Goal: Transaction & Acquisition: Download file/media

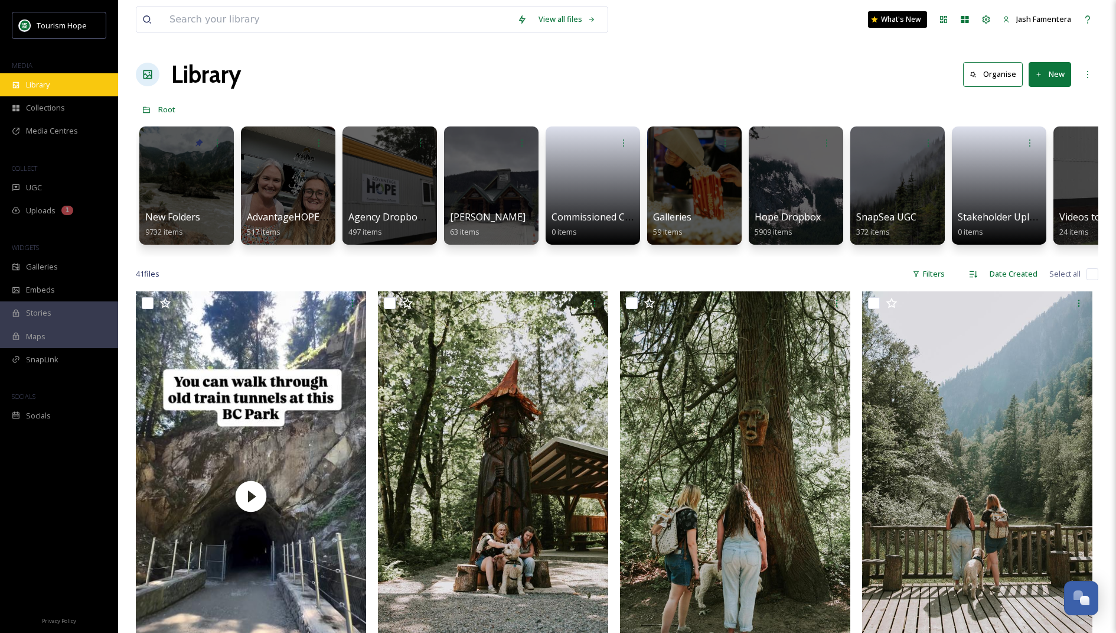
click at [60, 78] on div "Library" at bounding box center [59, 84] width 118 height 23
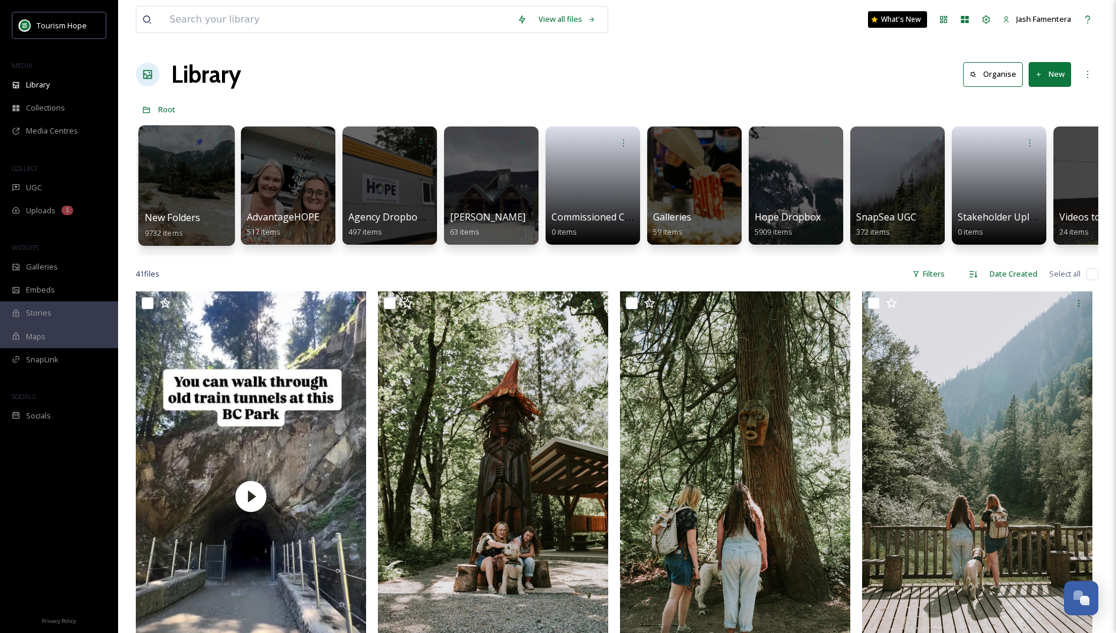
click at [177, 161] on div at bounding box center [186, 185] width 96 height 120
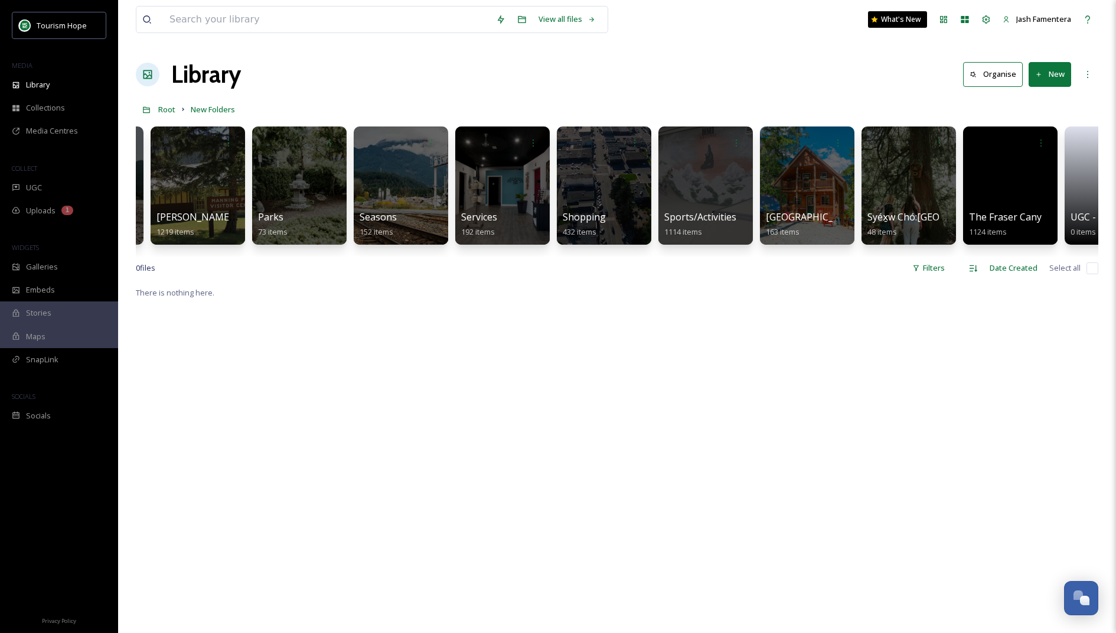
scroll to position [0, 1272]
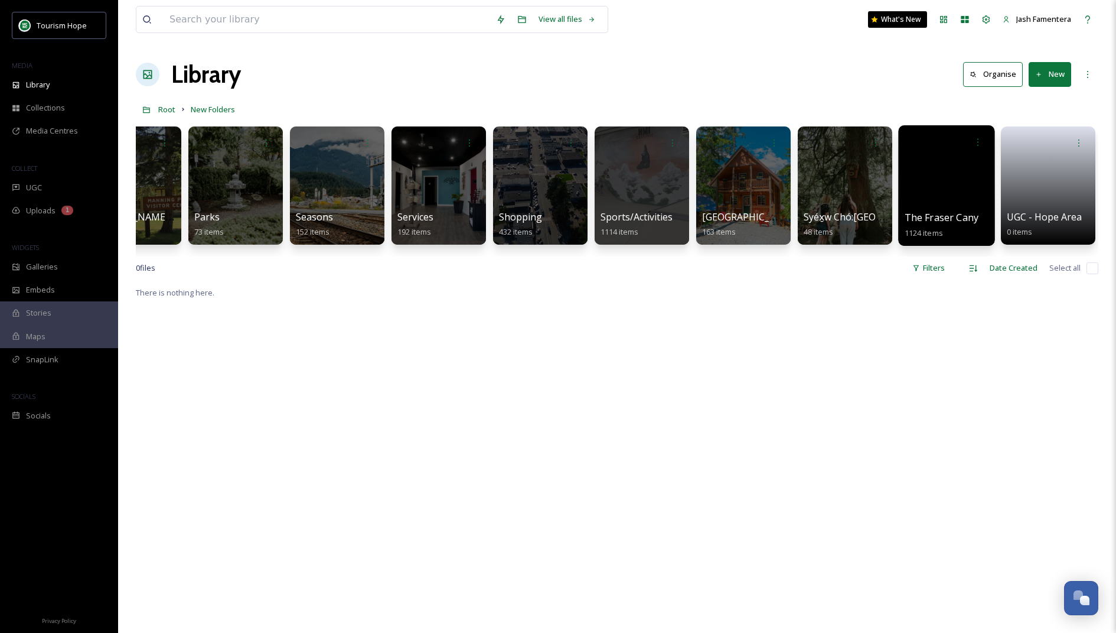
click at [918, 193] on div at bounding box center [946, 185] width 96 height 120
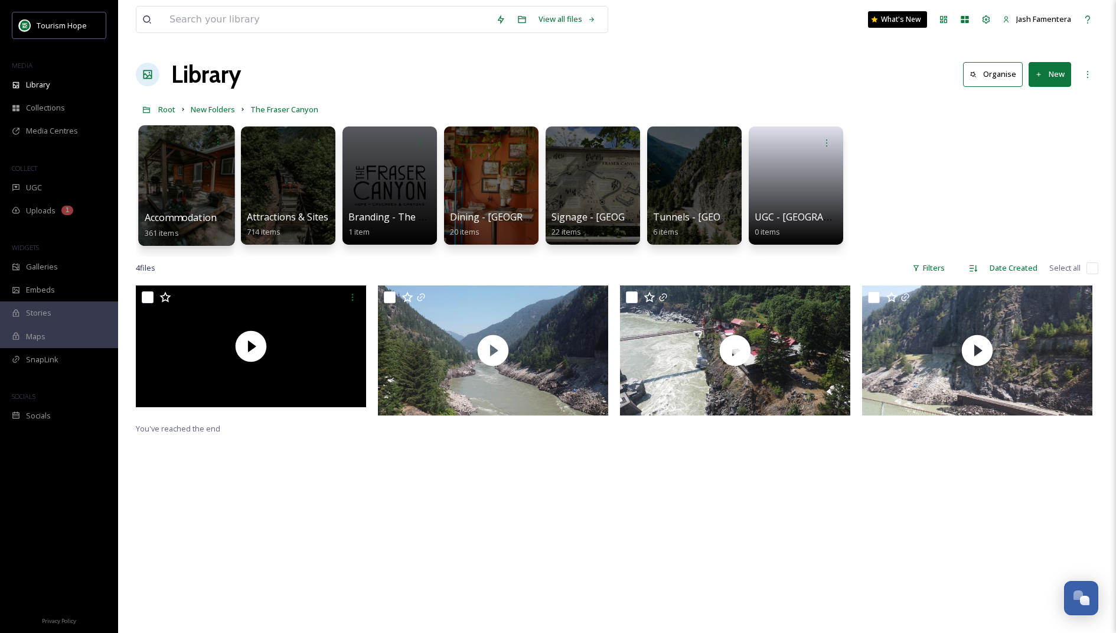
click at [207, 162] on div at bounding box center [186, 185] width 96 height 120
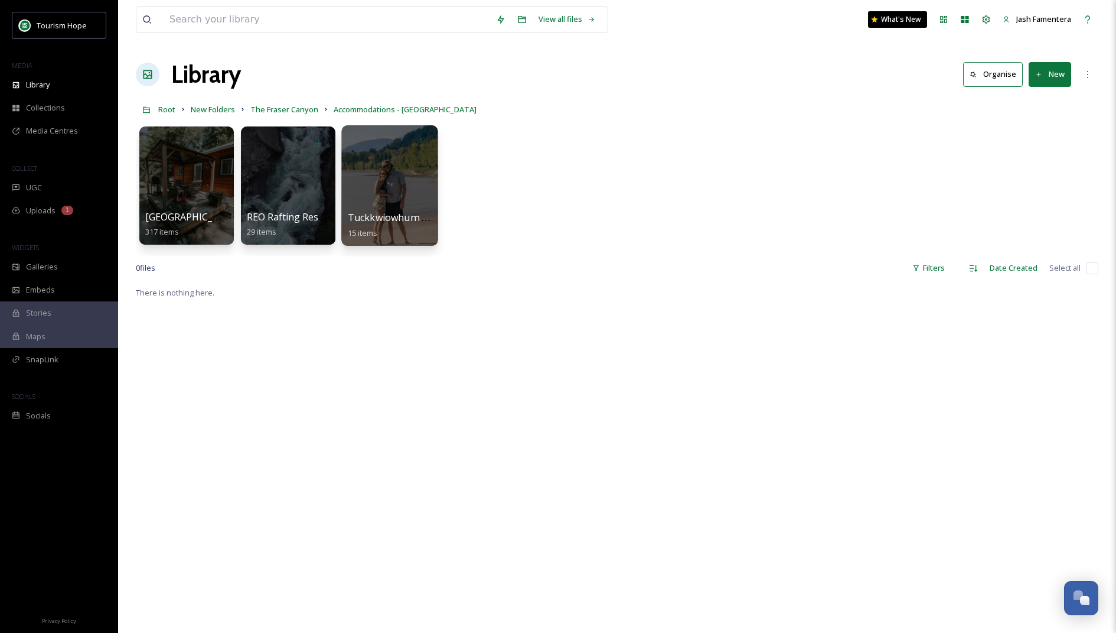
click at [395, 177] on div at bounding box center [389, 185] width 96 height 120
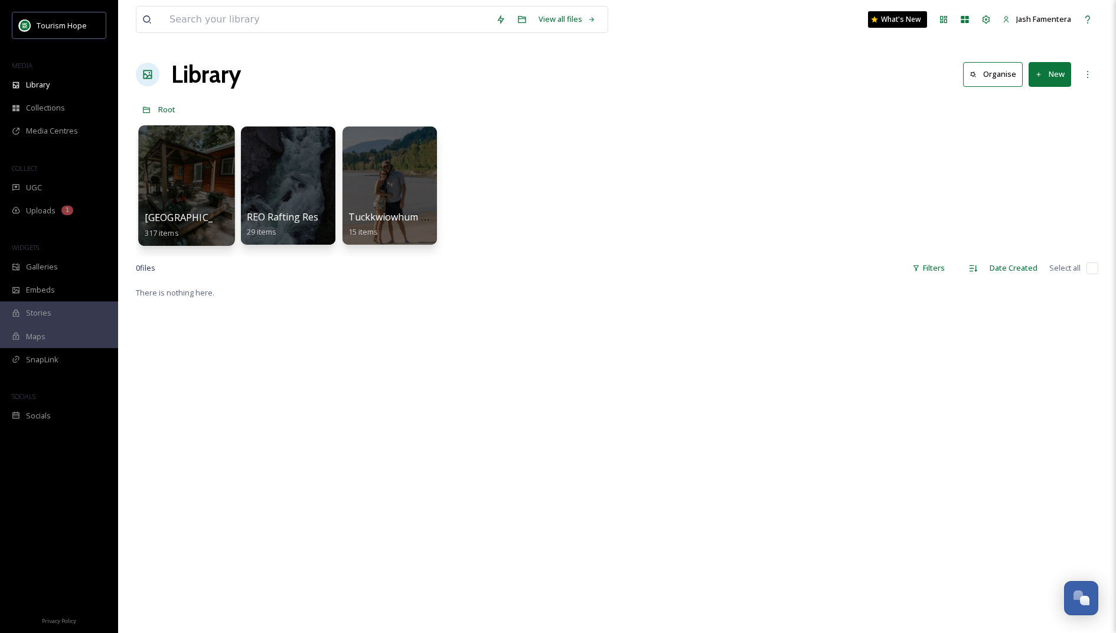
click at [203, 180] on div at bounding box center [186, 185] width 96 height 120
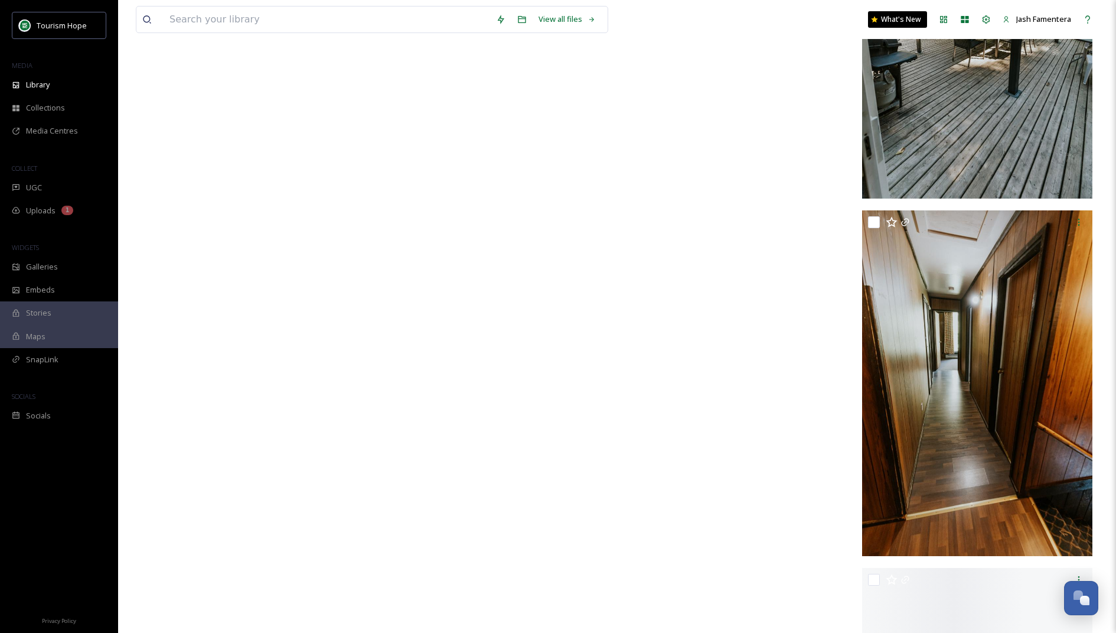
scroll to position [22377, 0]
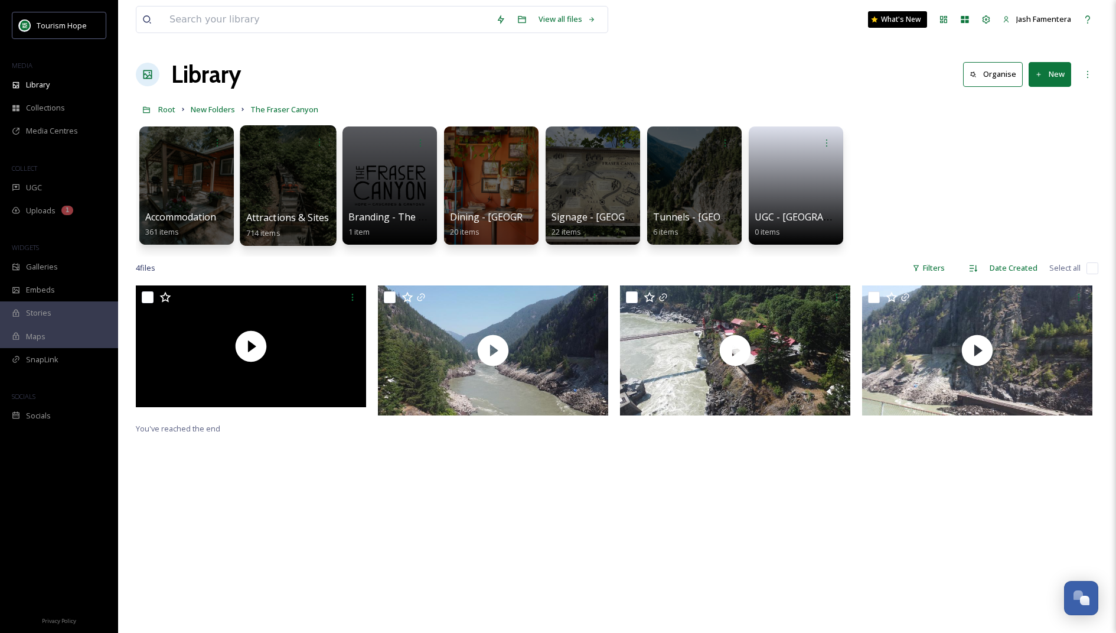
click at [254, 154] on div at bounding box center [288, 185] width 96 height 120
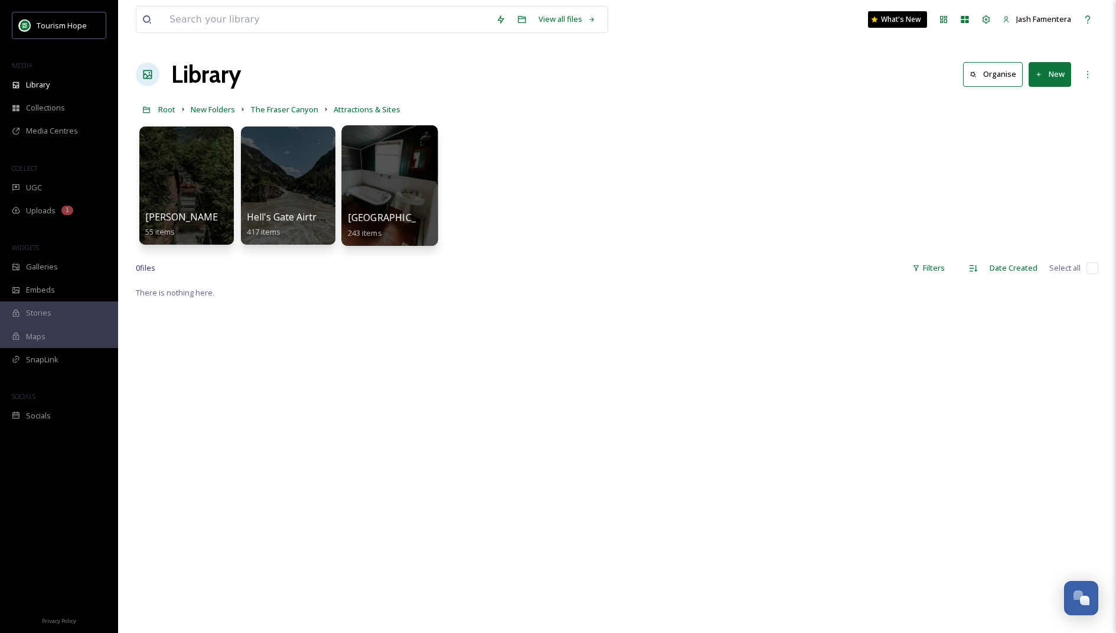
click at [373, 158] on div at bounding box center [389, 185] width 96 height 120
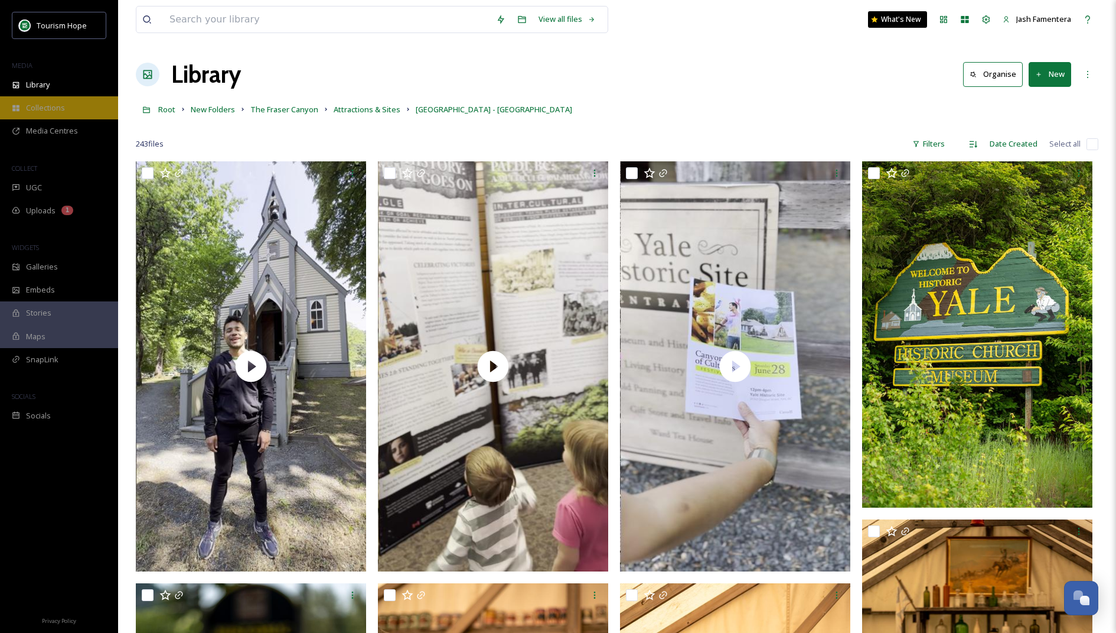
click at [54, 101] on div "Collections" at bounding box center [59, 107] width 118 height 23
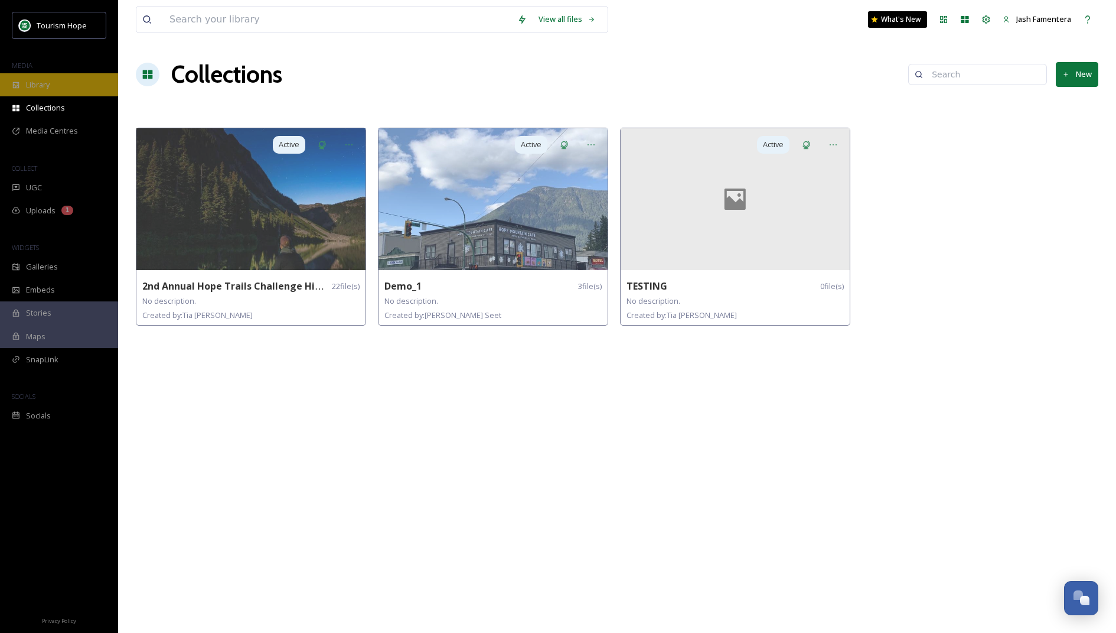
click at [77, 90] on div "Library" at bounding box center [59, 84] width 118 height 23
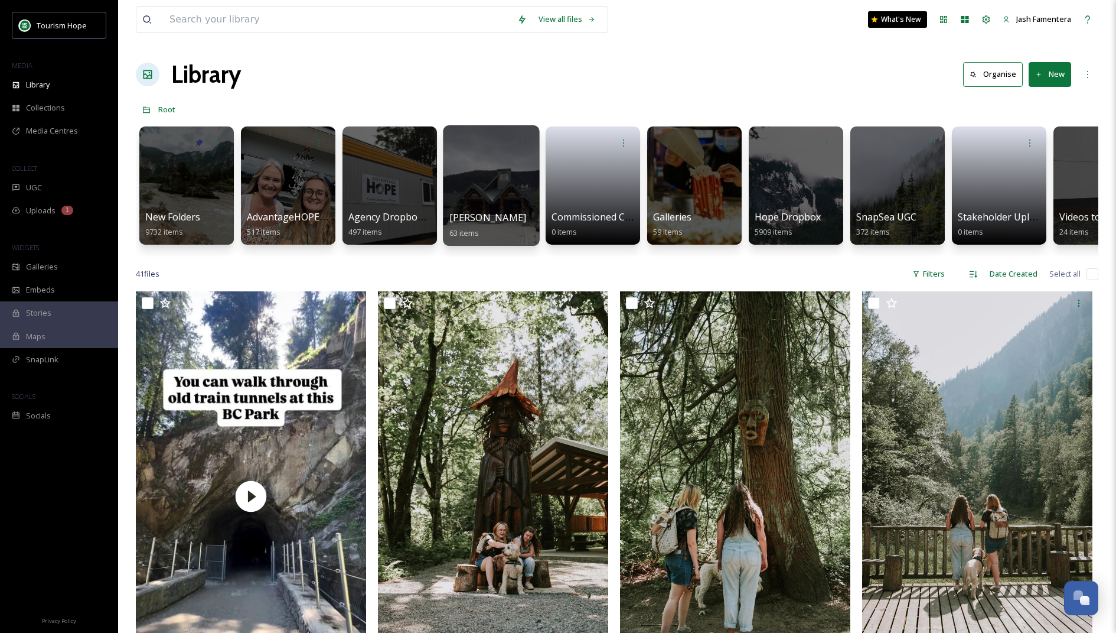
click at [484, 200] on div at bounding box center [491, 185] width 96 height 120
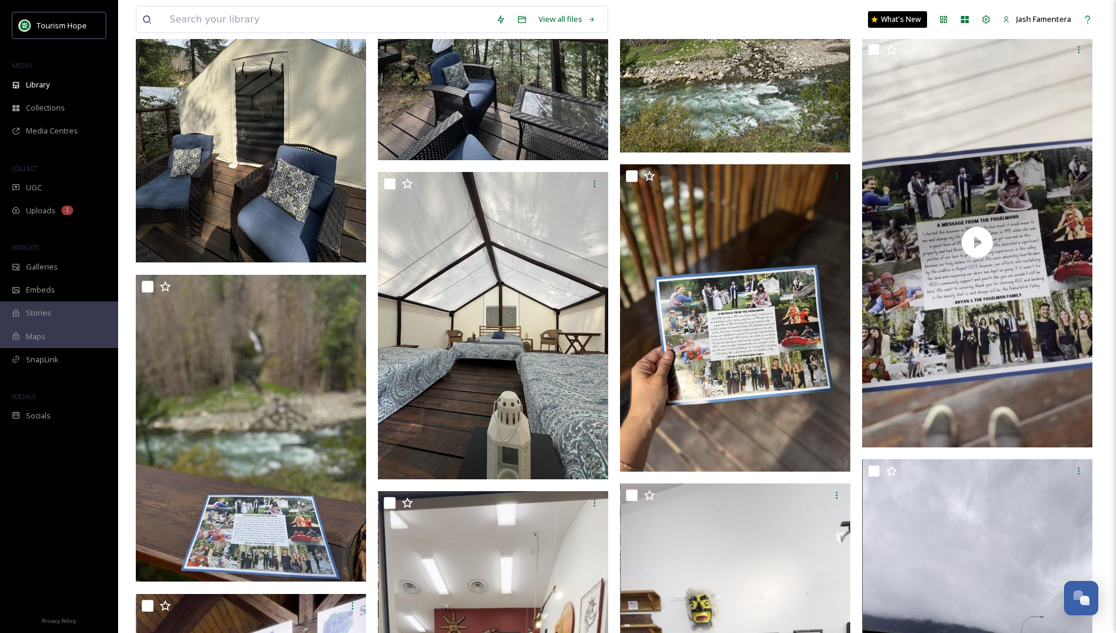
scroll to position [1263, 0]
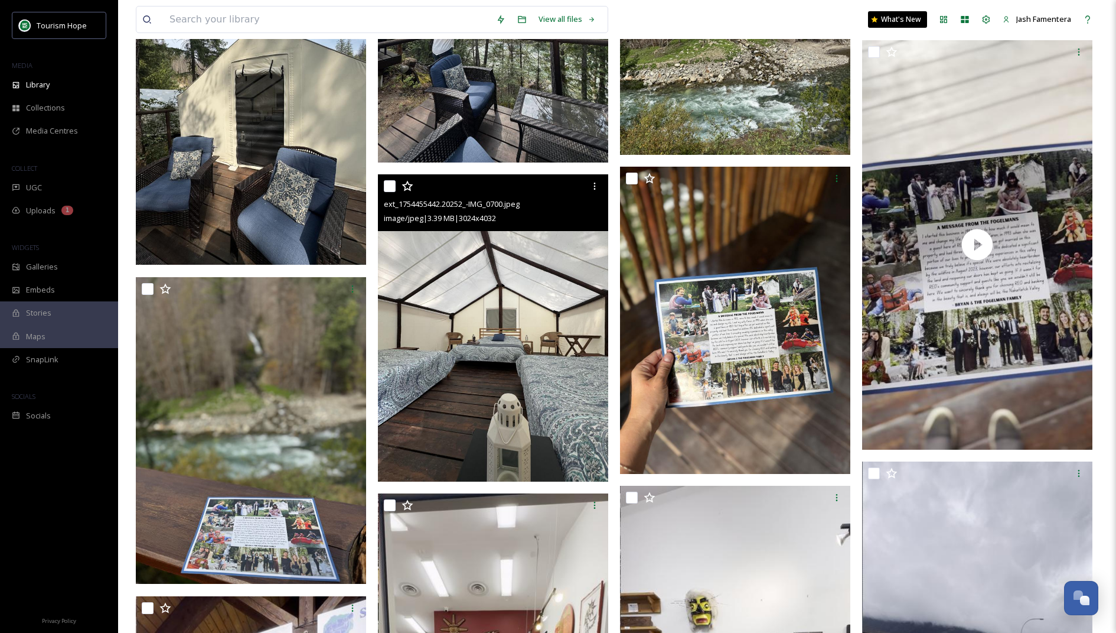
click at [473, 242] on img at bounding box center [493, 327] width 230 height 307
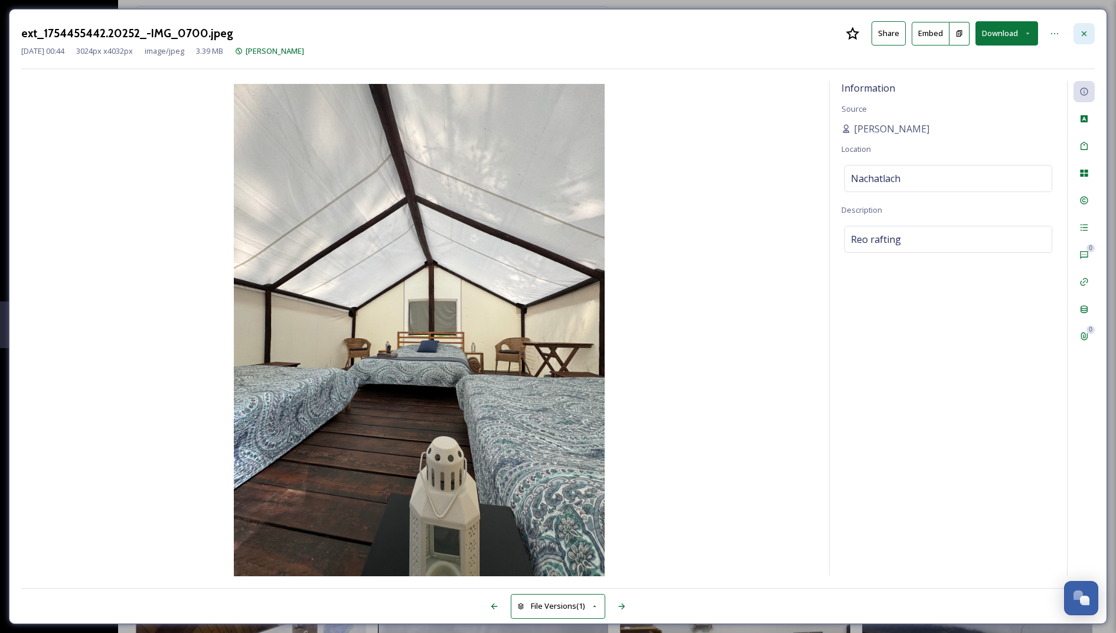
click at [1081, 31] on icon at bounding box center [1084, 33] width 9 height 9
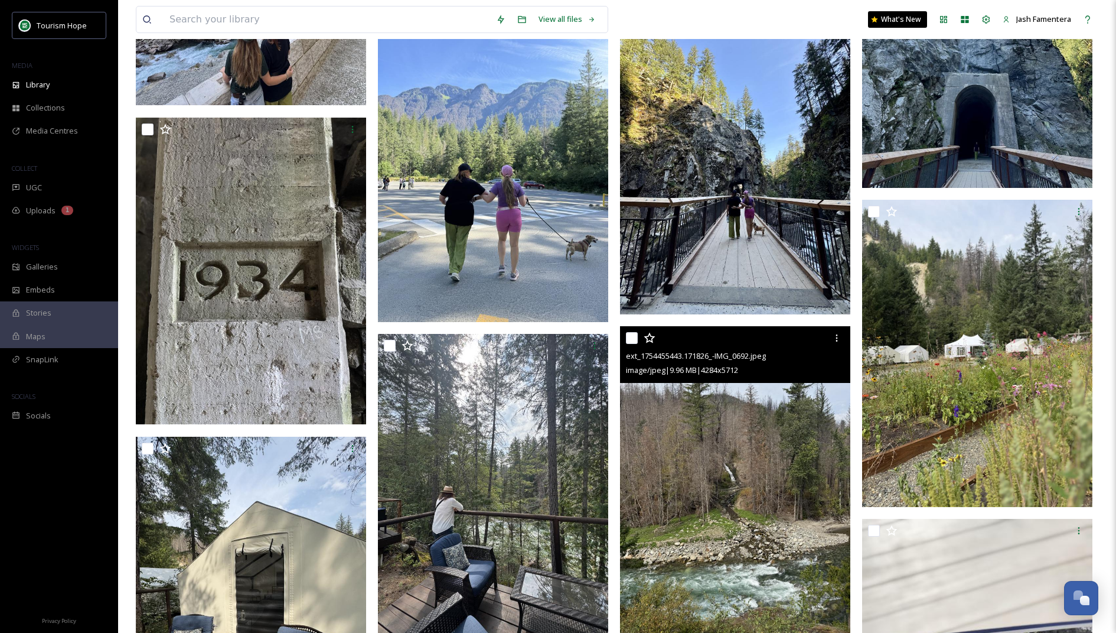
scroll to position [409, 0]
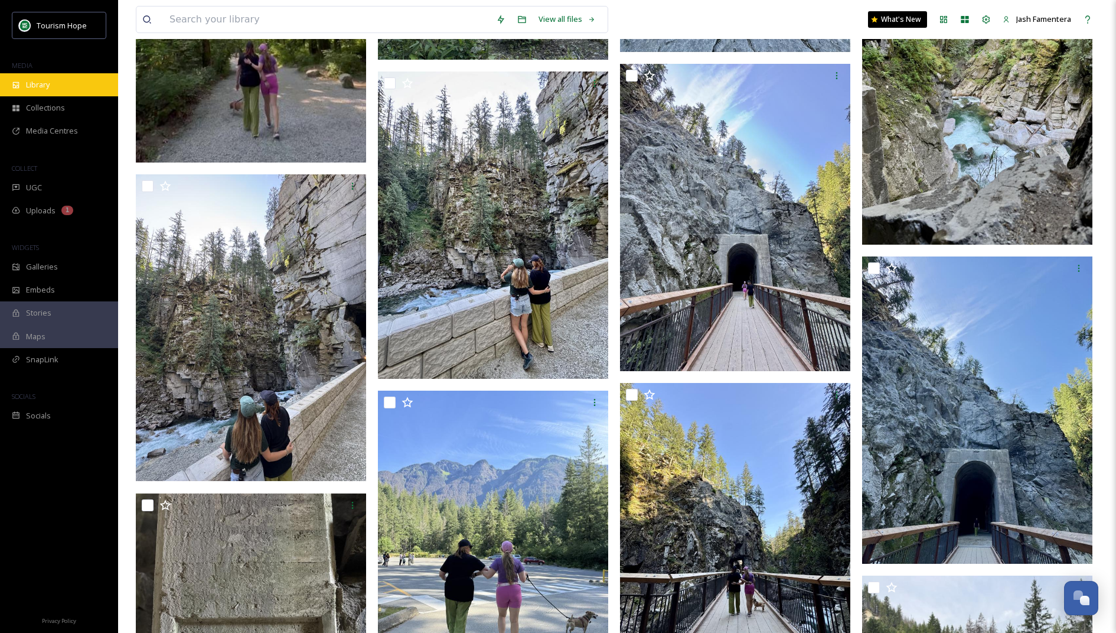
click at [58, 84] on div "Library" at bounding box center [59, 84] width 118 height 23
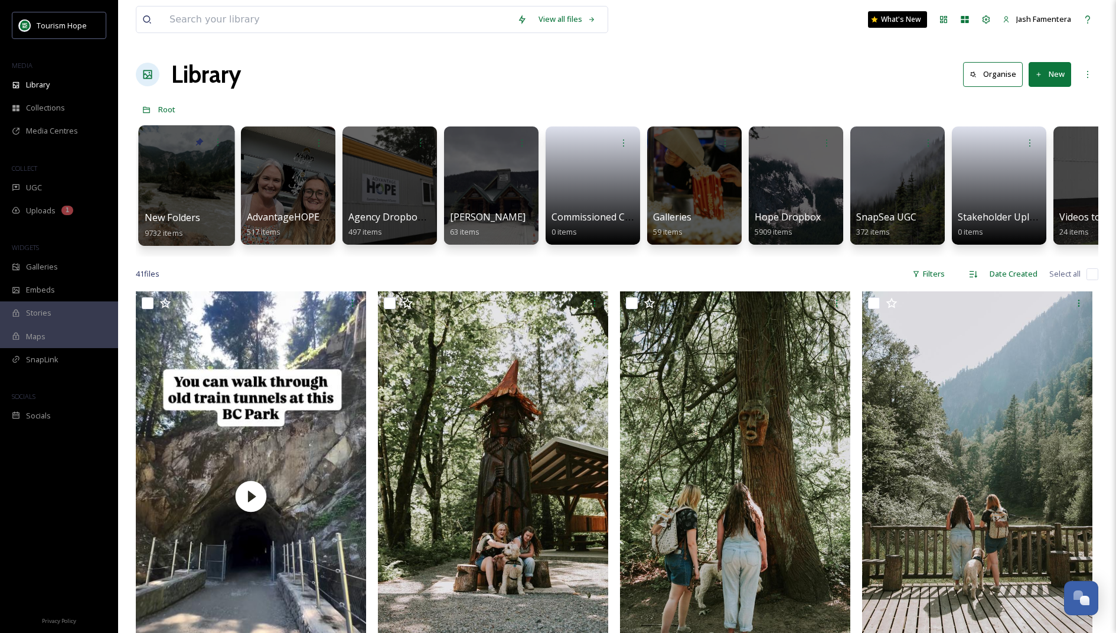
click at [204, 181] on div at bounding box center [186, 185] width 96 height 120
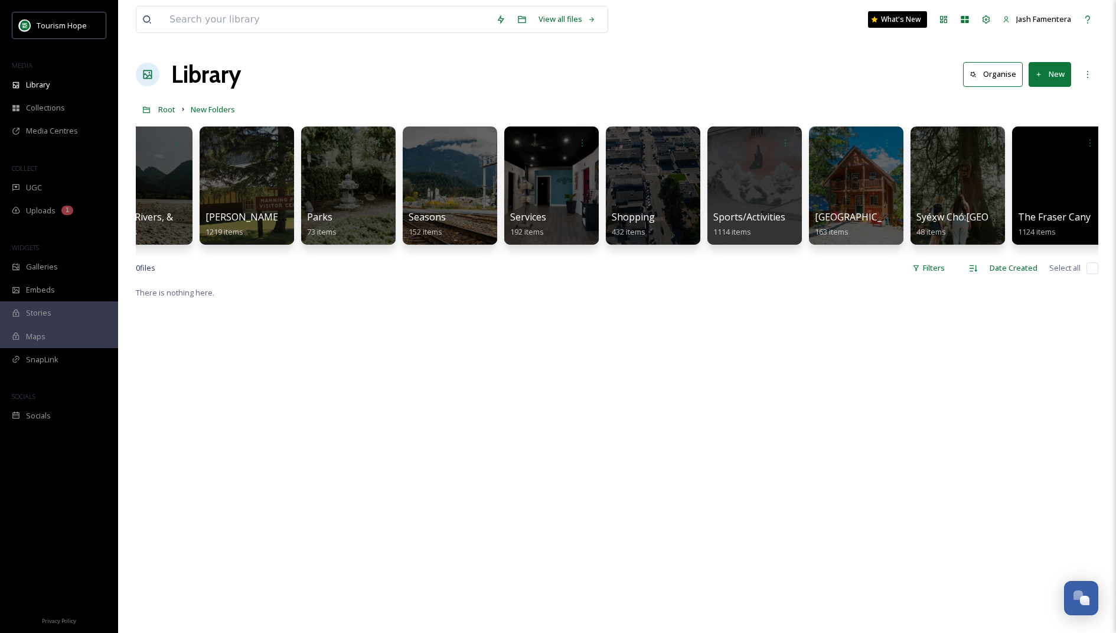
scroll to position [0, 1272]
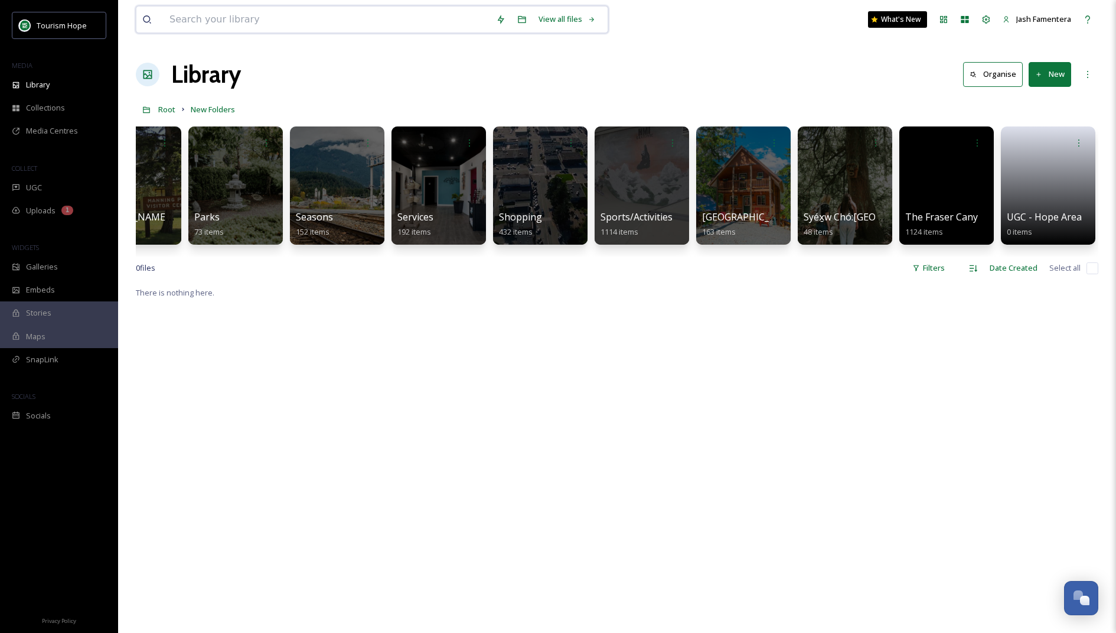
click at [335, 11] on input at bounding box center [327, 19] width 327 height 26
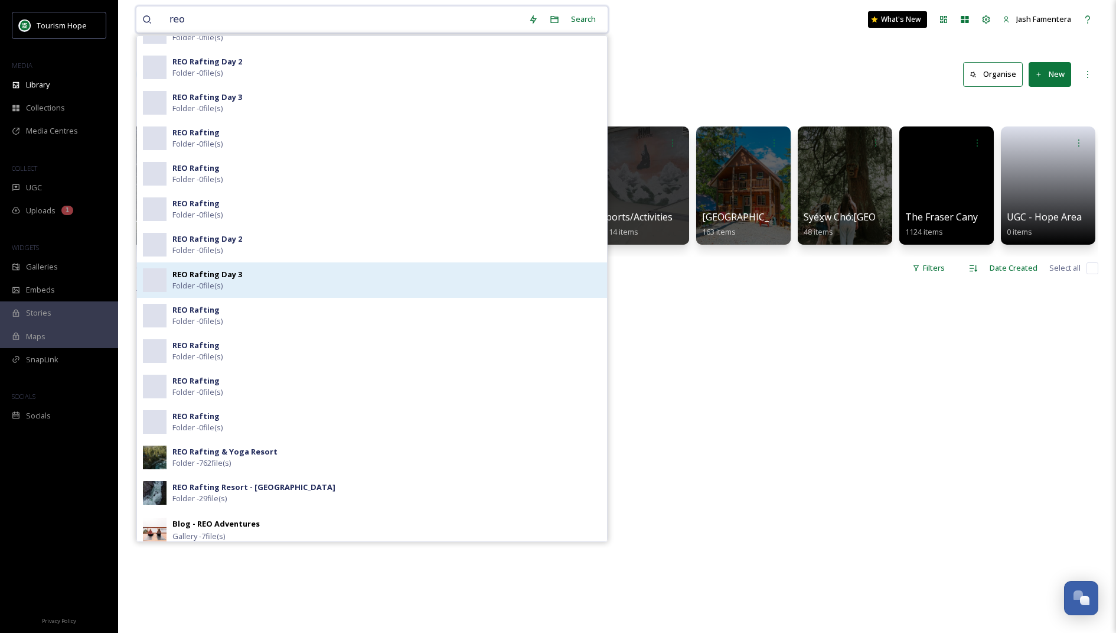
scroll to position [73, 0]
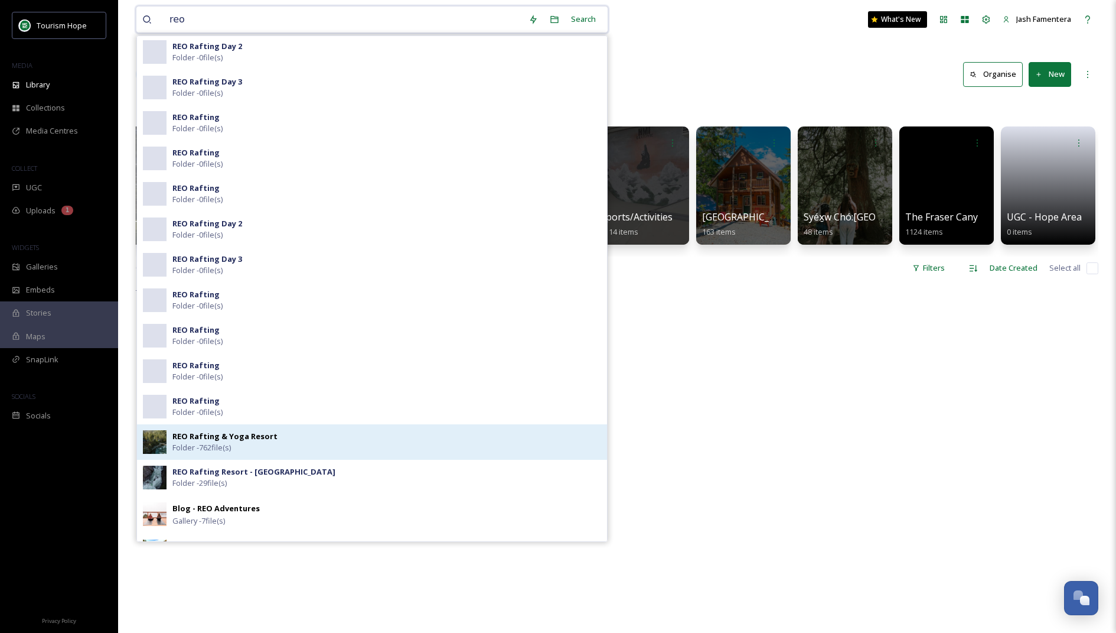
type input "reo"
click at [221, 435] on strong "REO Rafting & Yoga Resort" at bounding box center [224, 436] width 105 height 11
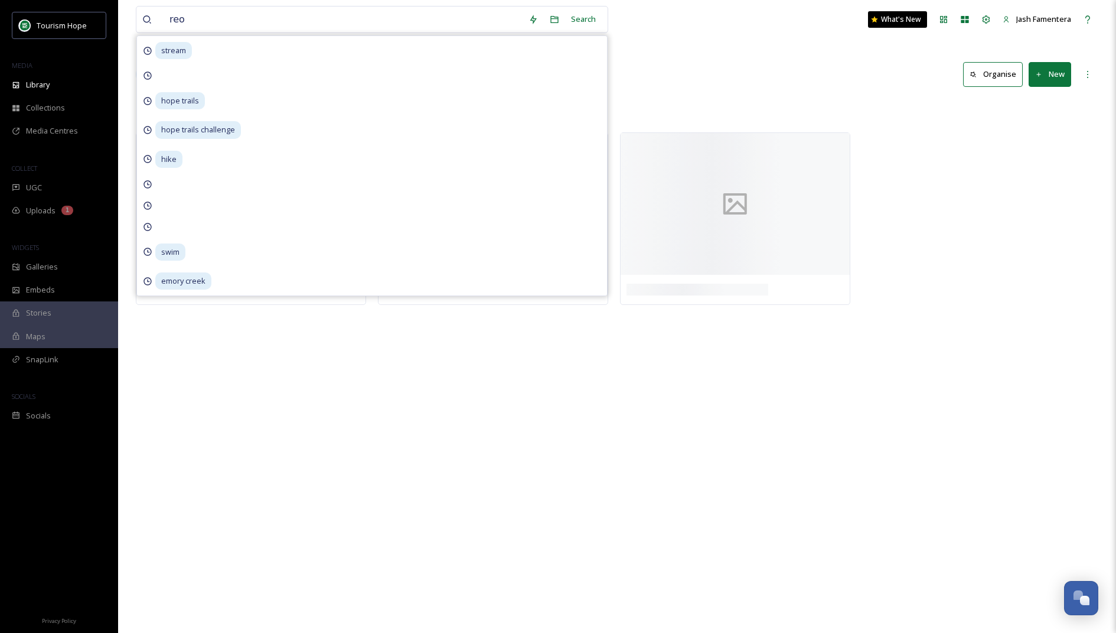
click at [793, 116] on div "Root New Folders Accommodations REO Rafting & Yoga Resort" at bounding box center [617, 109] width 963 height 22
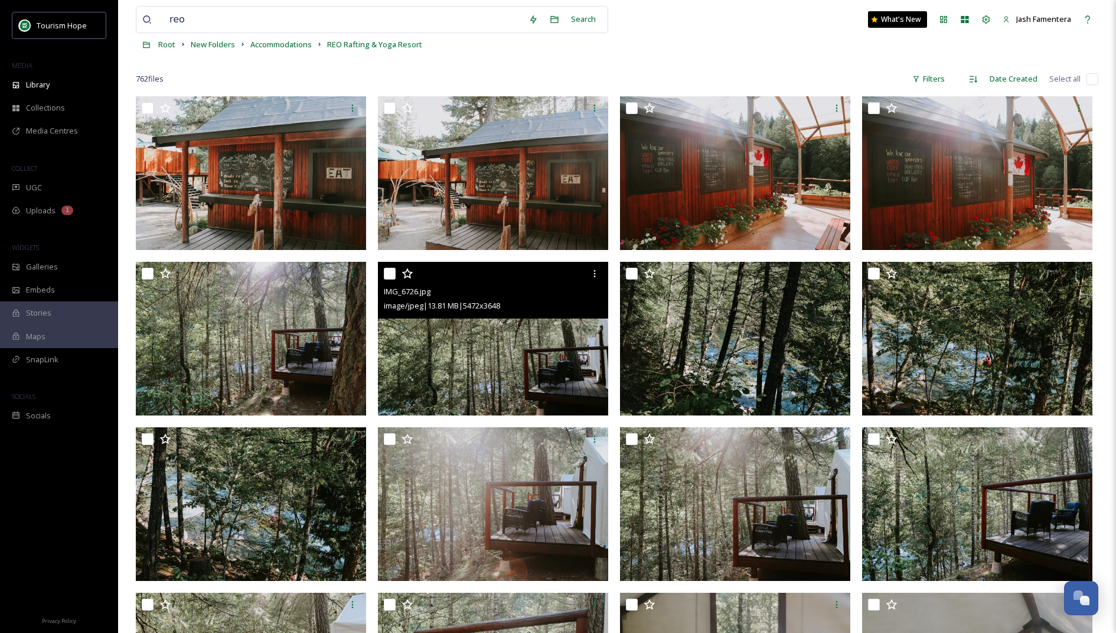
scroll to position [67, 0]
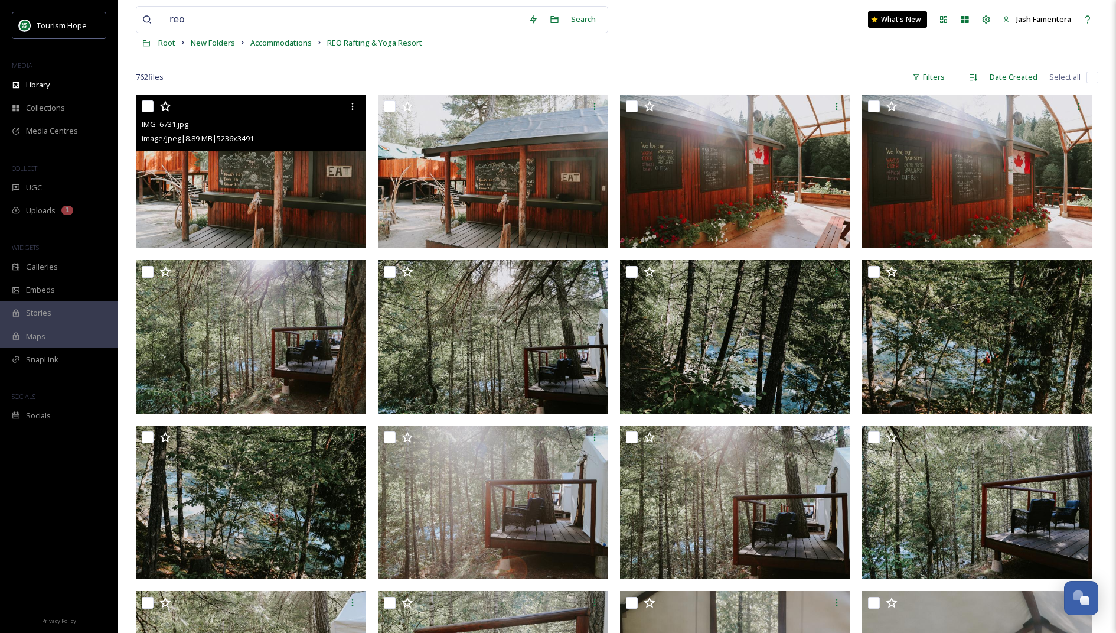
click at [279, 202] on img at bounding box center [251, 172] width 230 height 154
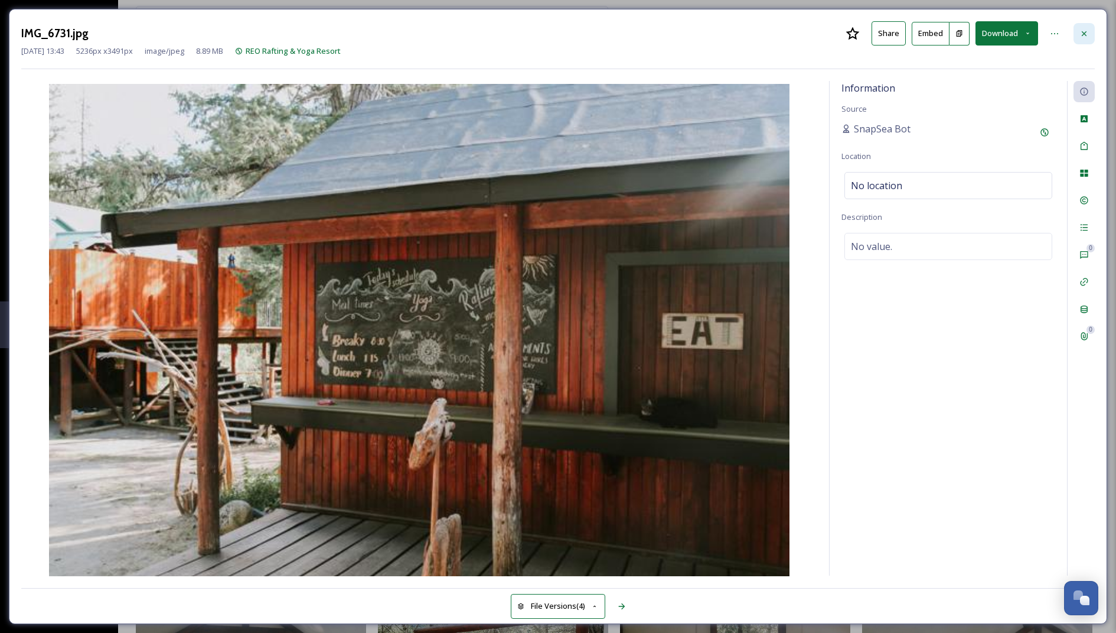
click at [1083, 30] on icon at bounding box center [1084, 33] width 9 height 9
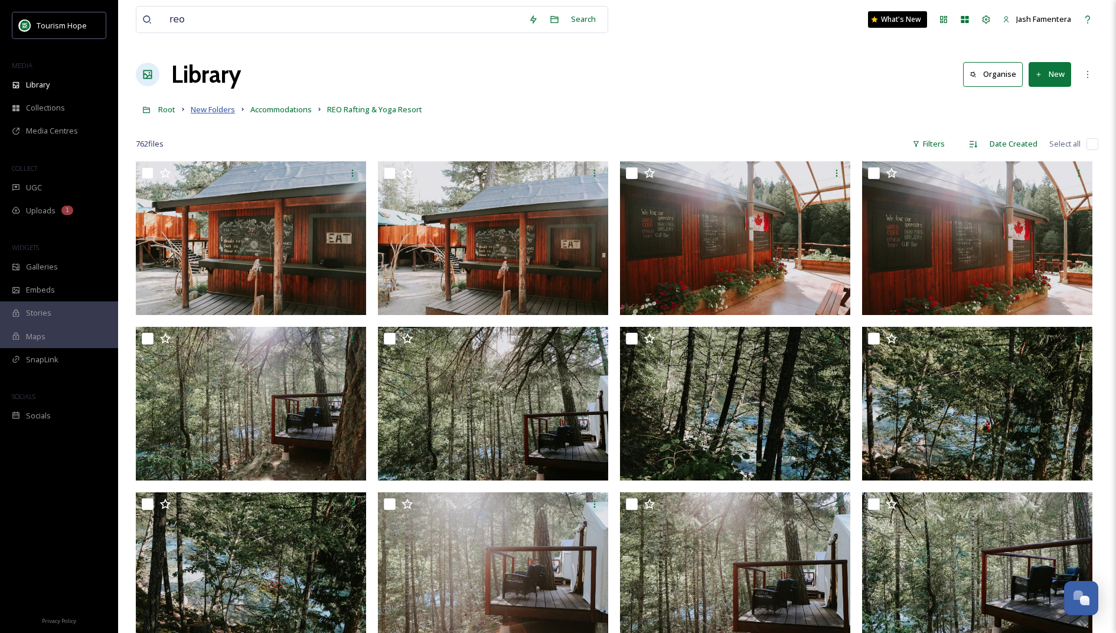
click at [218, 114] on span "New Folders" at bounding box center [213, 109] width 44 height 11
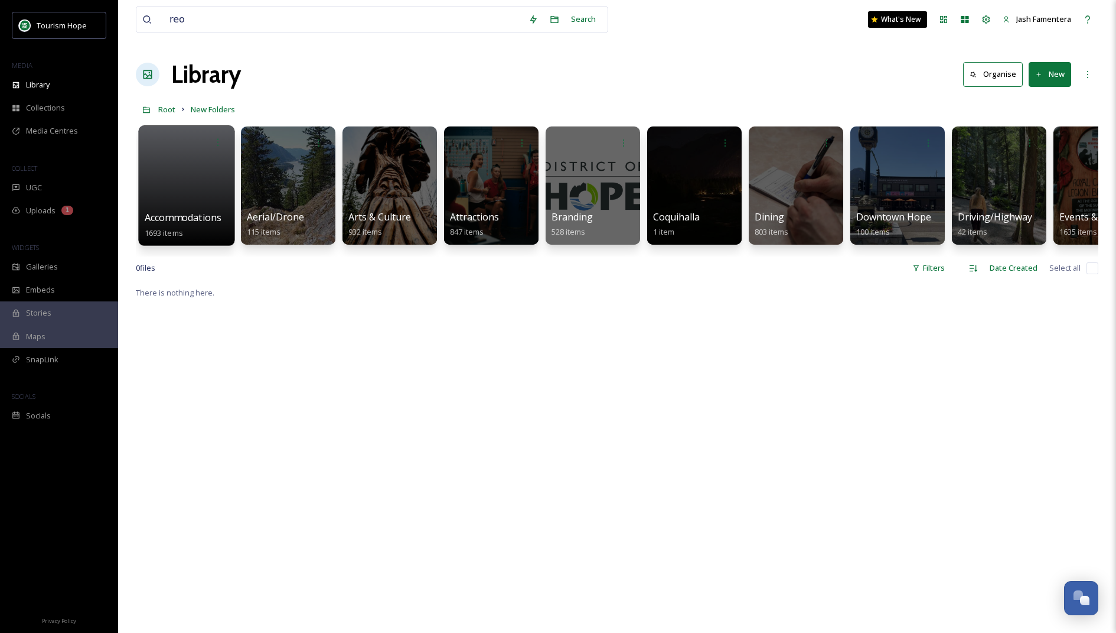
click at [190, 183] on div at bounding box center [186, 185] width 96 height 120
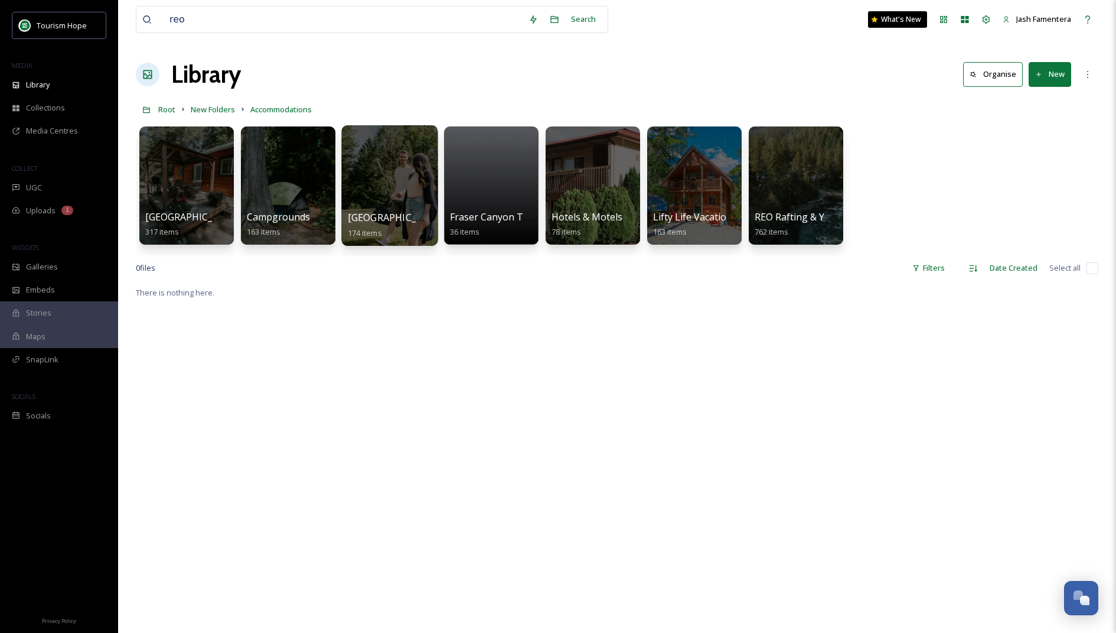
click at [399, 158] on div at bounding box center [389, 185] width 96 height 120
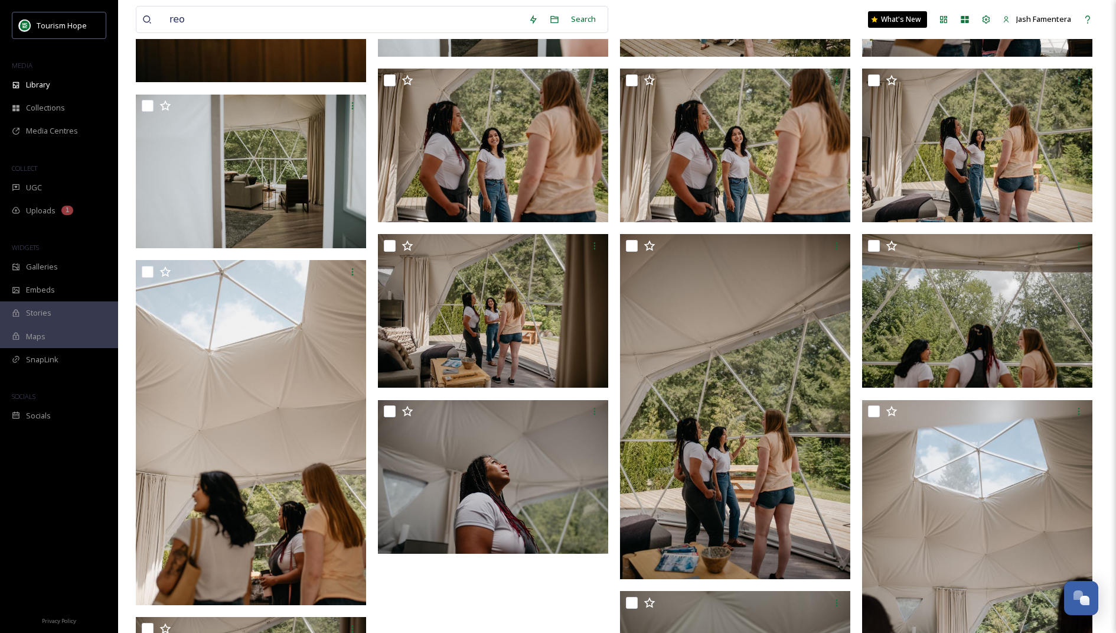
scroll to position [434, 0]
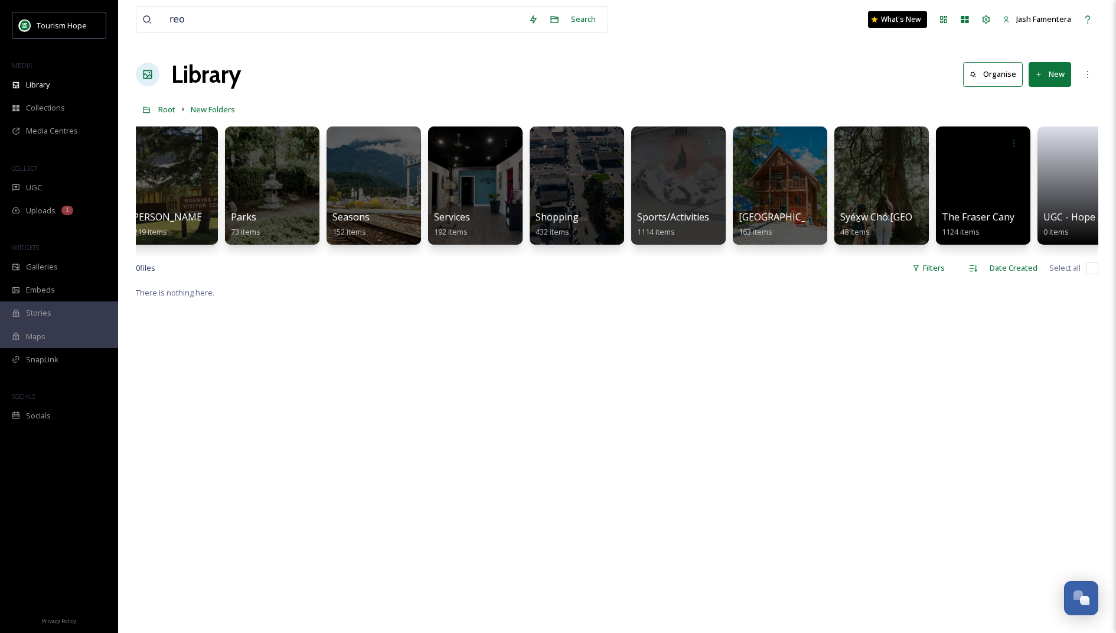
scroll to position [0, 1272]
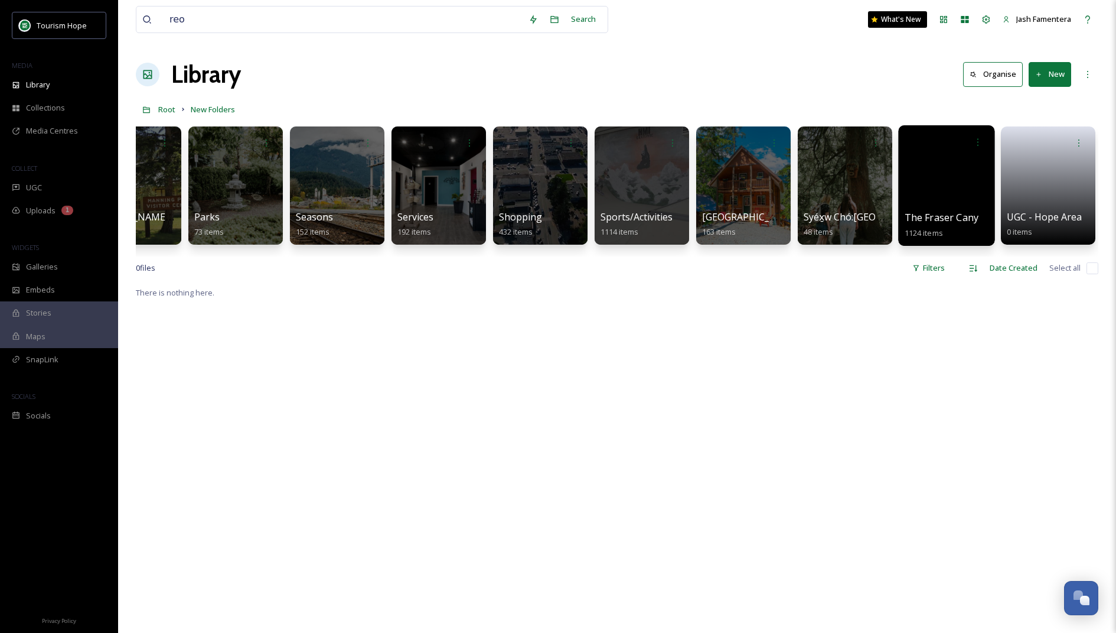
click at [934, 168] on div at bounding box center [946, 185] width 96 height 120
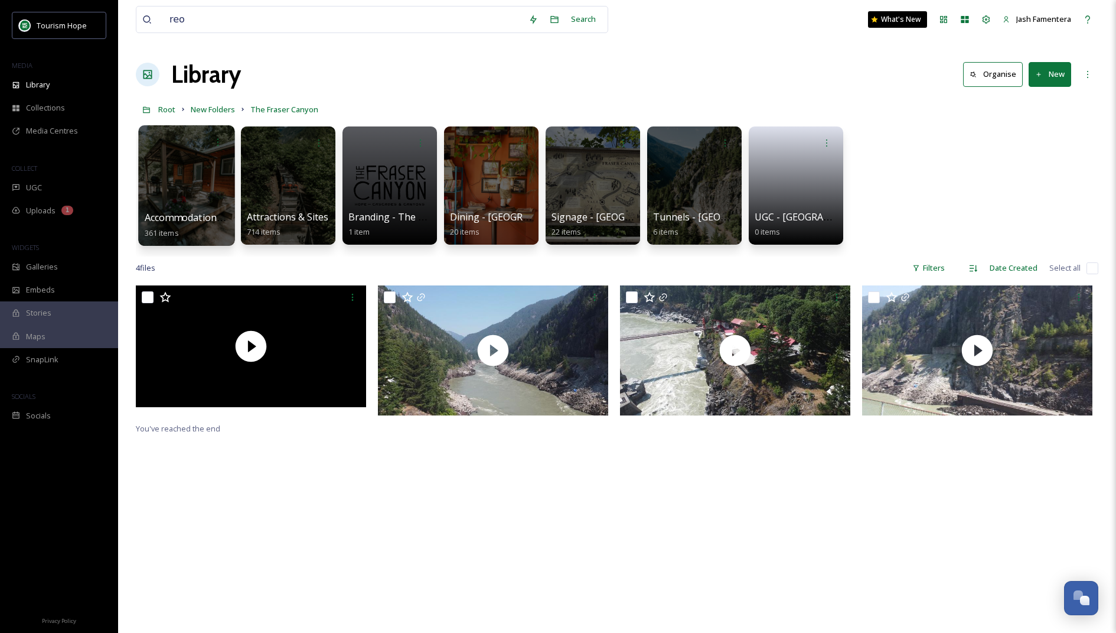
click at [161, 231] on span "361 items" at bounding box center [162, 232] width 34 height 11
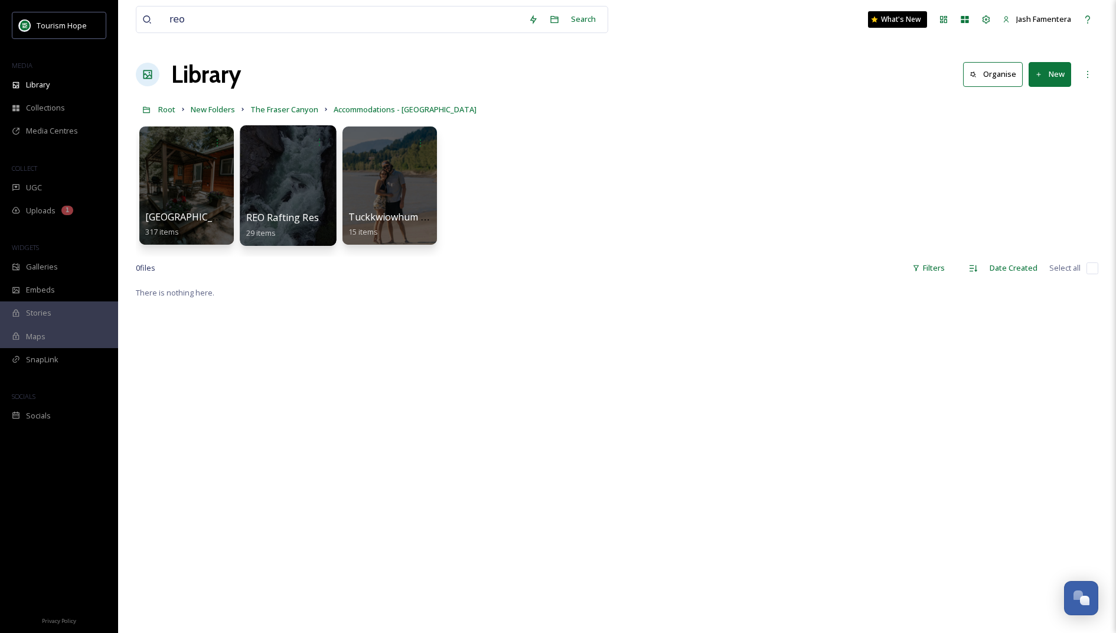
click at [295, 157] on div at bounding box center [288, 185] width 96 height 120
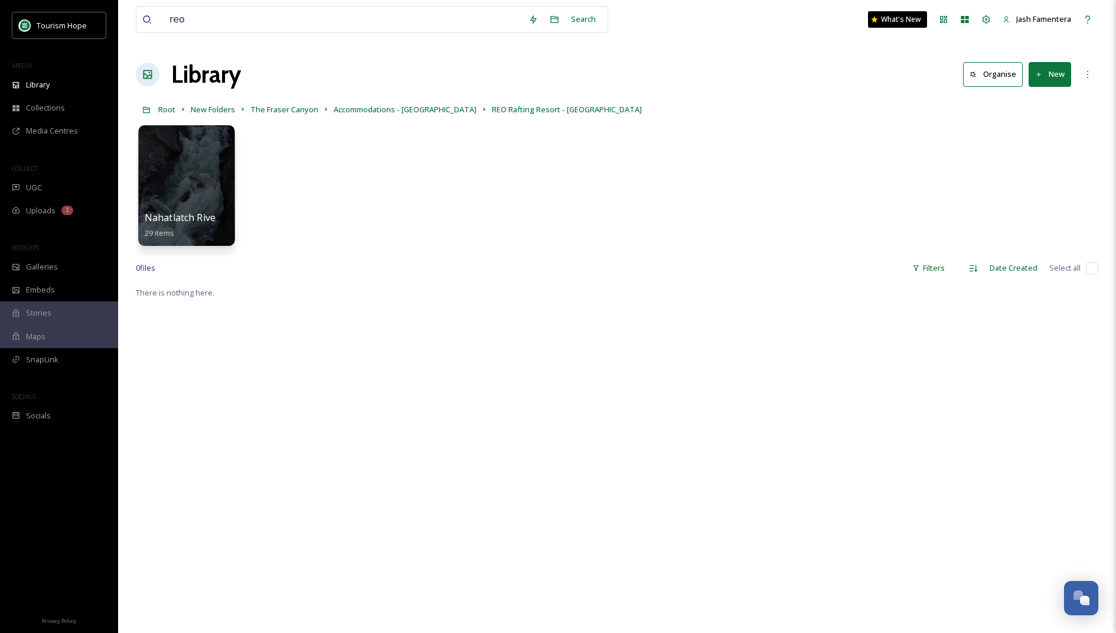
click at [191, 150] on div at bounding box center [187, 142] width 84 height 22
click at [199, 159] on div at bounding box center [186, 185] width 96 height 120
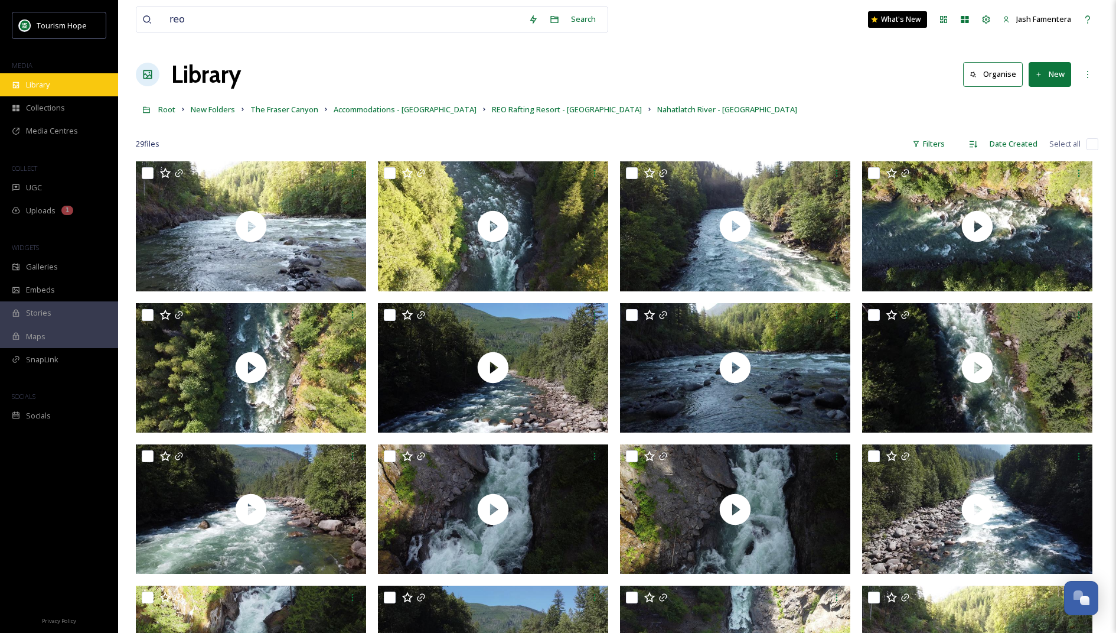
click at [83, 77] on div "Library" at bounding box center [59, 84] width 118 height 23
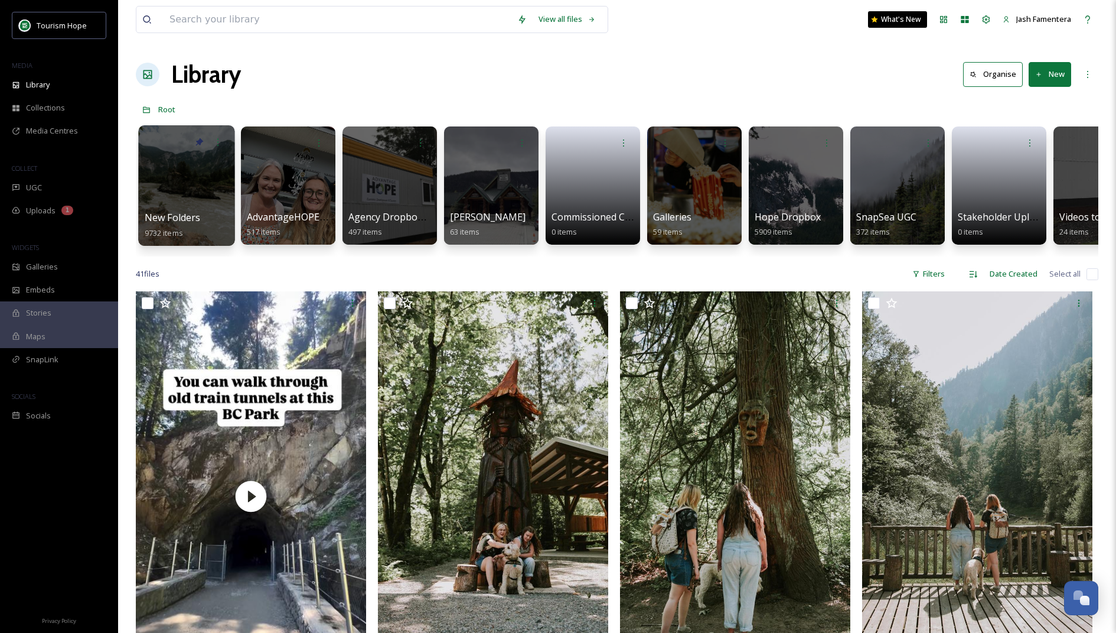
click at [190, 156] on div at bounding box center [186, 185] width 96 height 120
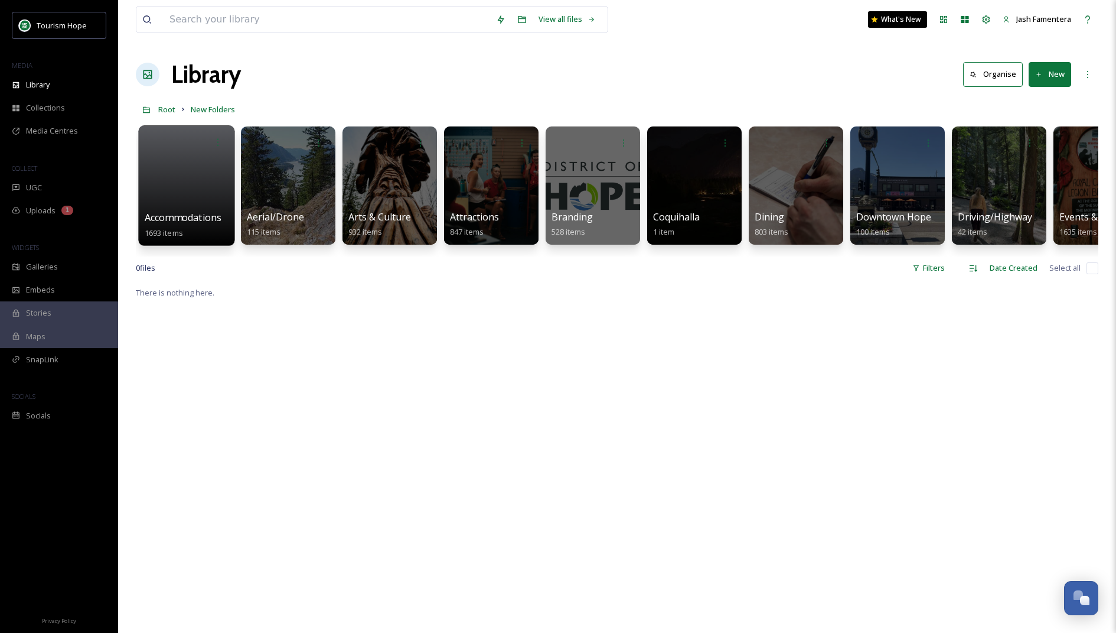
click at [185, 171] on div at bounding box center [186, 185] width 96 height 120
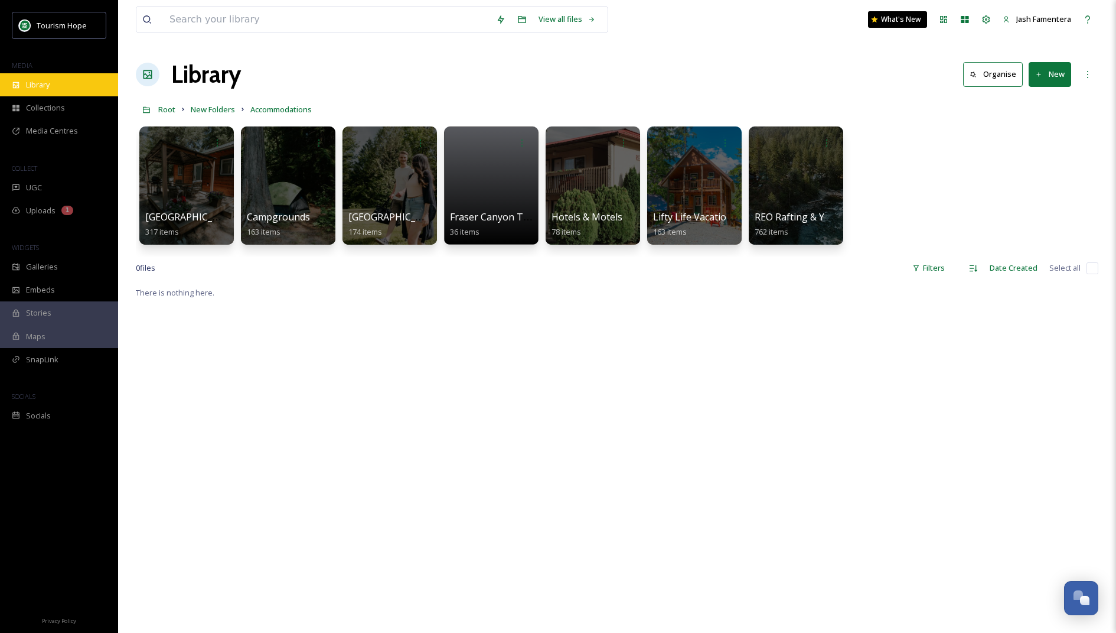
click at [25, 88] on div "Library" at bounding box center [59, 84] width 118 height 23
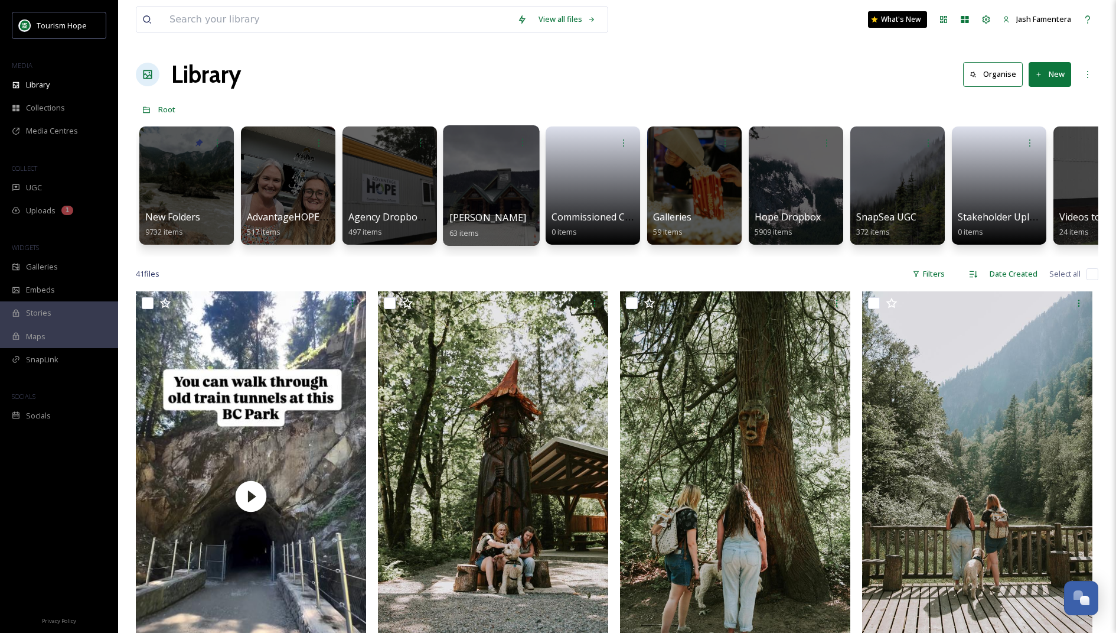
click at [477, 203] on div at bounding box center [491, 185] width 96 height 120
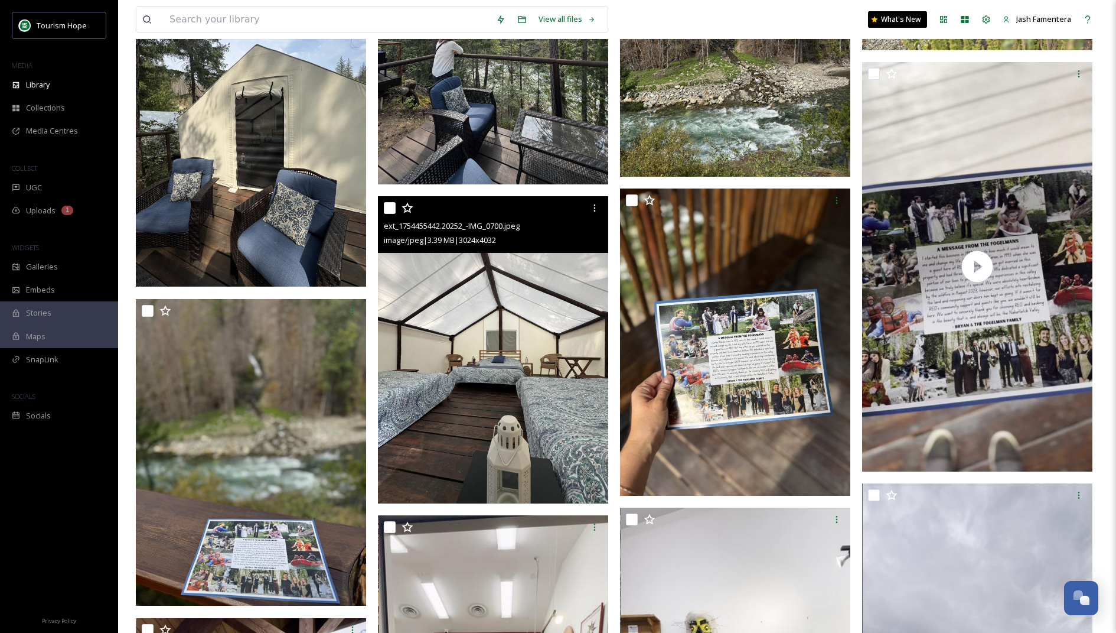
scroll to position [1259, 0]
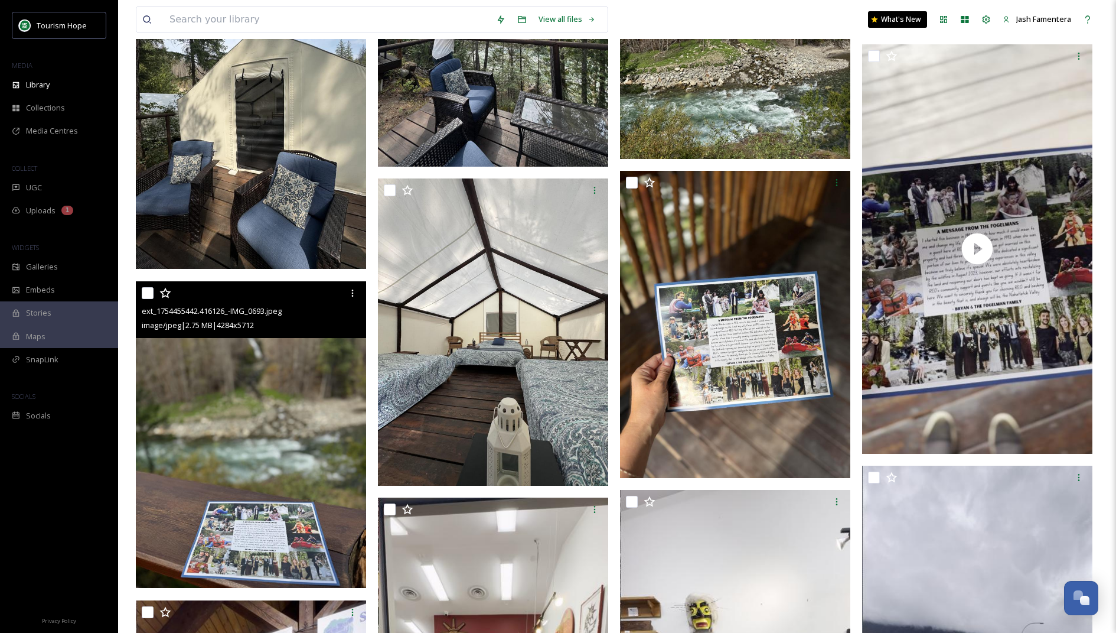
click at [259, 496] on img at bounding box center [251, 434] width 230 height 307
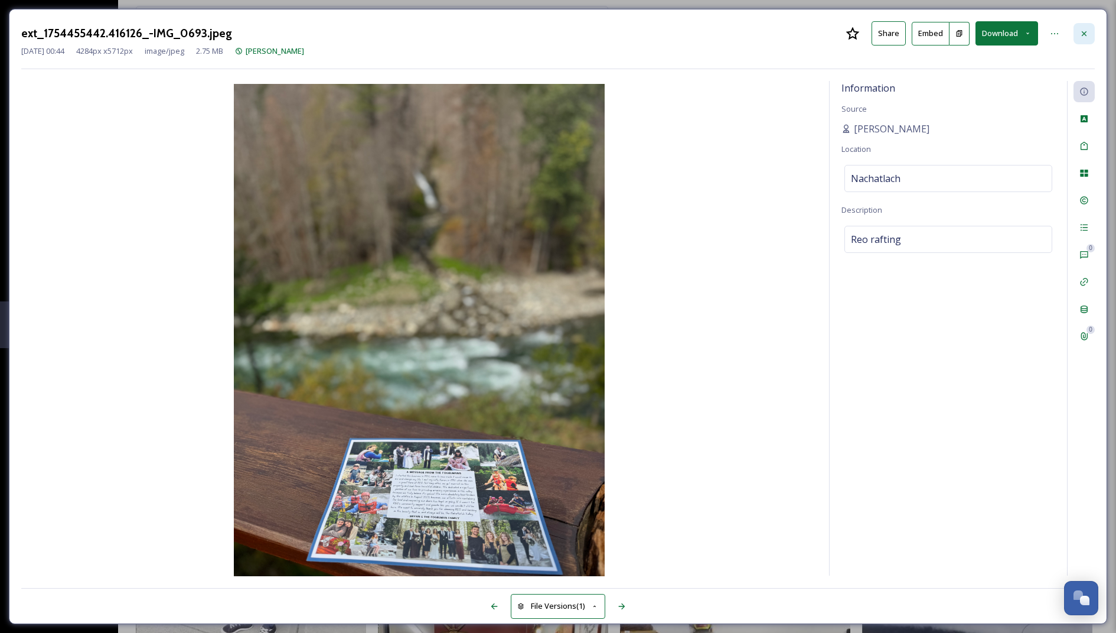
click at [1086, 34] on icon at bounding box center [1084, 33] width 9 height 9
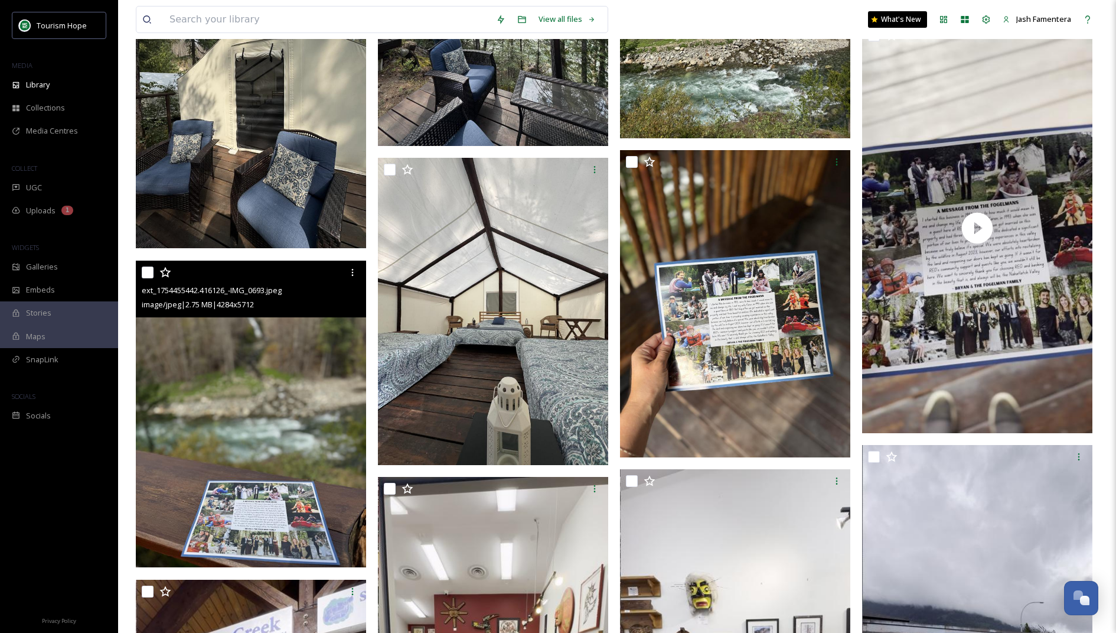
scroll to position [1283, 0]
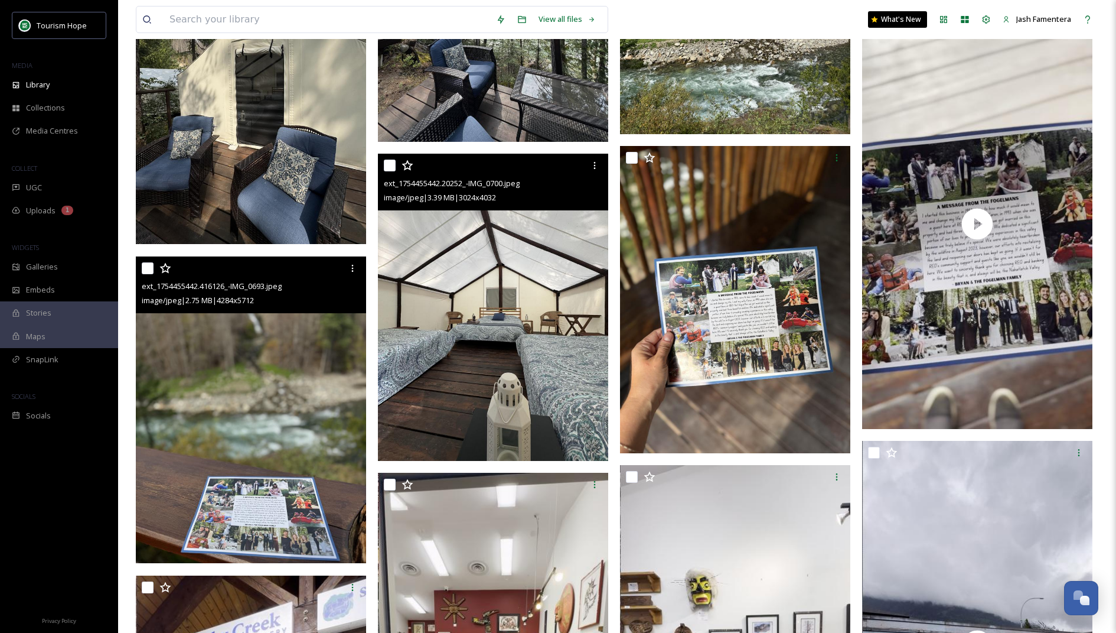
click at [486, 351] on img at bounding box center [493, 307] width 230 height 307
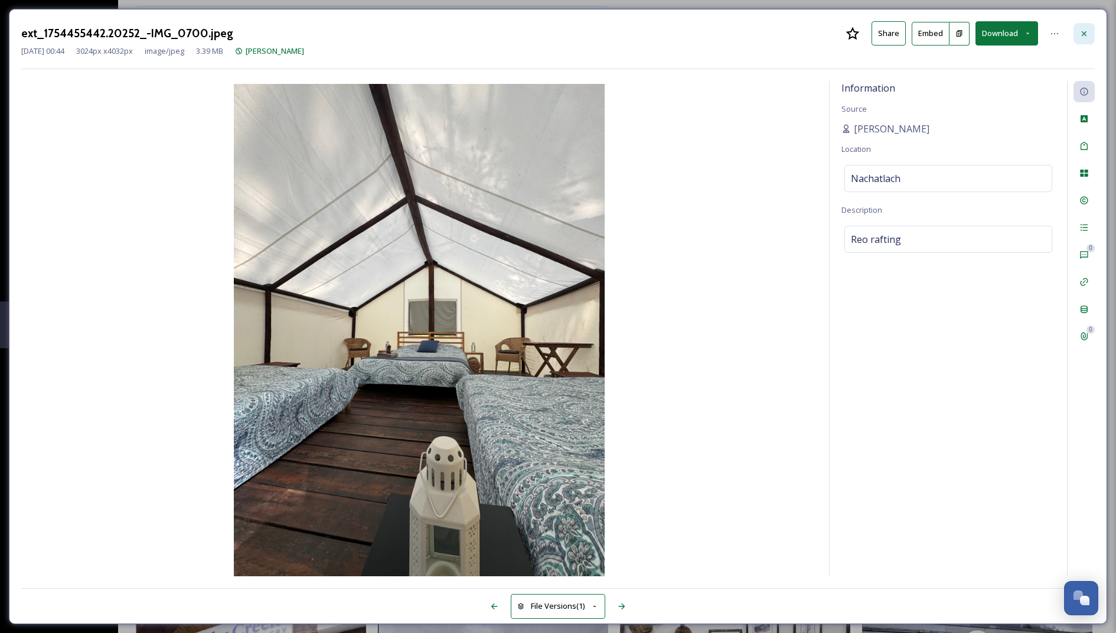
click at [1074, 34] on div at bounding box center [1084, 33] width 21 height 21
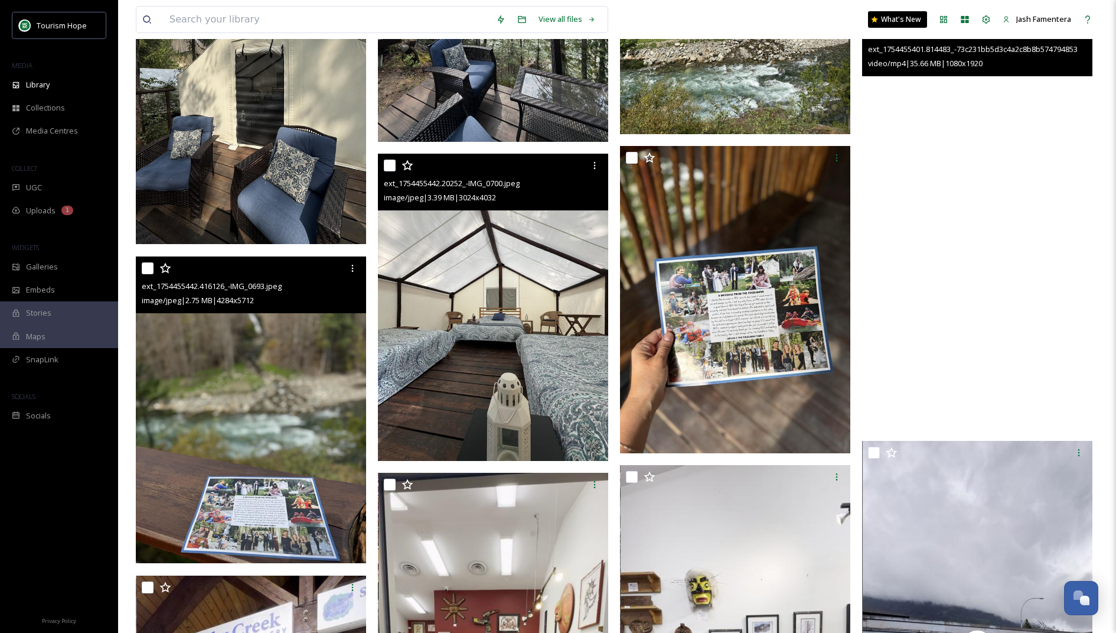
click at [894, 291] on video "ext_1754455401.814483_-73c231bb5d3c4a2c8b8b574794853b36.mp4" at bounding box center [977, 223] width 230 height 409
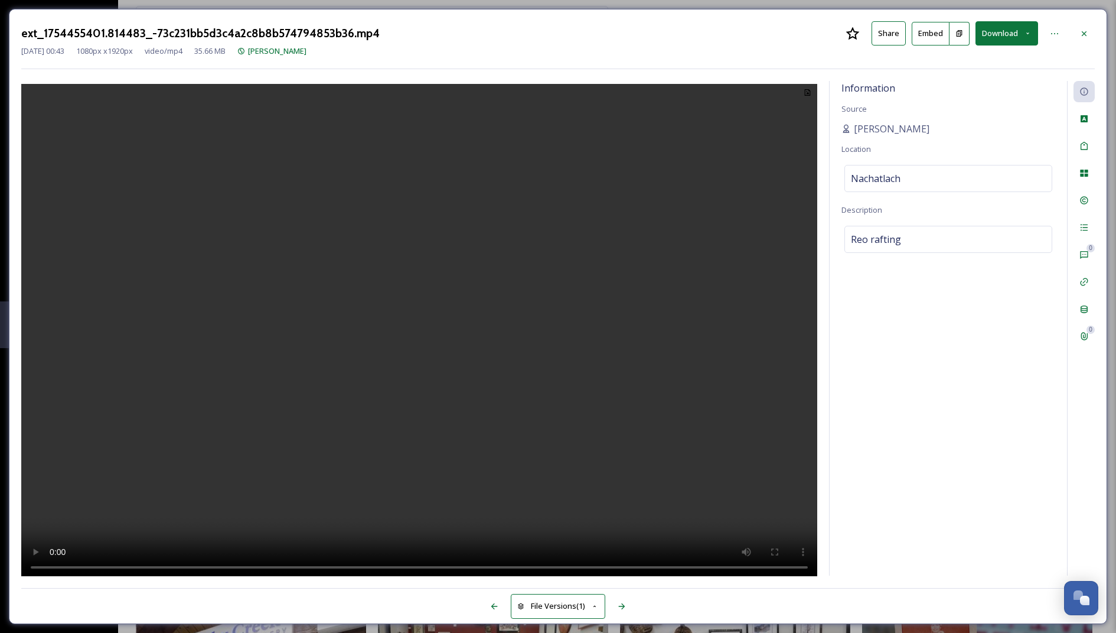
click at [492, 380] on video at bounding box center [419, 332] width 796 height 496
click at [1090, 27] on div at bounding box center [1084, 33] width 21 height 21
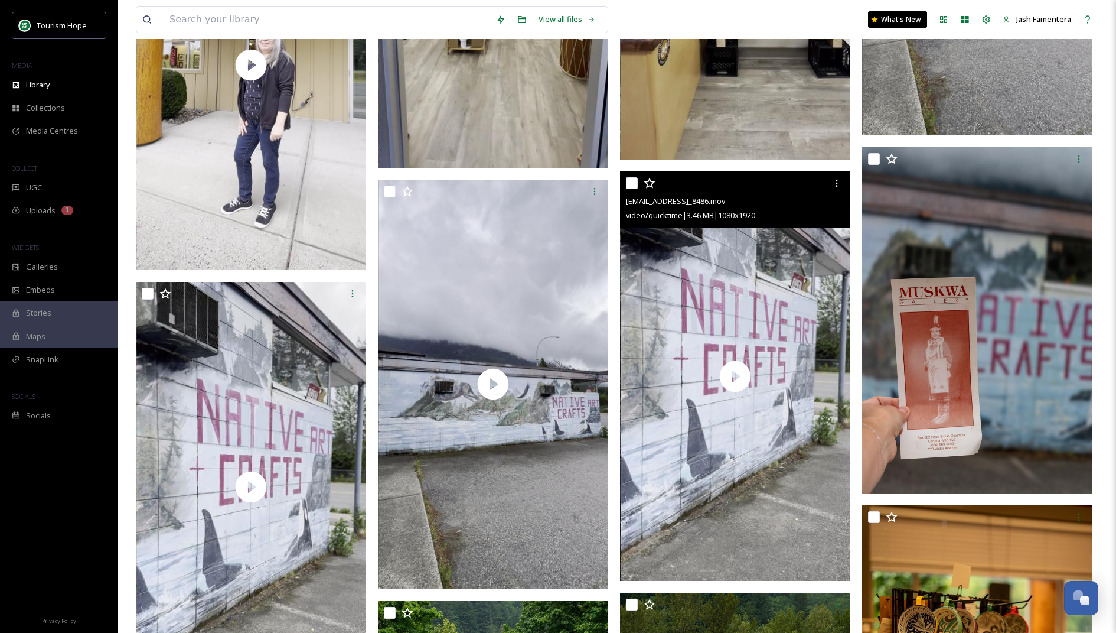
scroll to position [2008, 0]
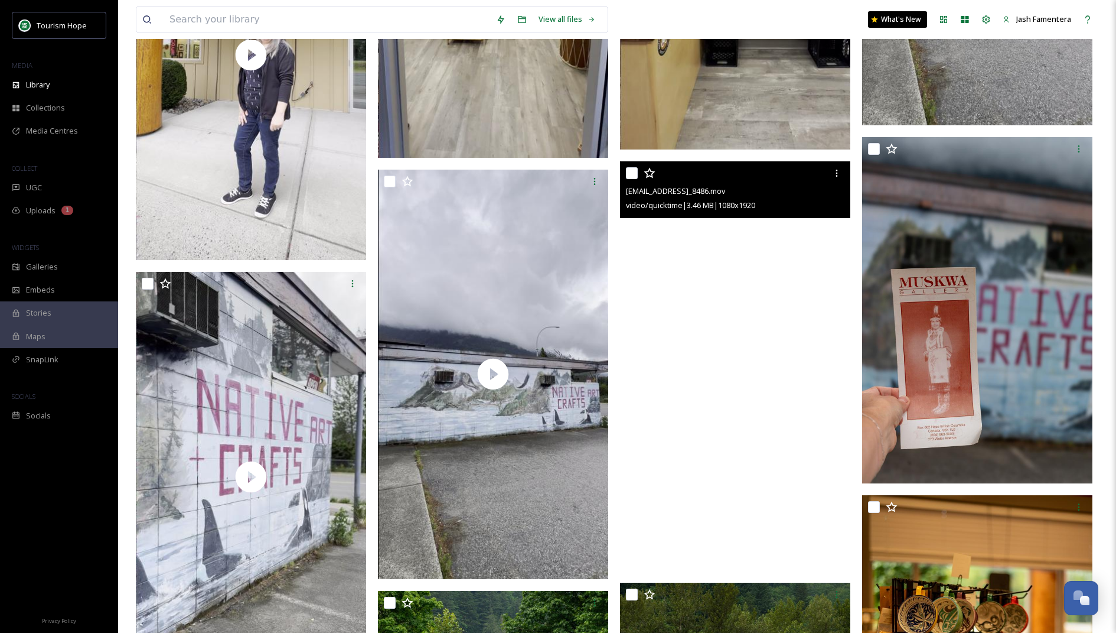
click at [751, 327] on video "ext_1750283423.121808_amanda.figlarska@gmail.com-IMG_8486.mov" at bounding box center [735, 365] width 230 height 409
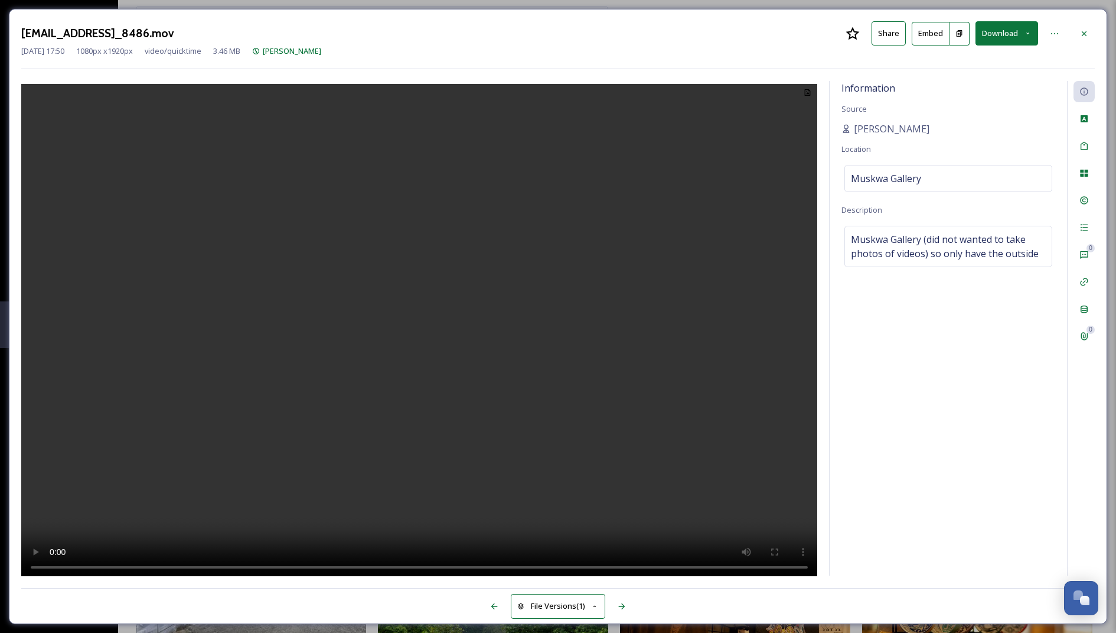
click at [384, 251] on video at bounding box center [419, 332] width 796 height 496
click at [409, 257] on video at bounding box center [419, 332] width 796 height 496
click at [1084, 32] on icon at bounding box center [1084, 33] width 5 height 5
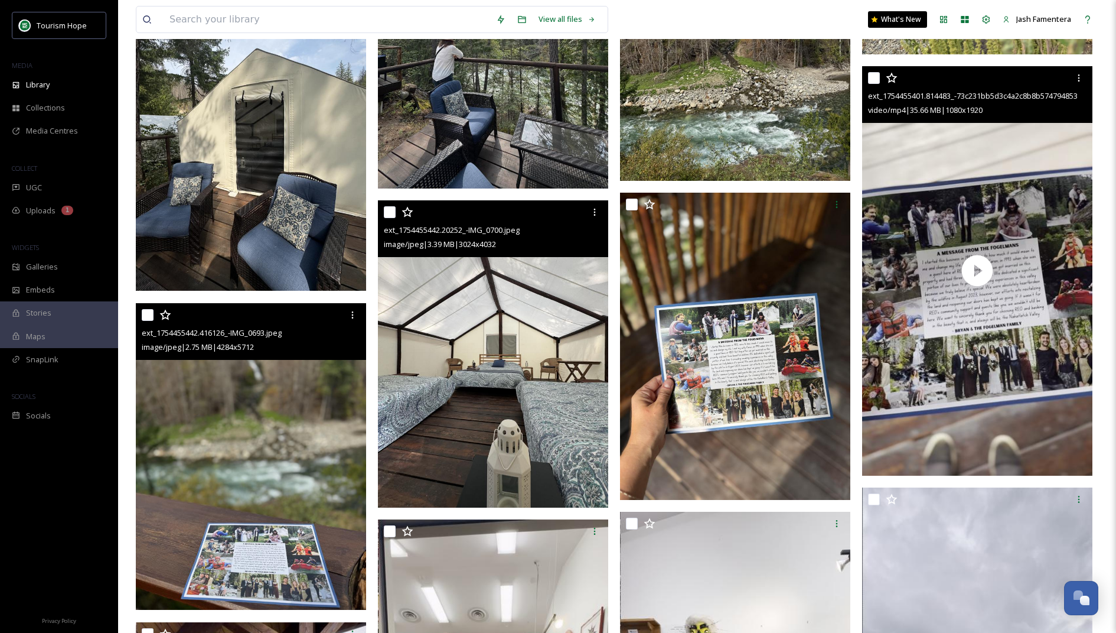
scroll to position [1237, 0]
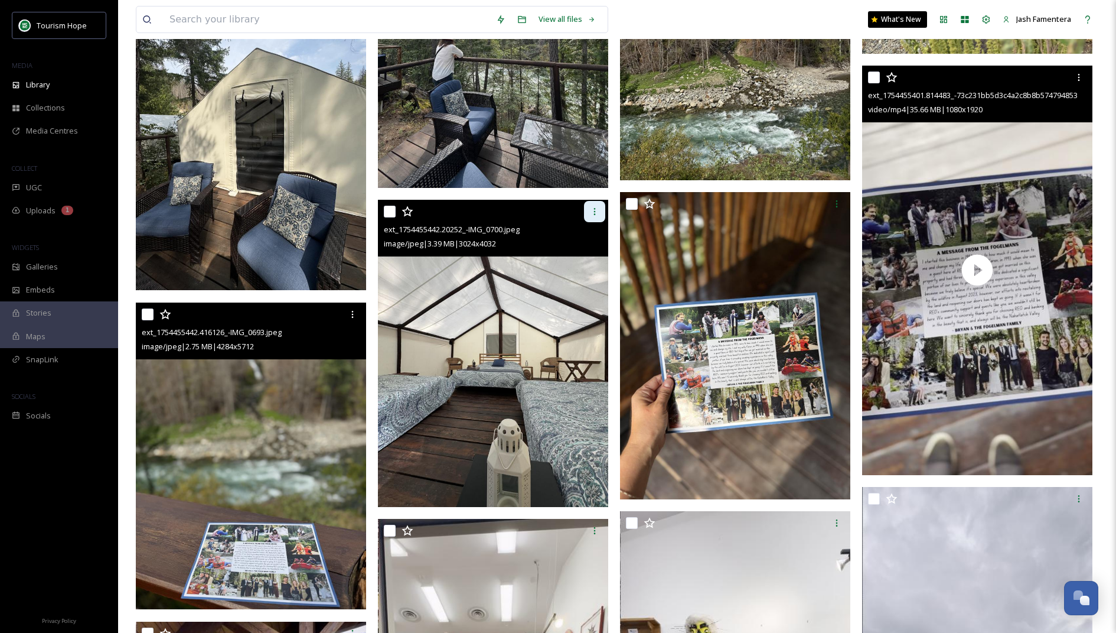
click at [598, 204] on div at bounding box center [594, 211] width 21 height 21
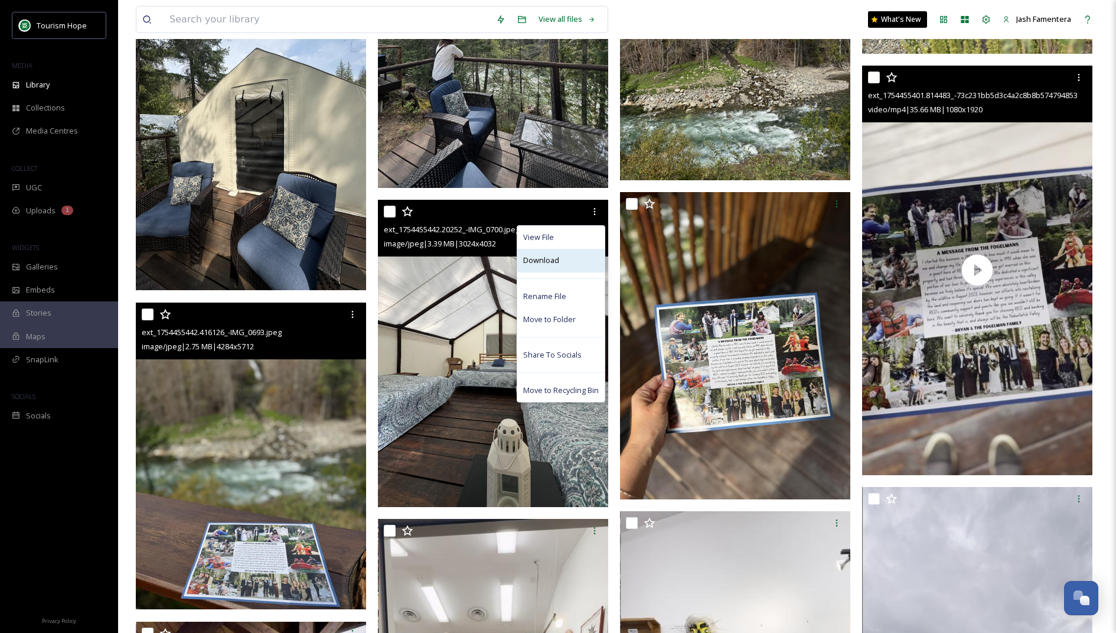
click at [575, 261] on div "Download" at bounding box center [560, 260] width 87 height 23
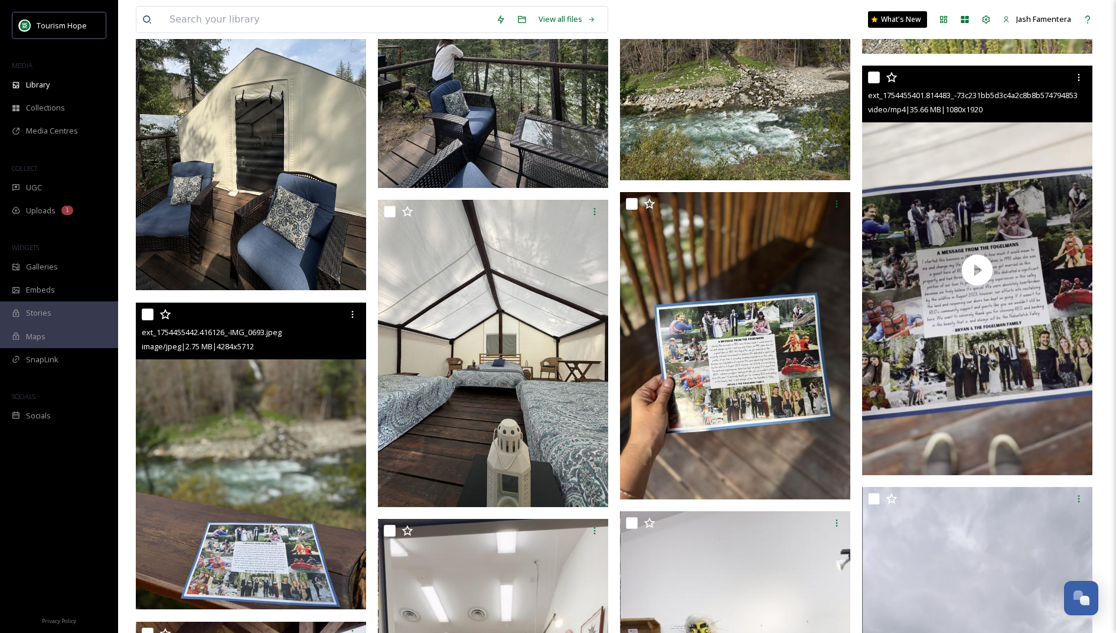
click at [340, 309] on div at bounding box center [252, 314] width 221 height 21
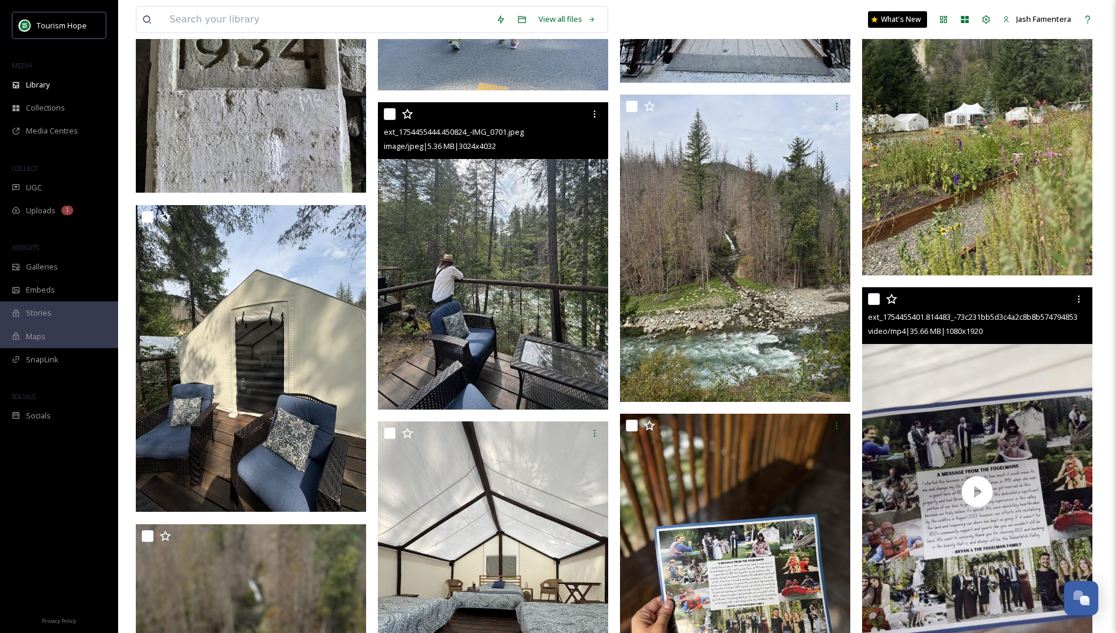
scroll to position [995, 0]
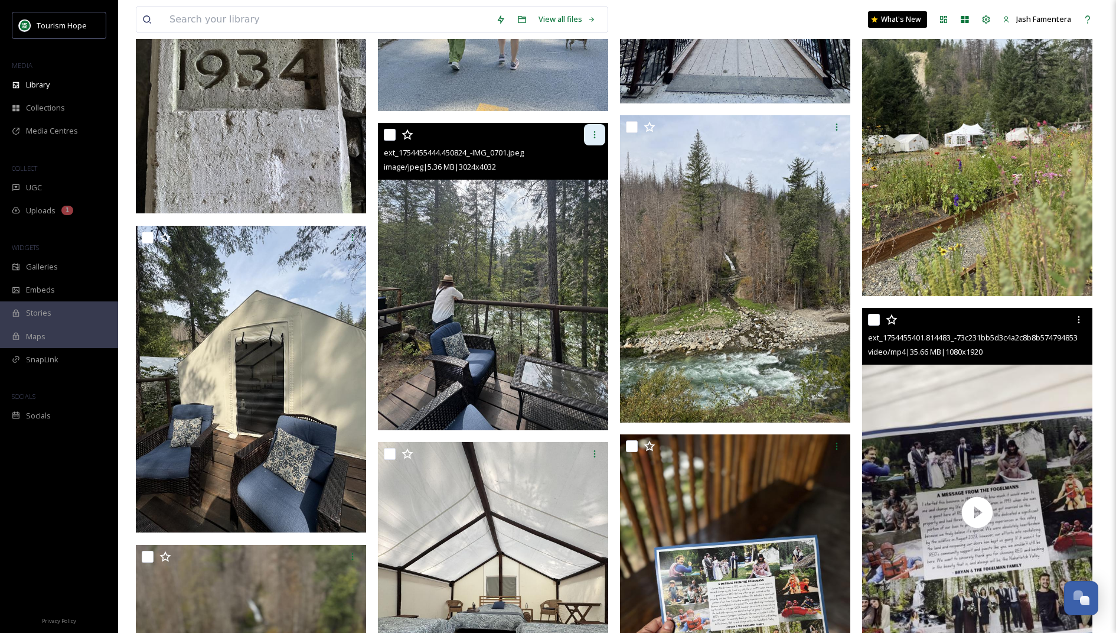
click at [598, 130] on icon at bounding box center [594, 134] width 9 height 9
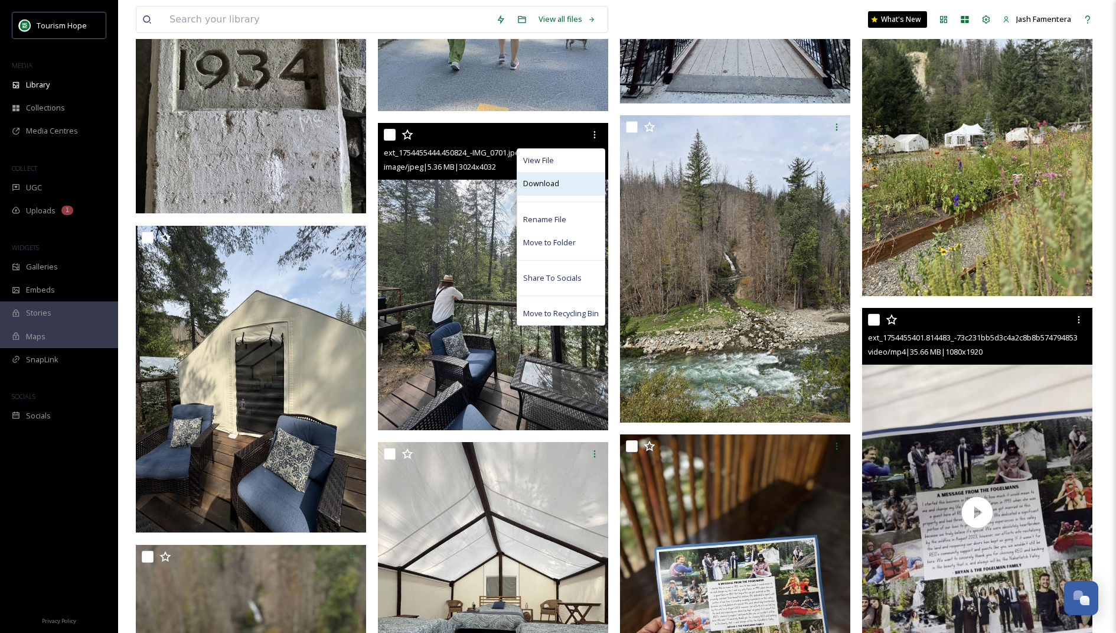
click at [585, 187] on div "Download" at bounding box center [560, 183] width 87 height 23
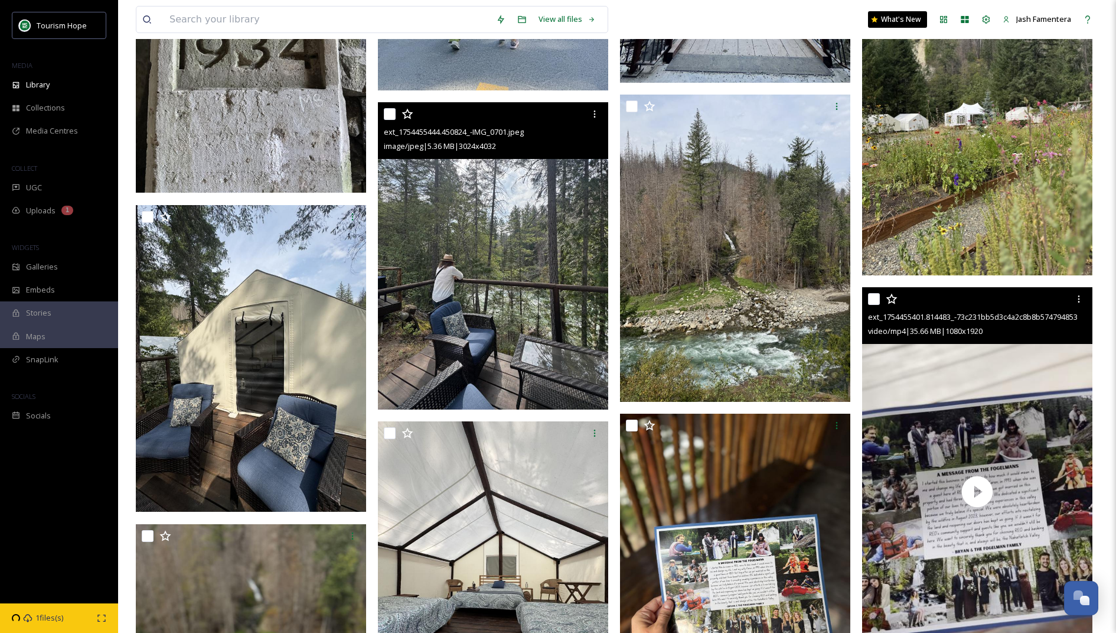
scroll to position [755, 0]
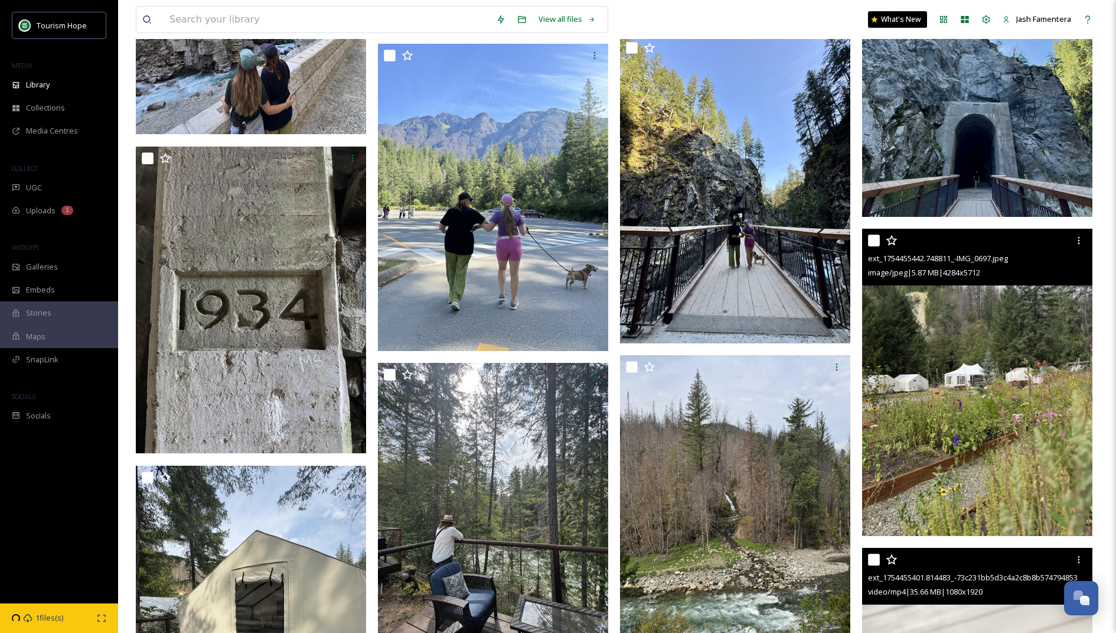
click at [946, 335] on img at bounding box center [977, 382] width 230 height 307
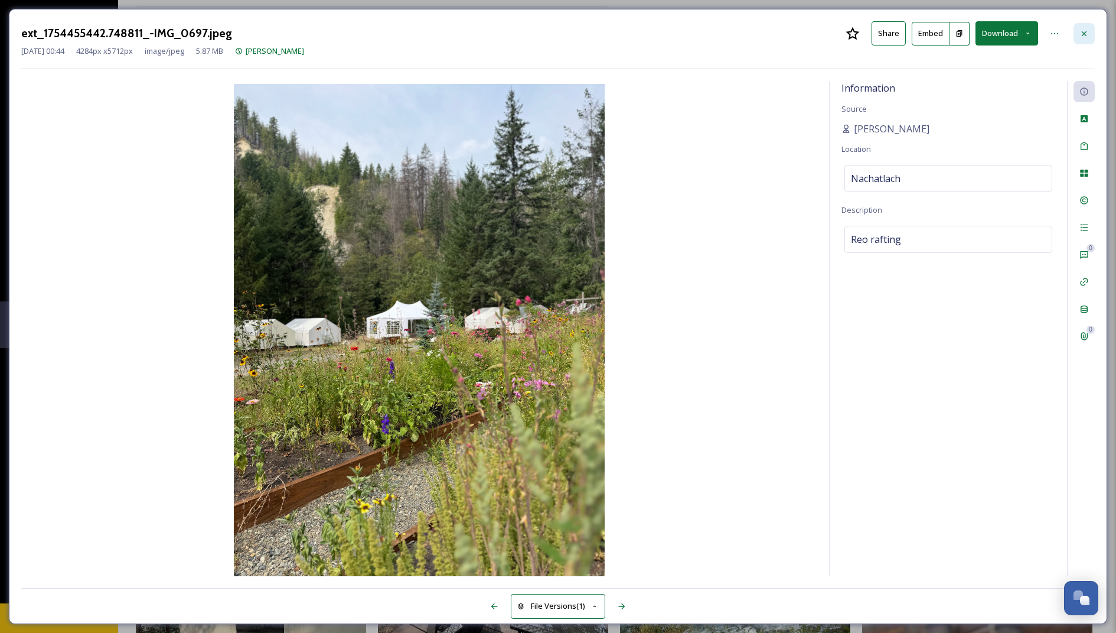
click at [1089, 31] on icon at bounding box center [1084, 33] width 9 height 9
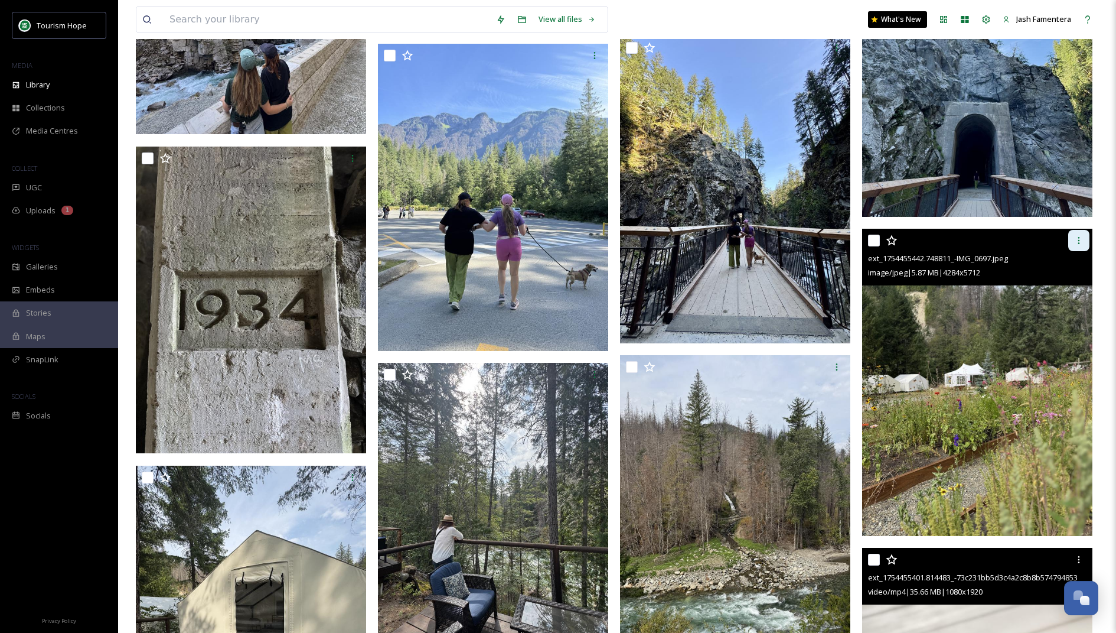
click at [1071, 238] on div at bounding box center [1078, 240] width 21 height 21
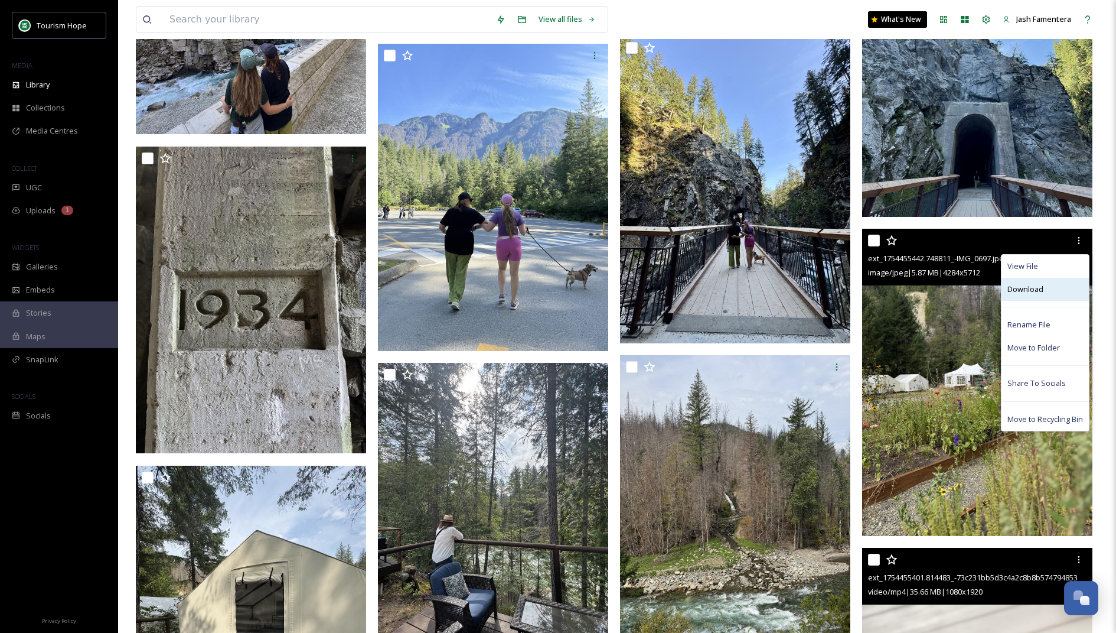
click at [1044, 284] on div "Download" at bounding box center [1045, 289] width 87 height 23
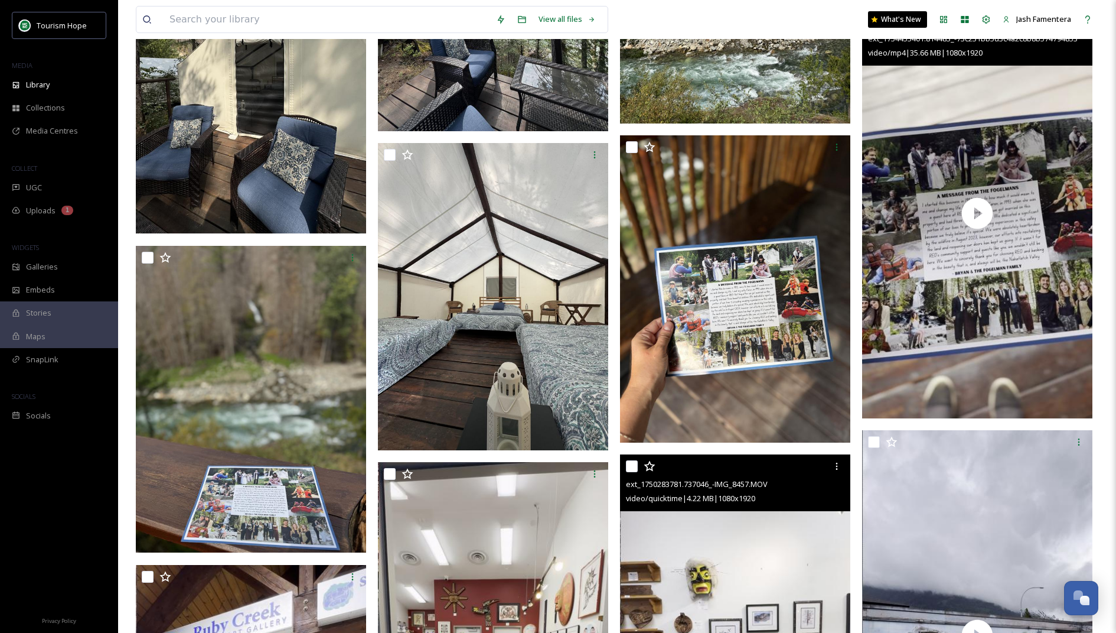
scroll to position [1291, 0]
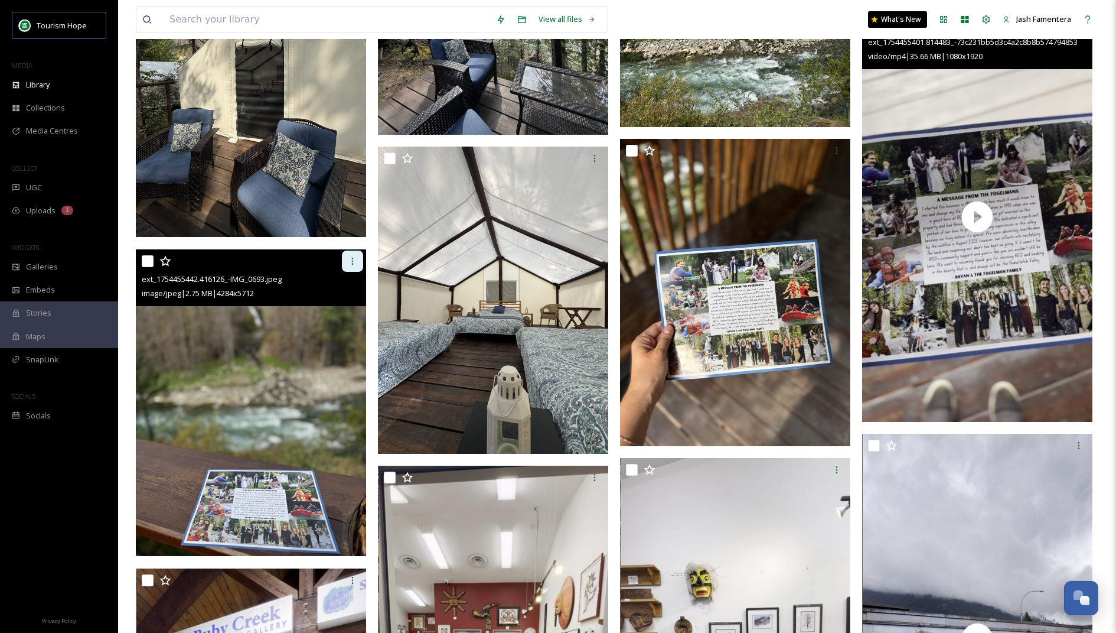
click at [348, 257] on icon at bounding box center [352, 260] width 9 height 9
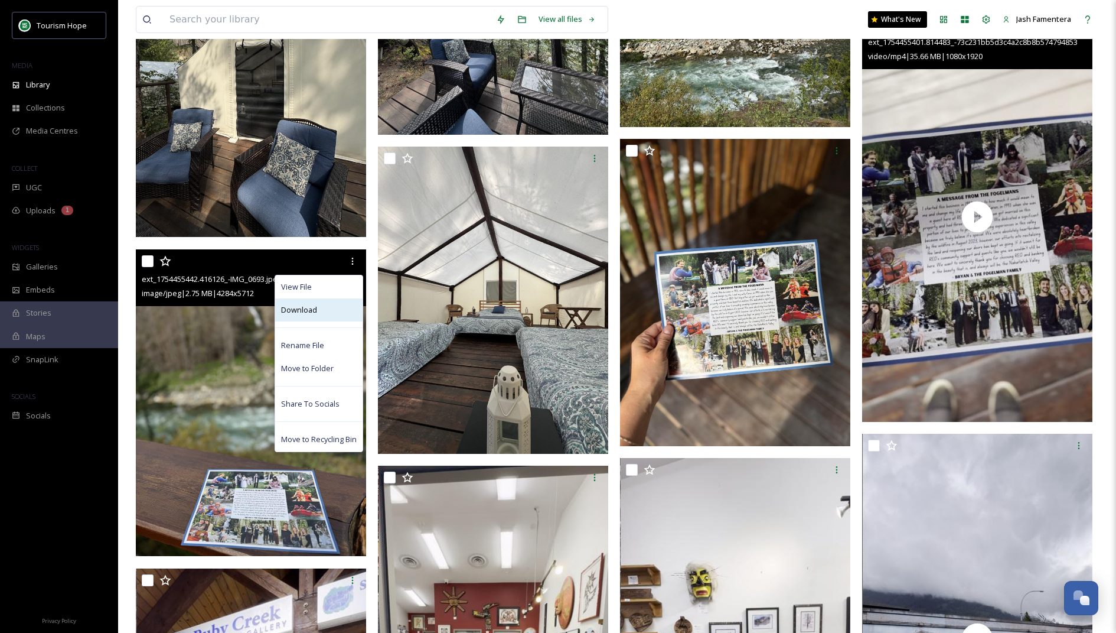
click at [328, 316] on div "Download" at bounding box center [318, 309] width 87 height 23
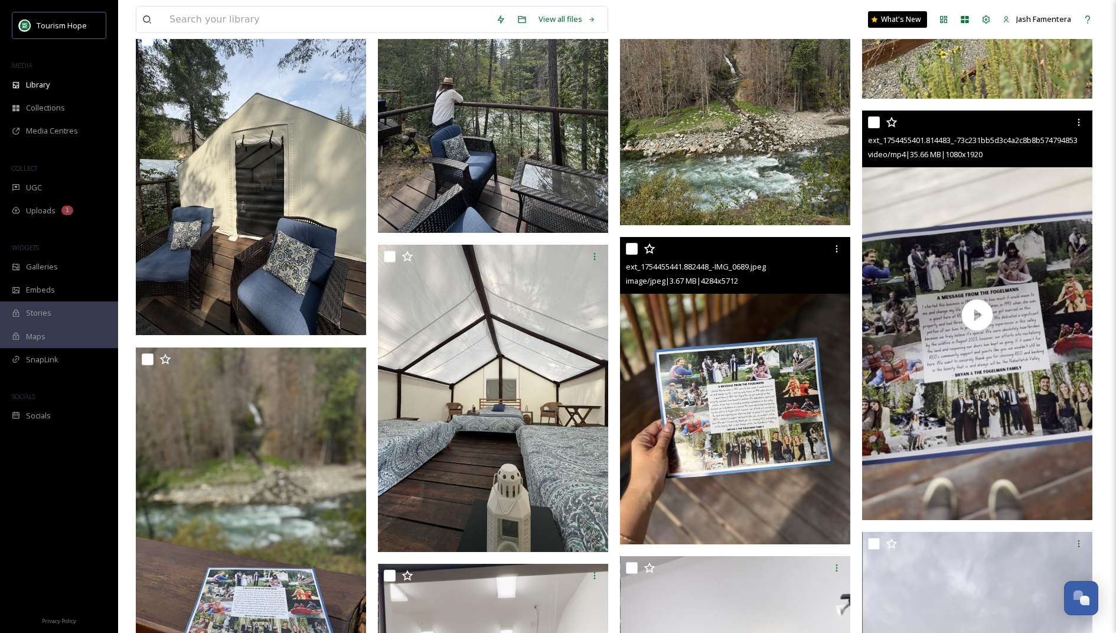
scroll to position [1113, 0]
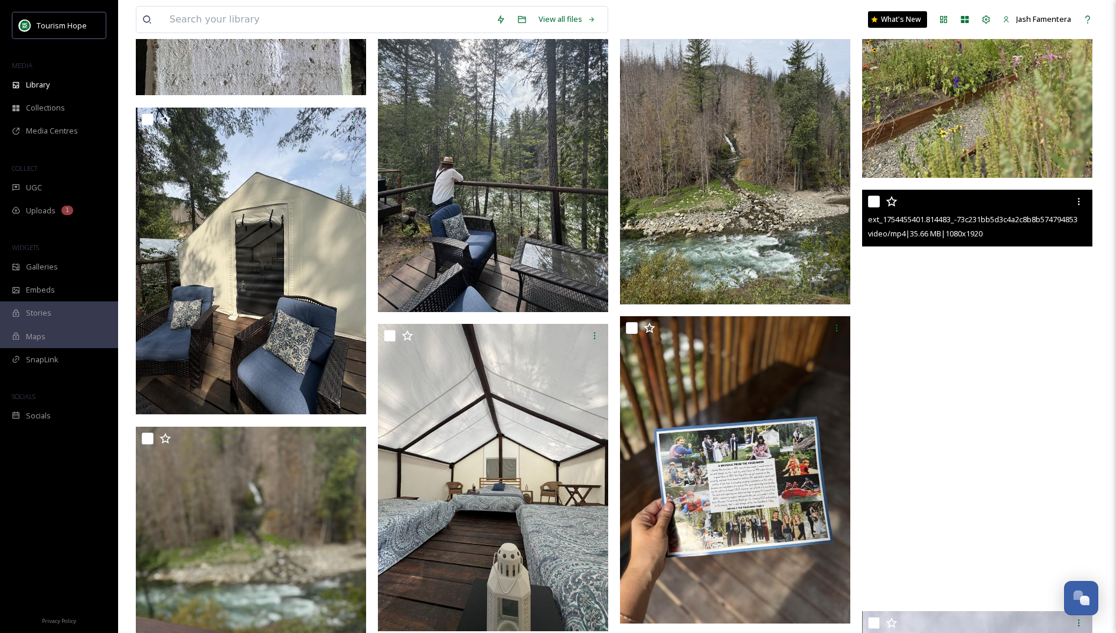
click at [952, 350] on video "ext_1754455401.814483_-73c231bb5d3c4a2c8b8b574794853b36.mp4" at bounding box center [977, 394] width 230 height 409
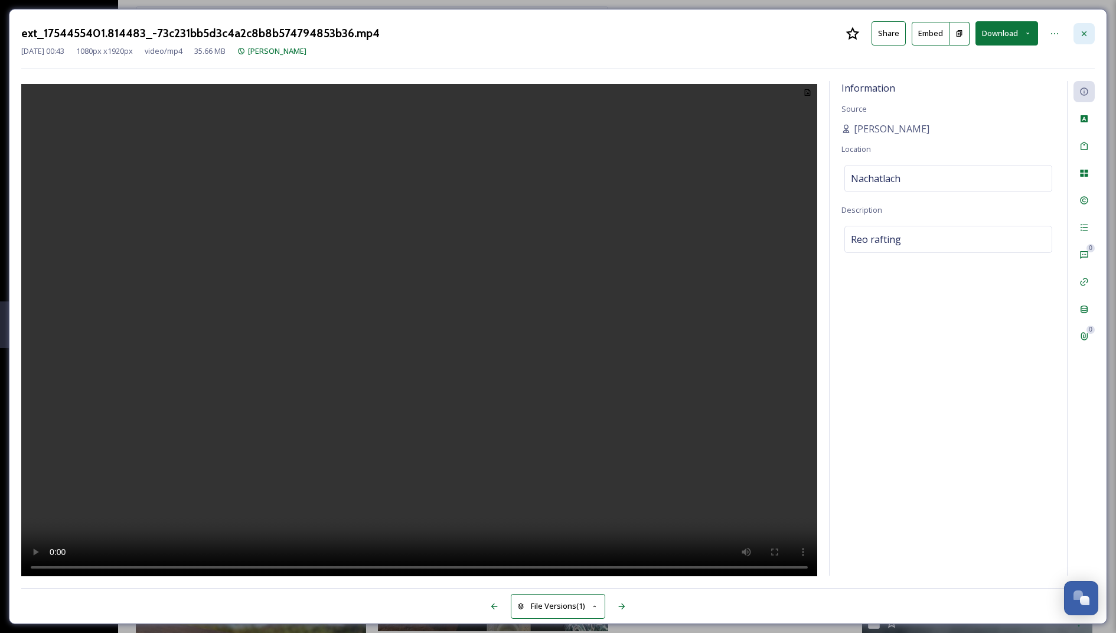
click at [1090, 27] on div at bounding box center [1084, 33] width 21 height 21
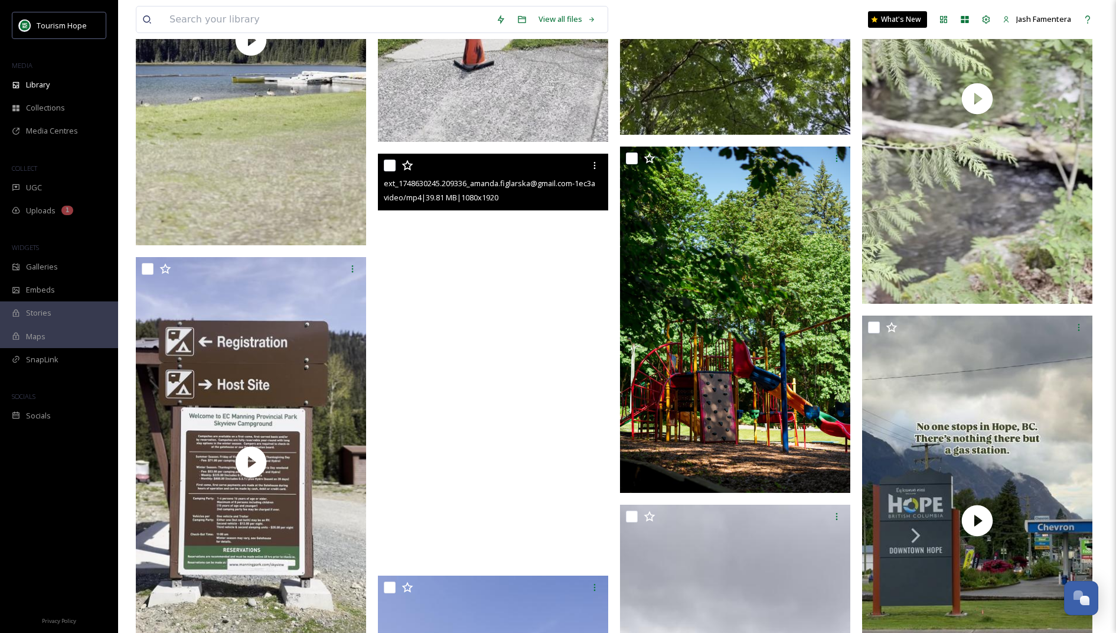
scroll to position [4914, 0]
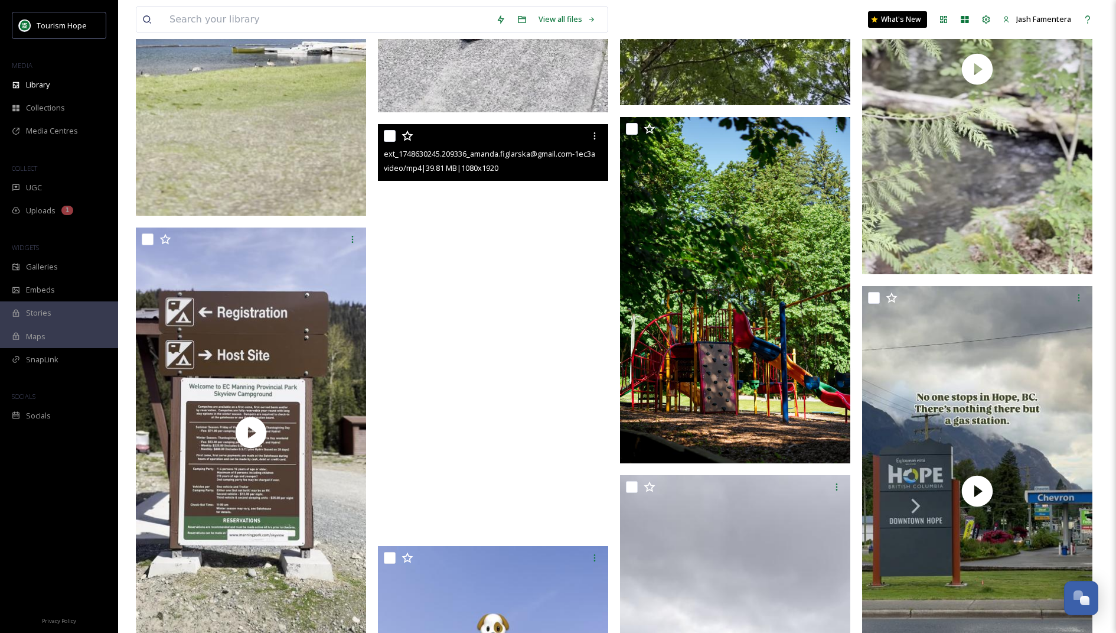
click at [527, 287] on video "ext_1748630245.209336_amanda.figlarska@gmail.com-1ec3a4c52cf14bd8b33511e0343767…" at bounding box center [493, 328] width 230 height 409
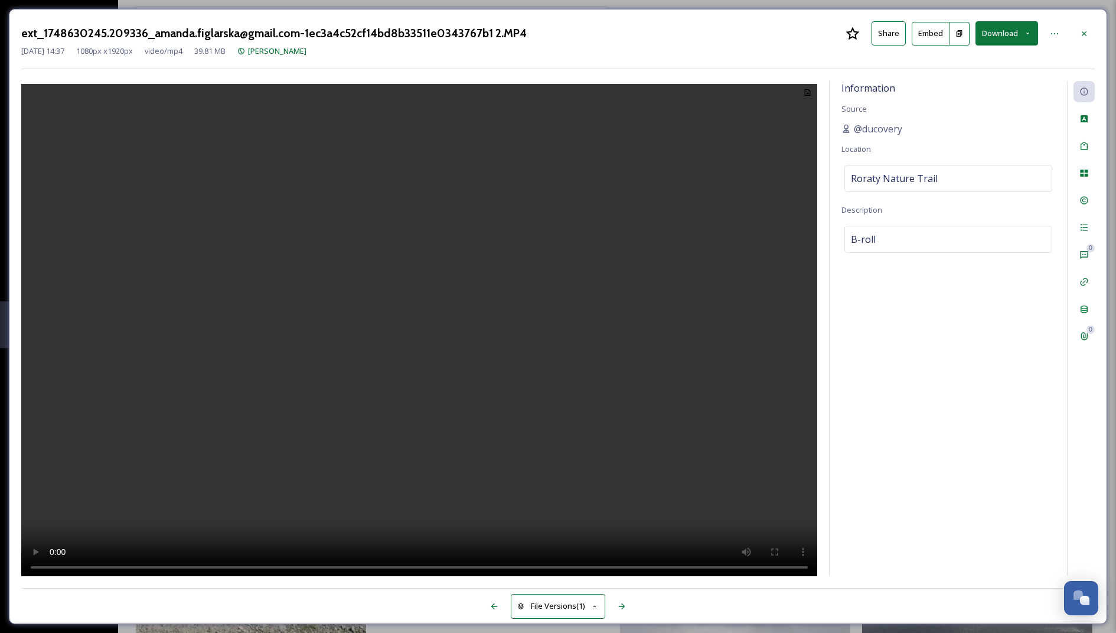
click at [469, 292] on video at bounding box center [419, 332] width 796 height 496
click at [415, 180] on video at bounding box center [419, 332] width 796 height 496
click at [431, 180] on video at bounding box center [419, 332] width 796 height 496
click at [1074, 37] on div at bounding box center [1084, 33] width 21 height 21
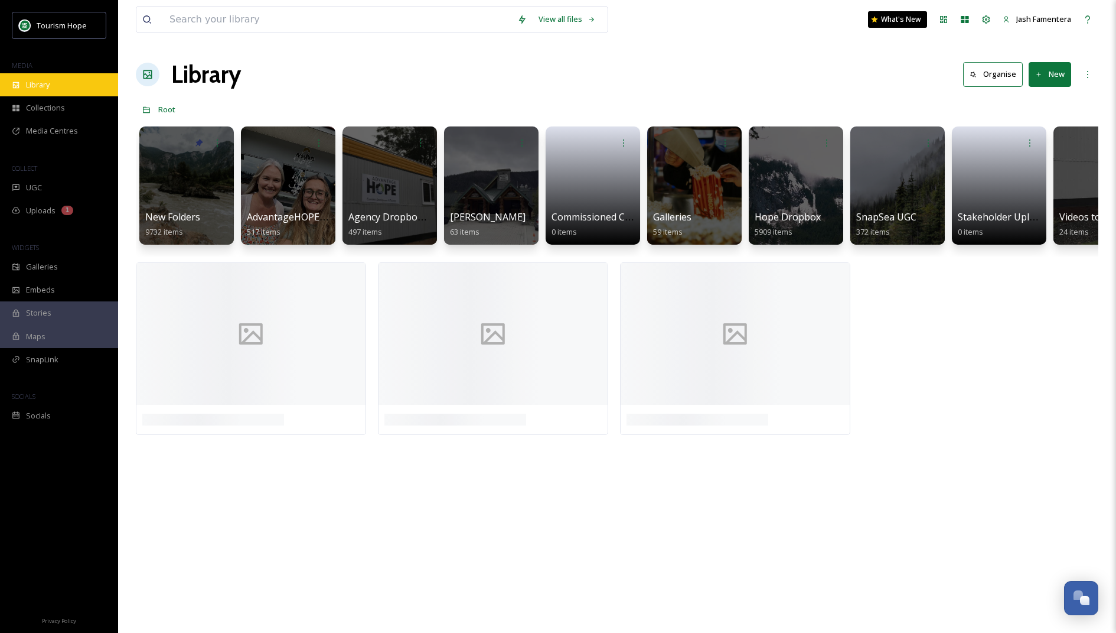
click at [47, 89] on span "Library" at bounding box center [38, 84] width 24 height 11
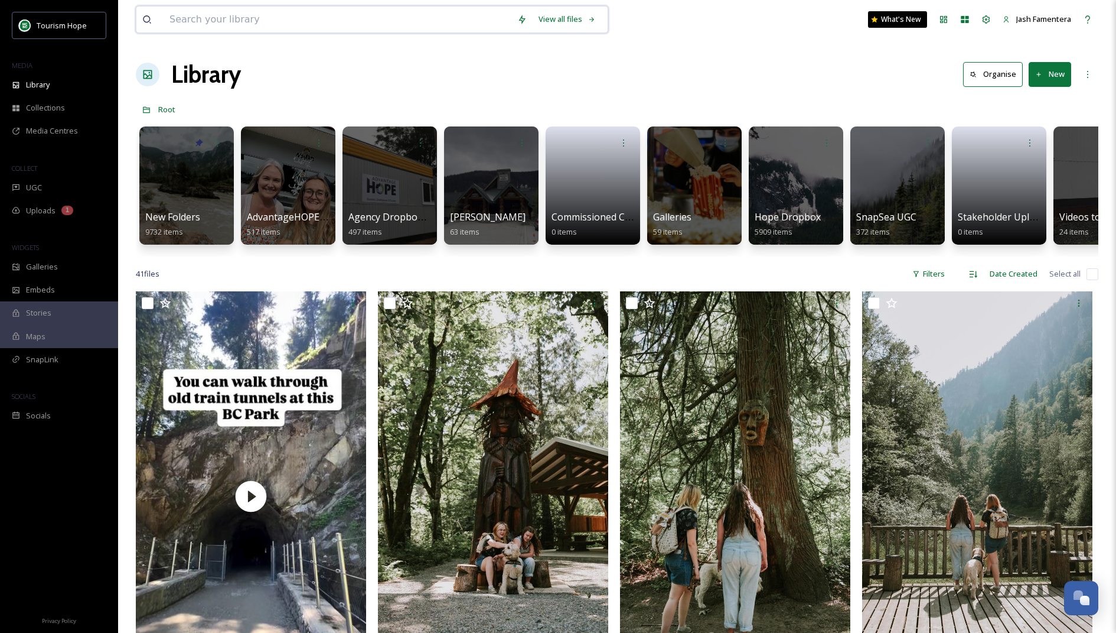
click at [331, 14] on input at bounding box center [338, 19] width 348 height 26
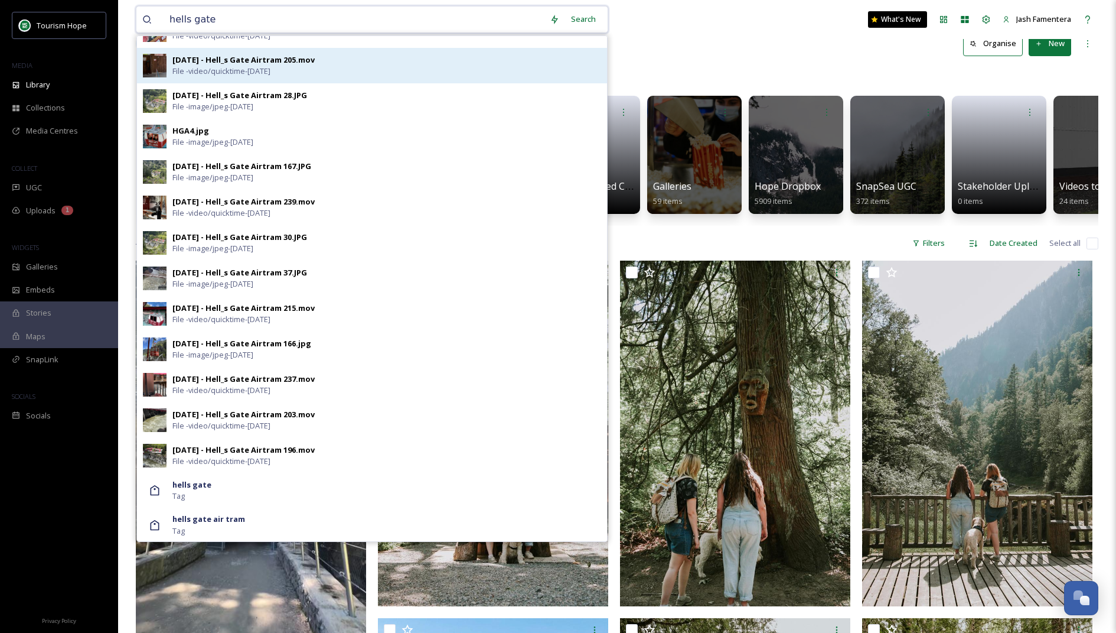
scroll to position [54, 0]
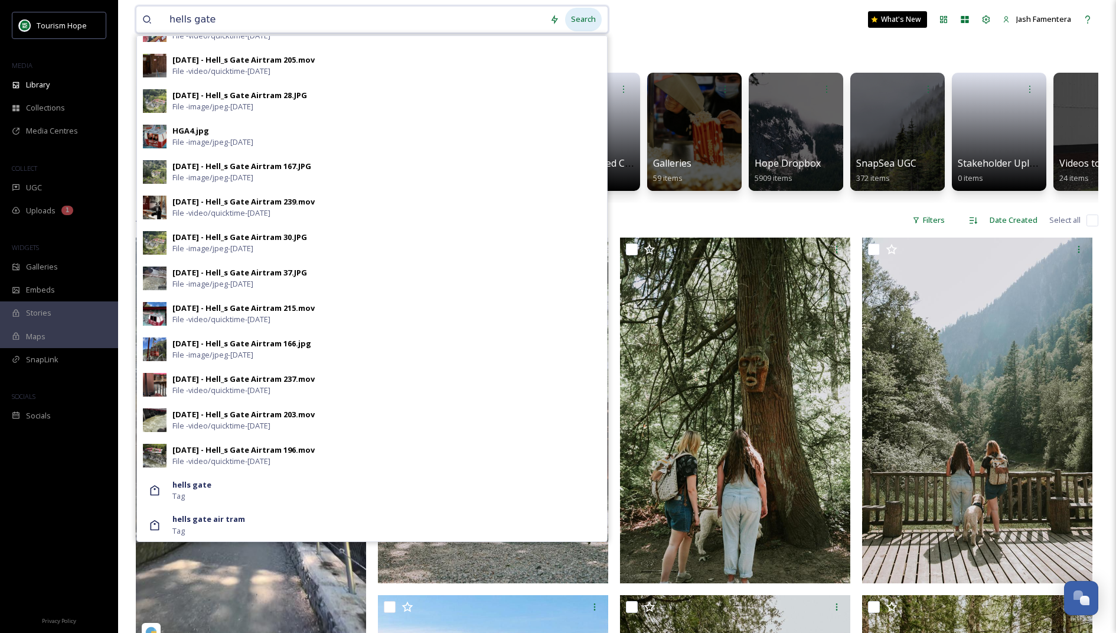
type input "hells gate"
click at [585, 22] on div "Search" at bounding box center [583, 19] width 37 height 23
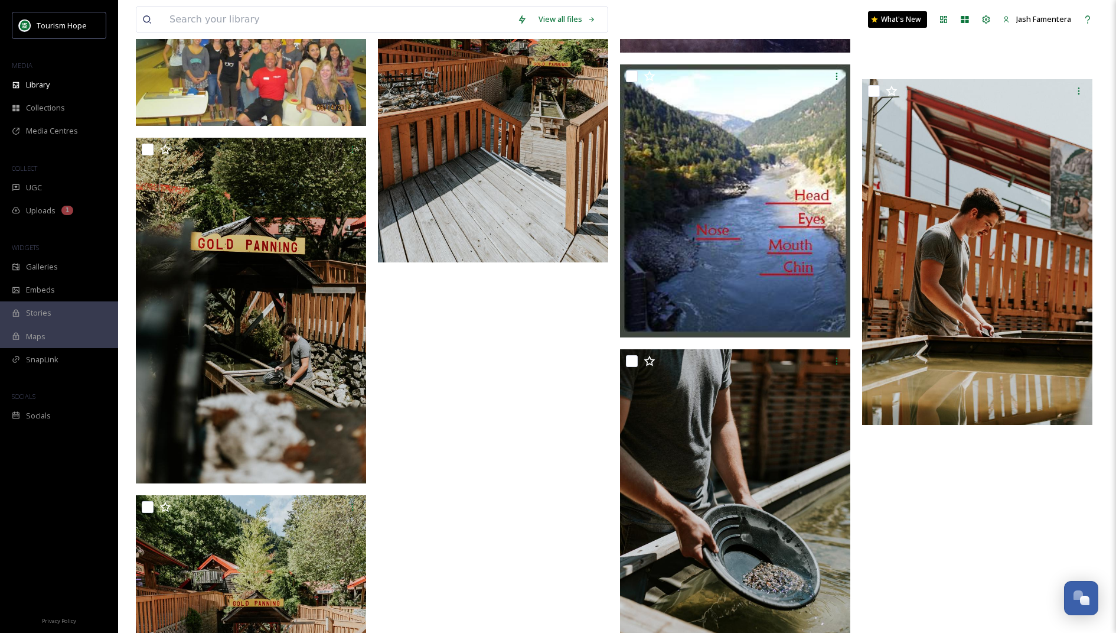
scroll to position [22066, 0]
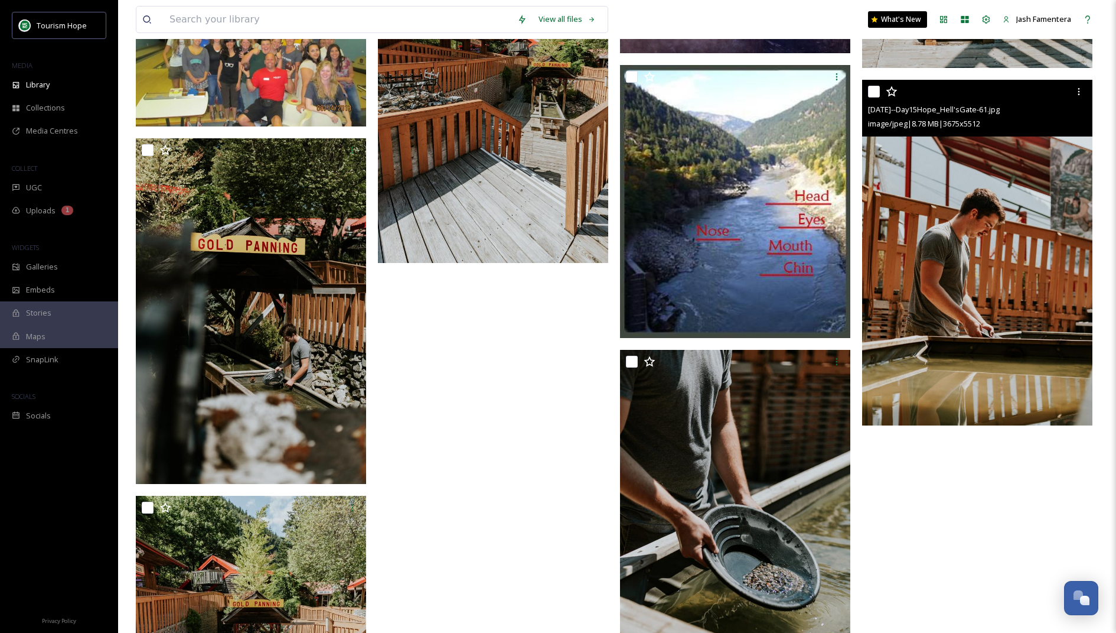
click at [875, 93] on input "checkbox" at bounding box center [874, 92] width 12 height 12
checkbox input "true"
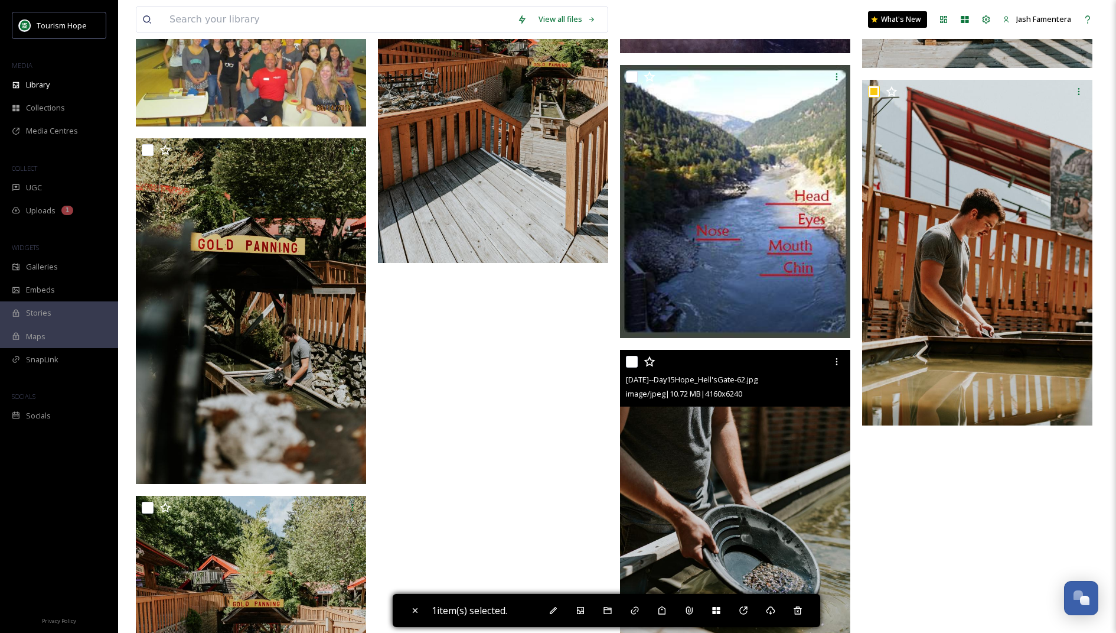
click at [635, 357] on input "checkbox" at bounding box center [632, 362] width 12 height 12
checkbox input "true"
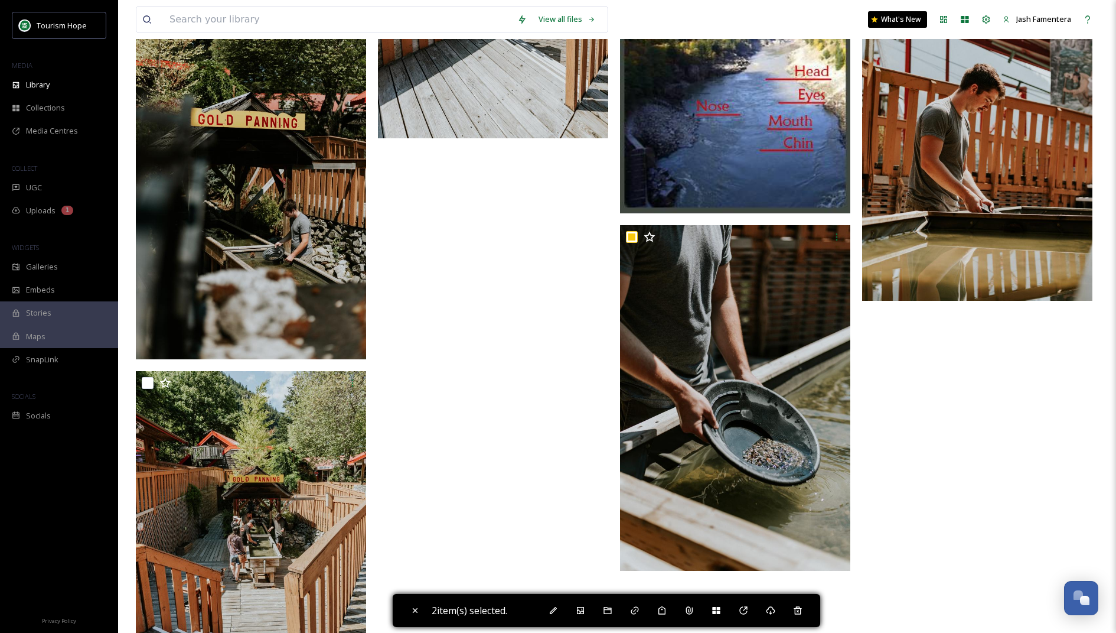
scroll to position [22231, 0]
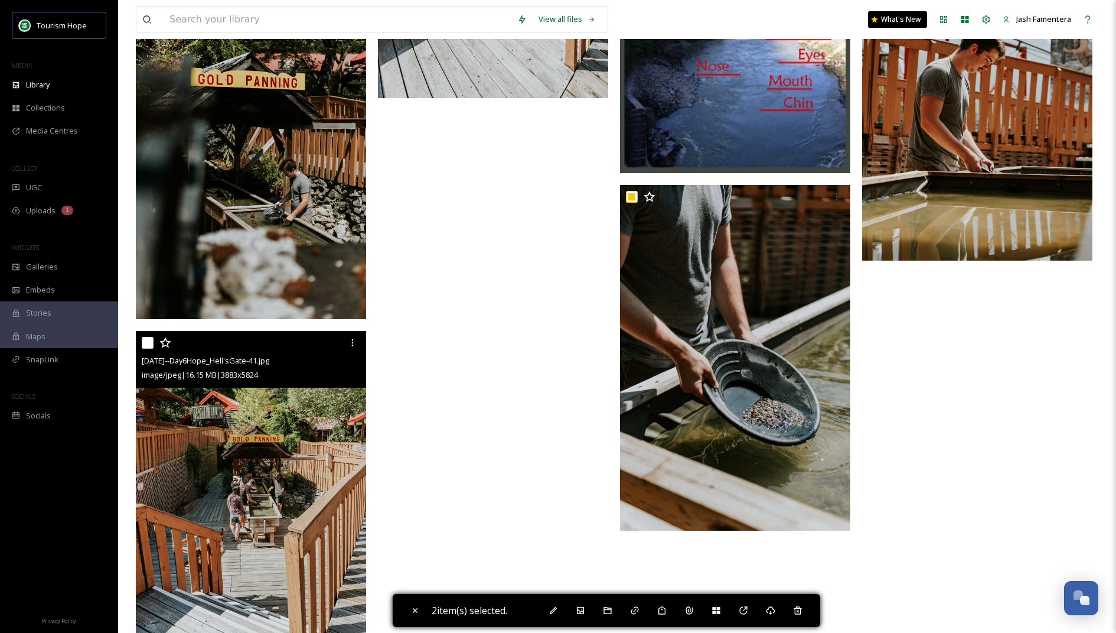
click at [150, 343] on input "checkbox" at bounding box center [148, 343] width 12 height 12
checkbox input "true"
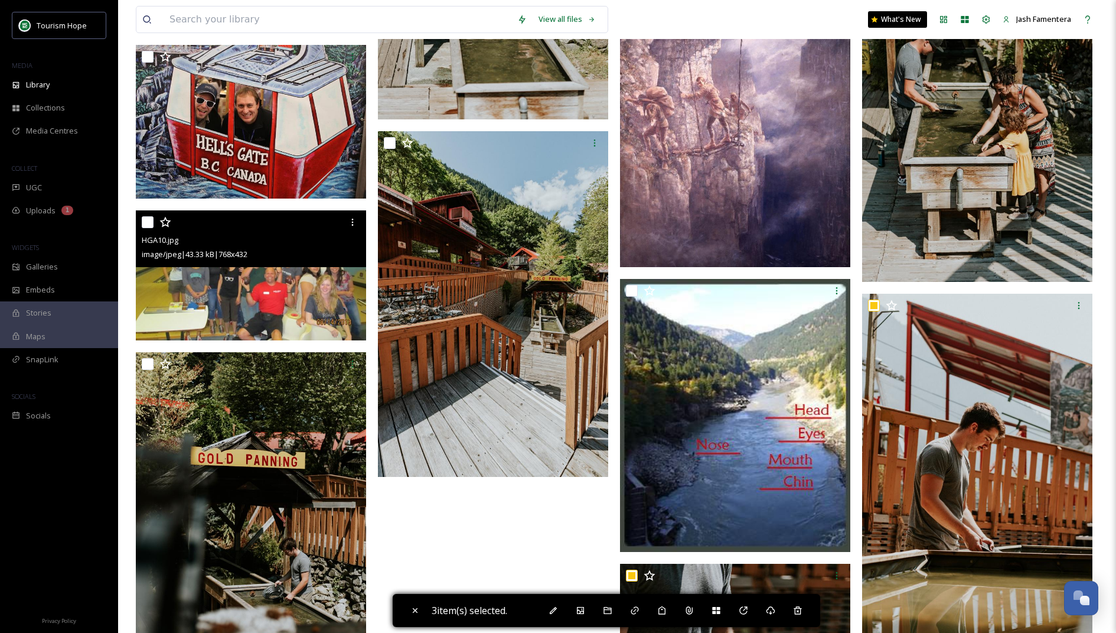
scroll to position [21840, 0]
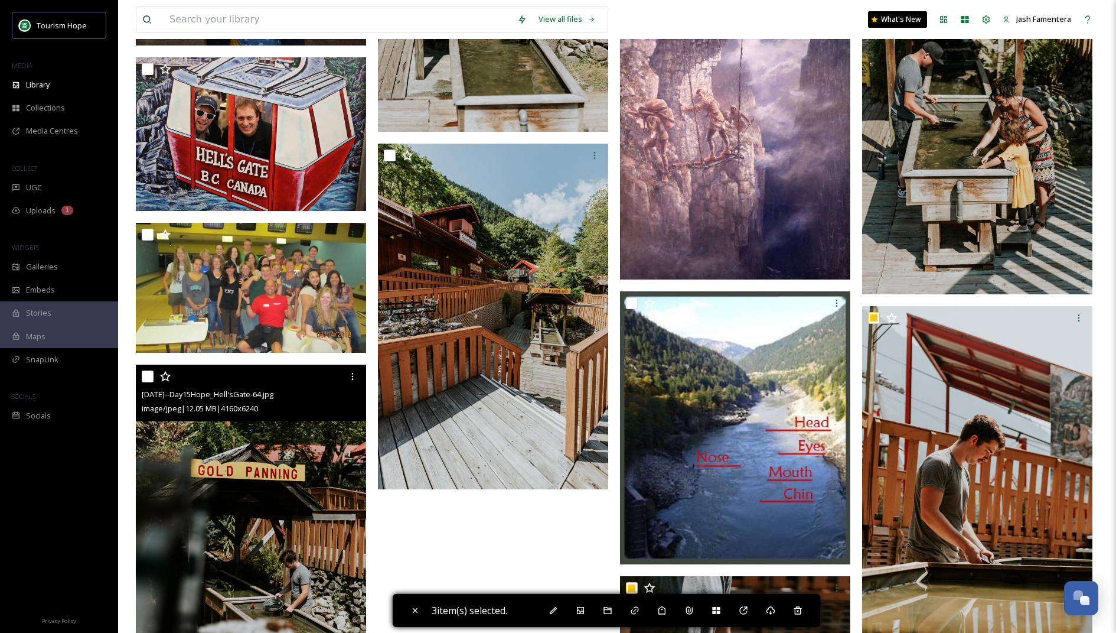
click at [149, 377] on input "checkbox" at bounding box center [148, 376] width 12 height 12
checkbox input "true"
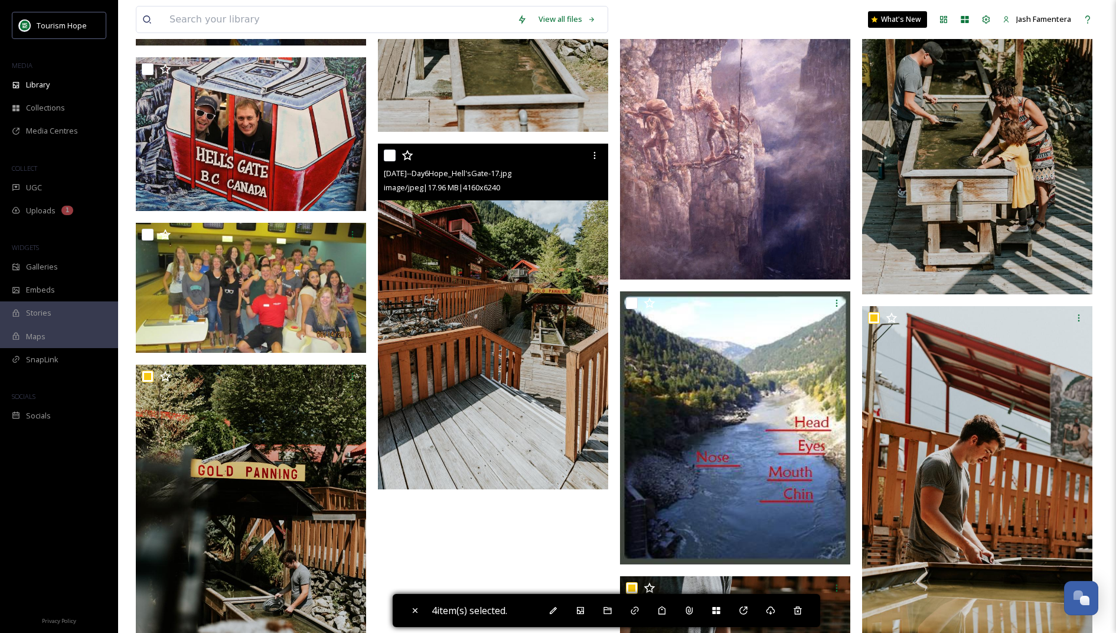
click at [388, 154] on input "checkbox" at bounding box center [390, 155] width 12 height 12
checkbox input "true"
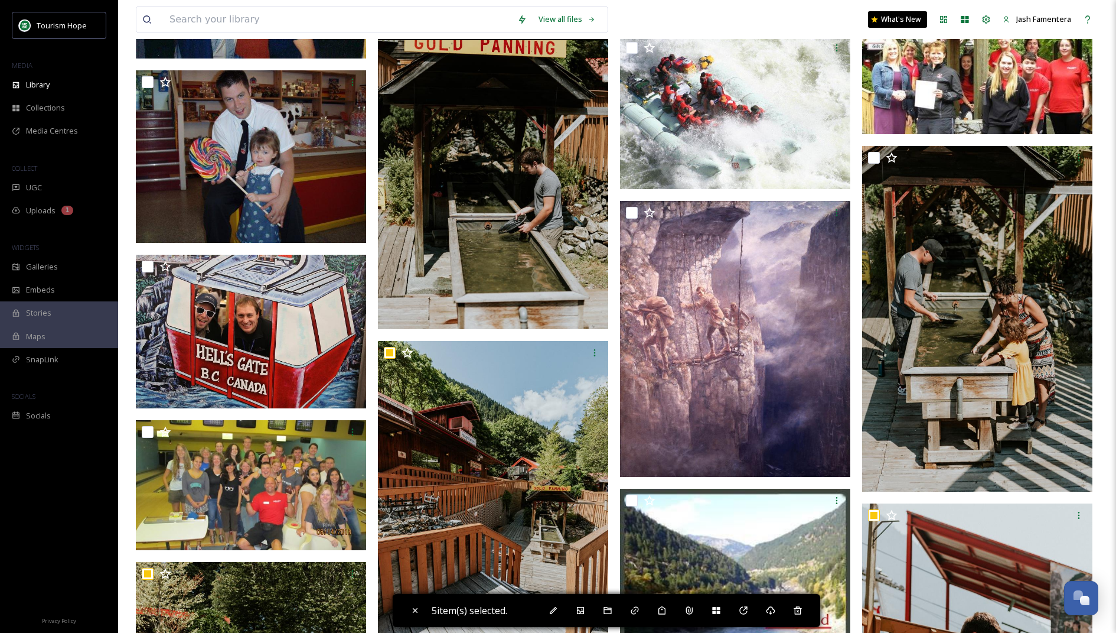
scroll to position [21621, 0]
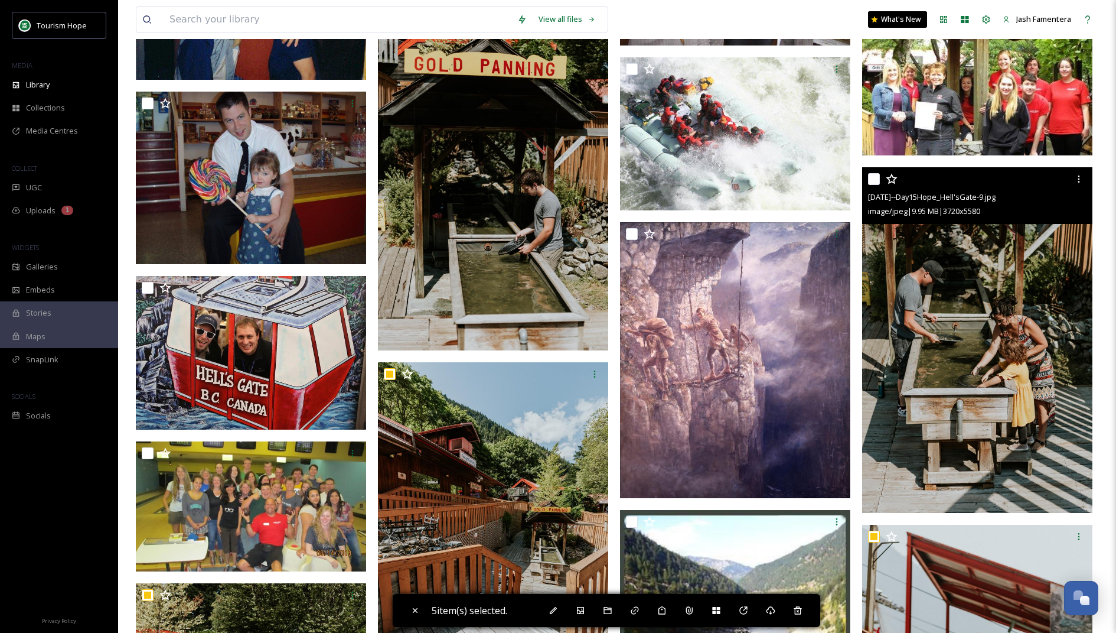
click at [875, 180] on input "checkbox" at bounding box center [874, 179] width 12 height 12
checkbox input "true"
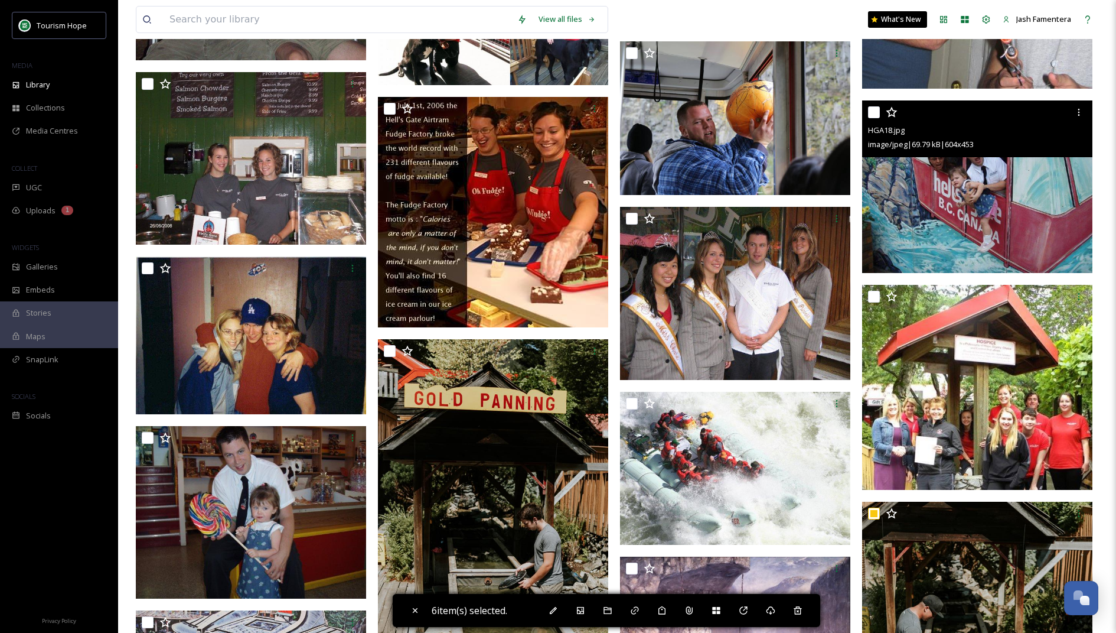
scroll to position [21284, 0]
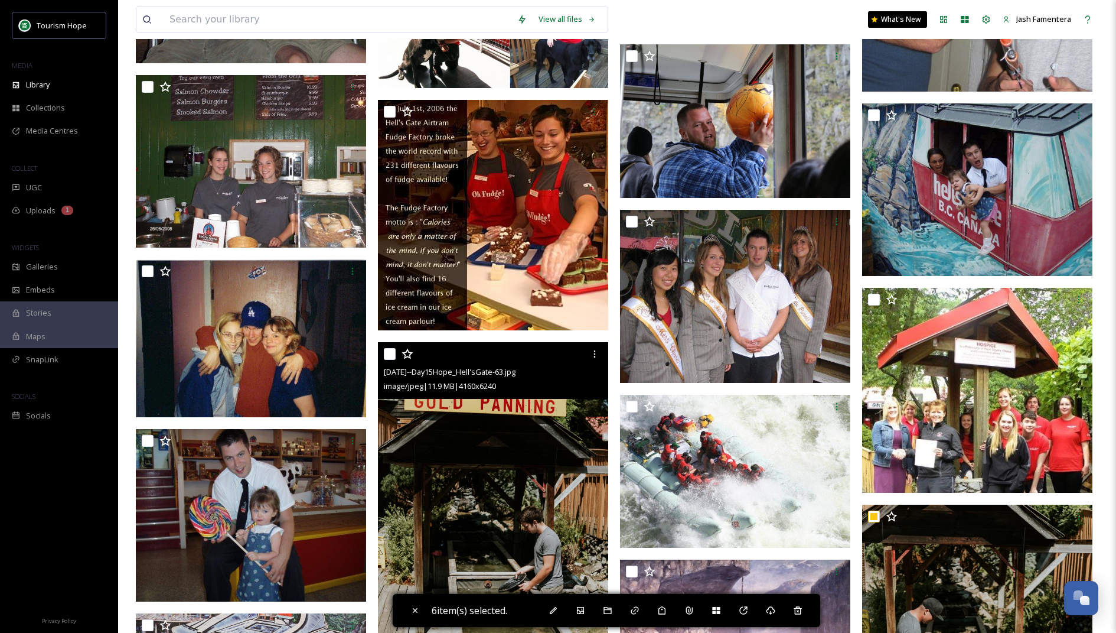
click at [389, 354] on input "checkbox" at bounding box center [390, 354] width 12 height 12
checkbox input "true"
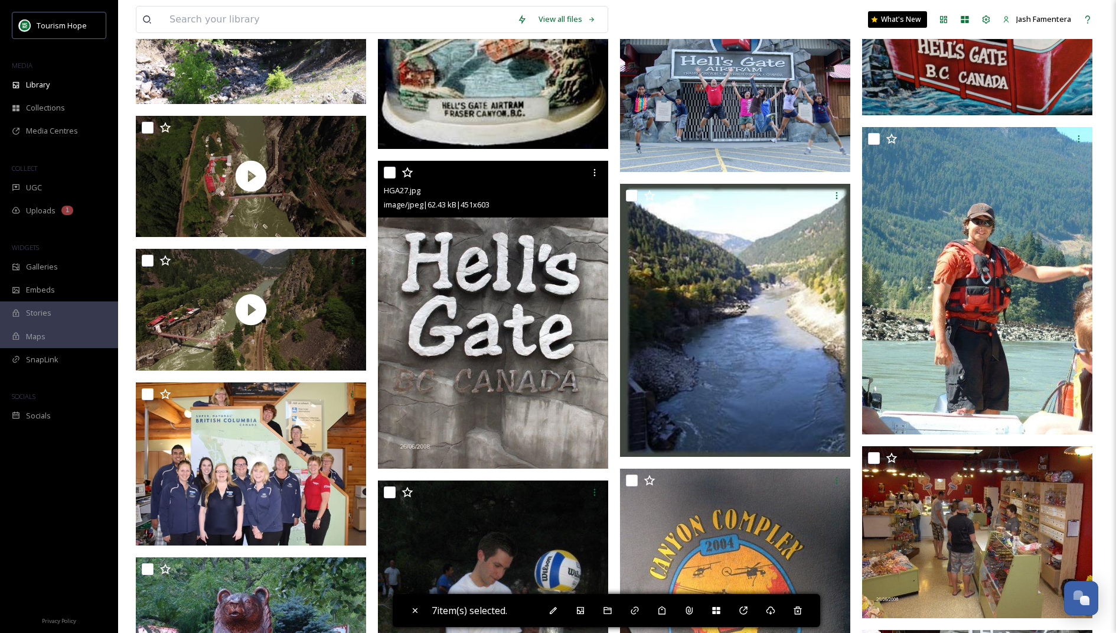
scroll to position [20290, 0]
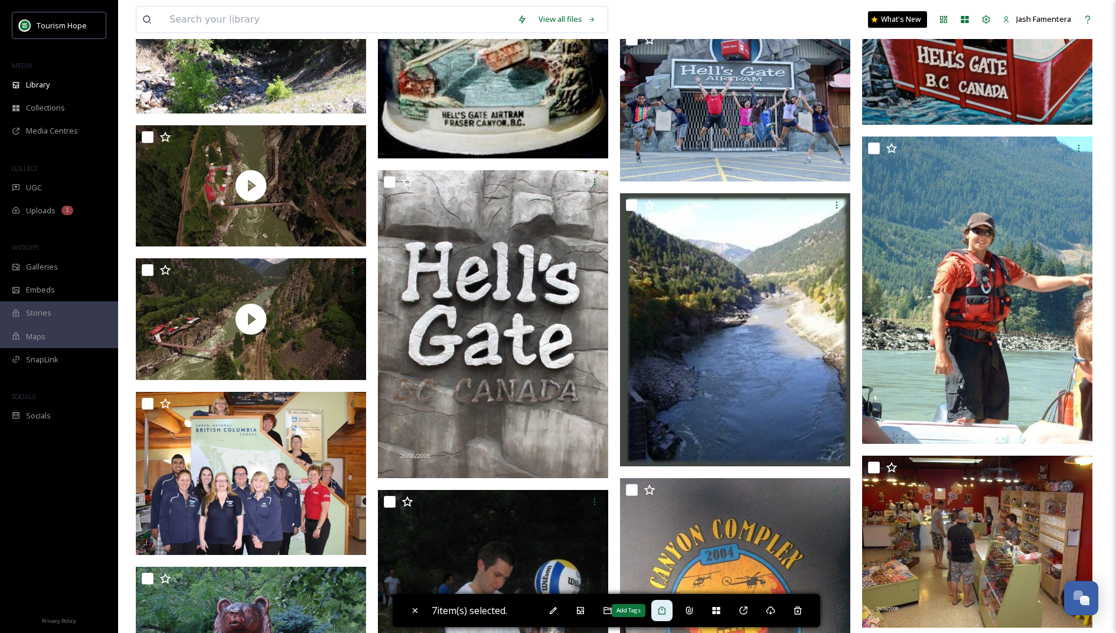
click at [667, 606] on icon at bounding box center [661, 609] width 9 height 9
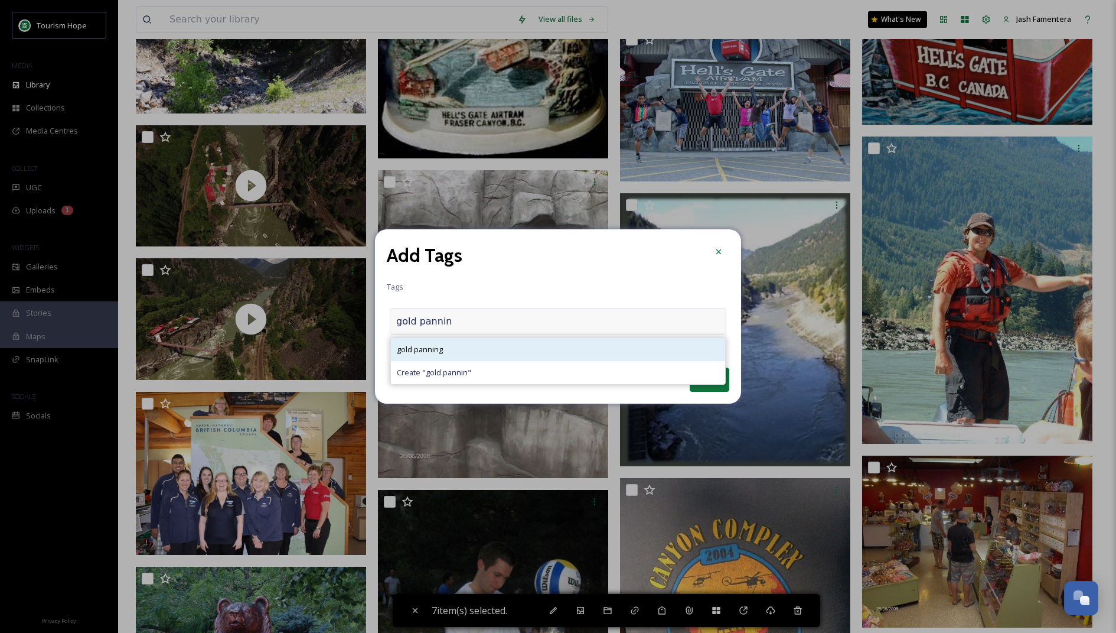
type input "gold pannin"
click at [485, 342] on div "gold panning" at bounding box center [558, 349] width 334 height 23
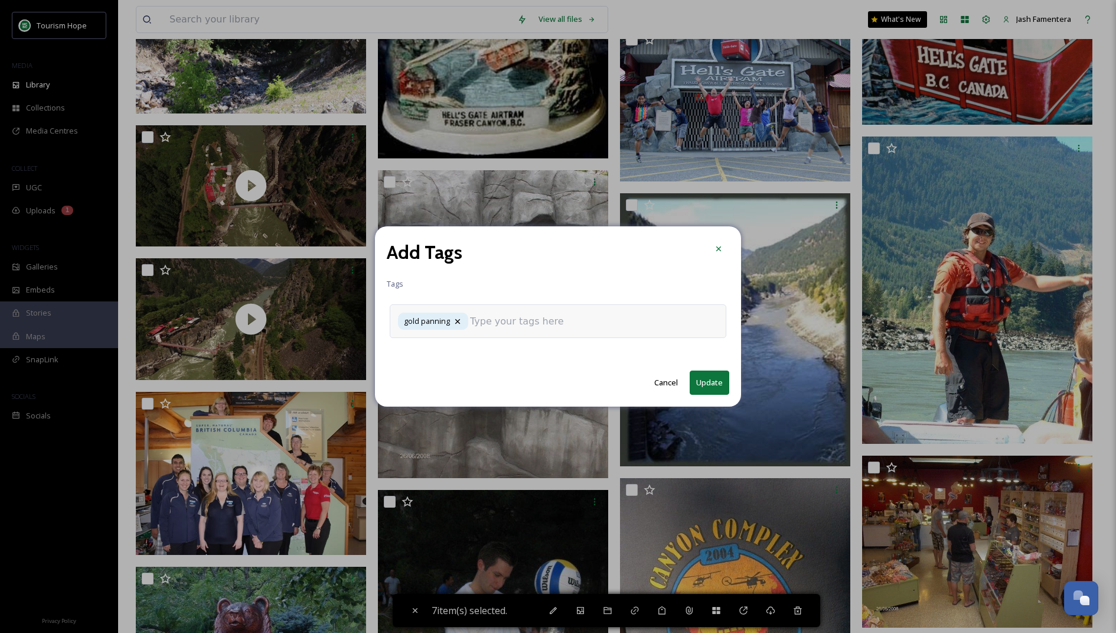
click at [710, 378] on button "Update" at bounding box center [710, 382] width 40 height 24
checkbox input "false"
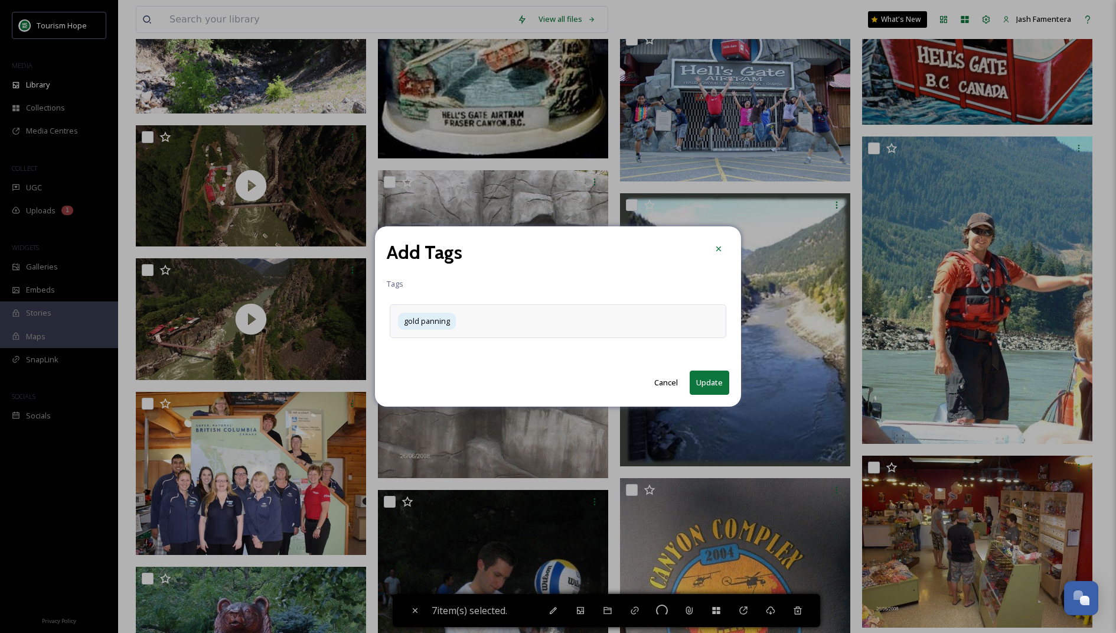
checkbox input "false"
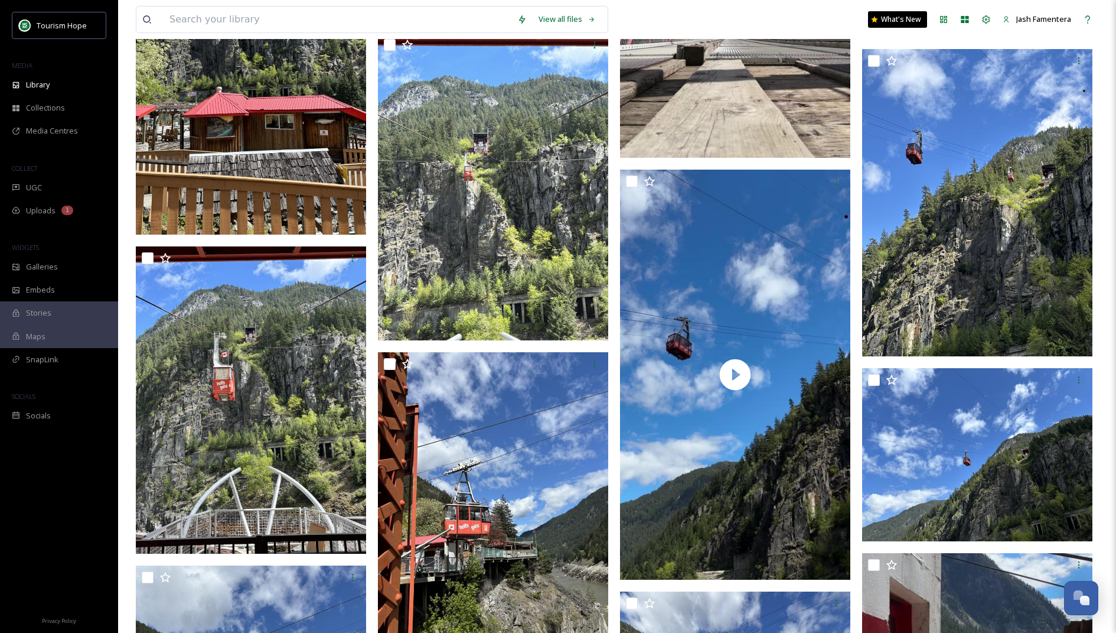
scroll to position [5337, 0]
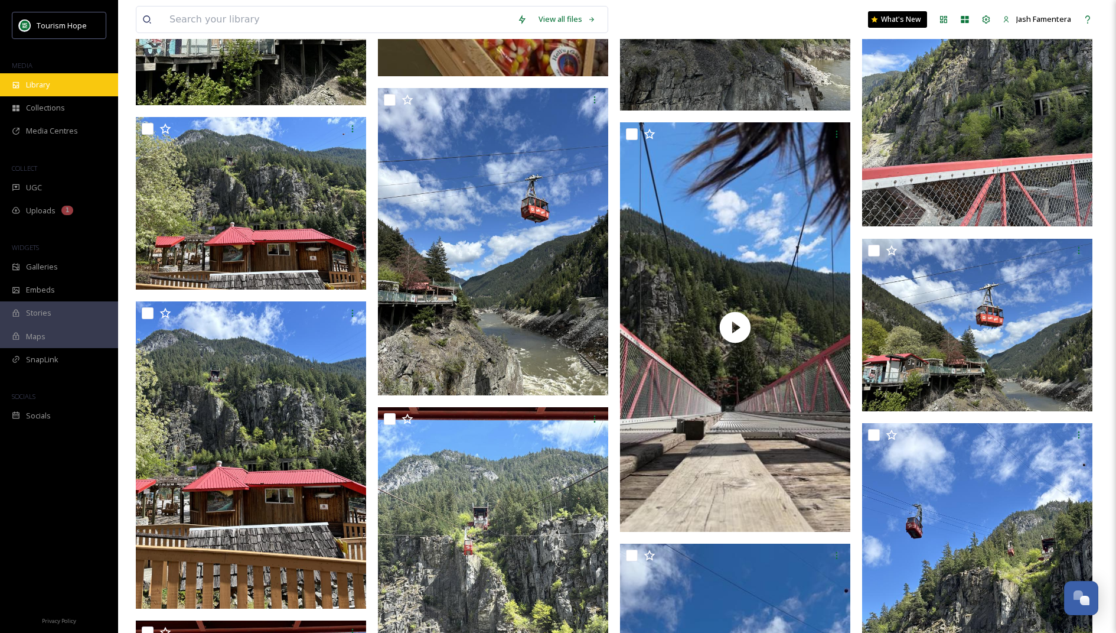
click at [77, 78] on div "Library" at bounding box center [59, 84] width 118 height 23
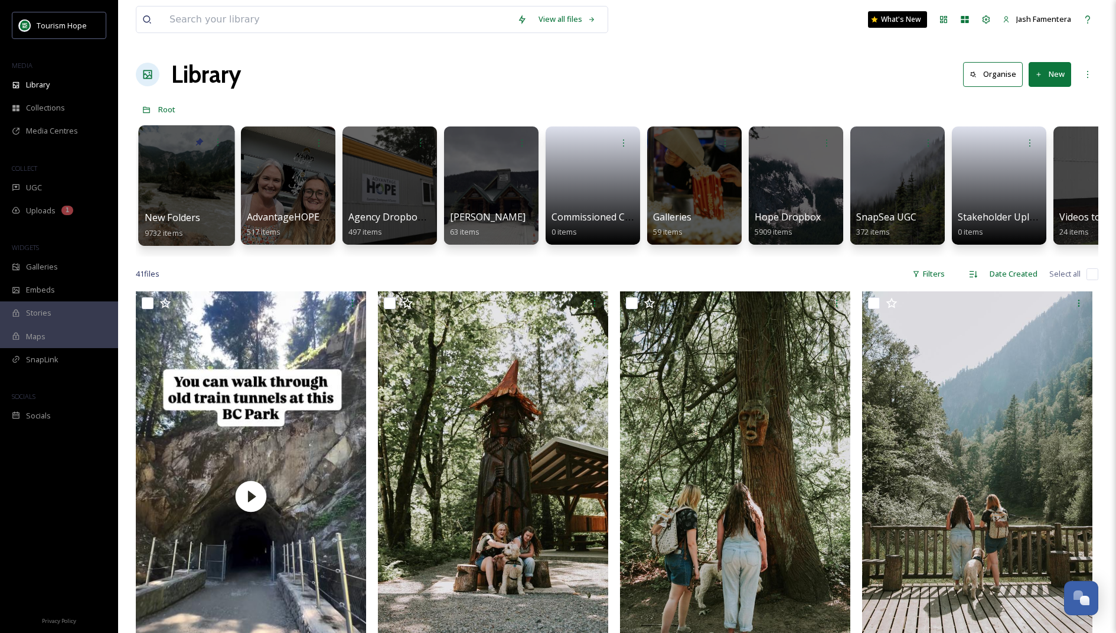
click at [167, 198] on div at bounding box center [186, 185] width 96 height 120
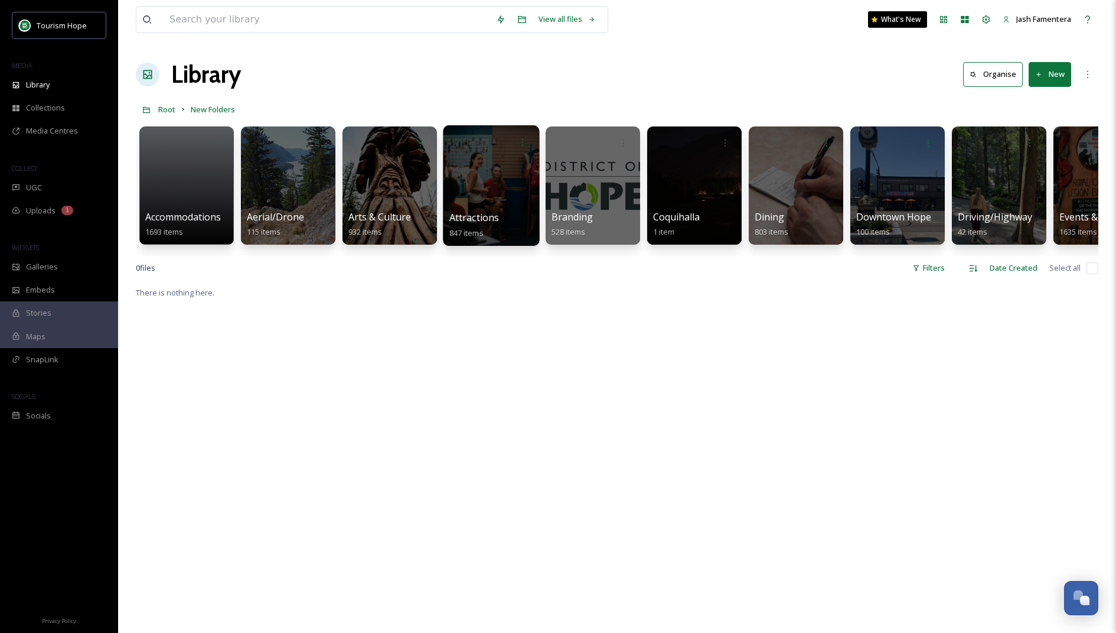
click at [502, 164] on div at bounding box center [491, 185] width 96 height 120
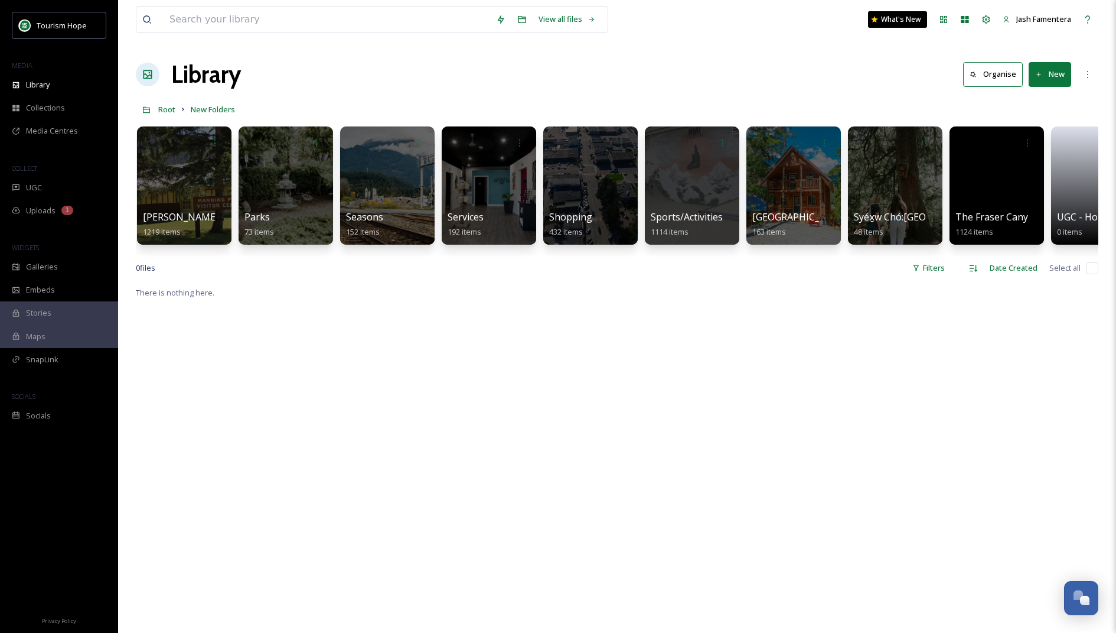
scroll to position [0, 1272]
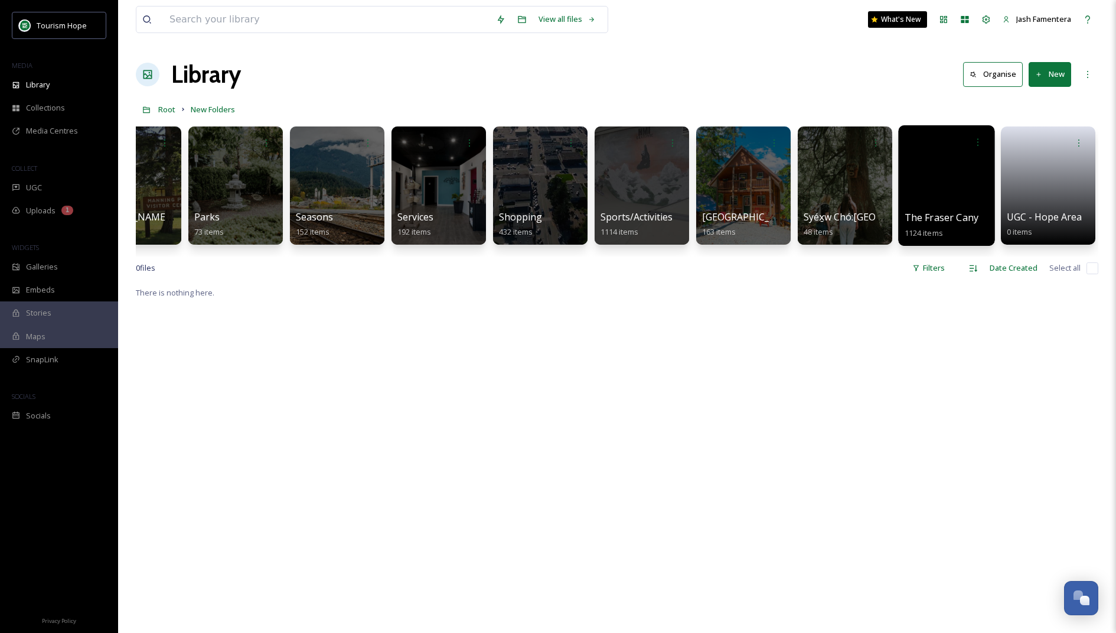
click at [961, 168] on div at bounding box center [946, 185] width 96 height 120
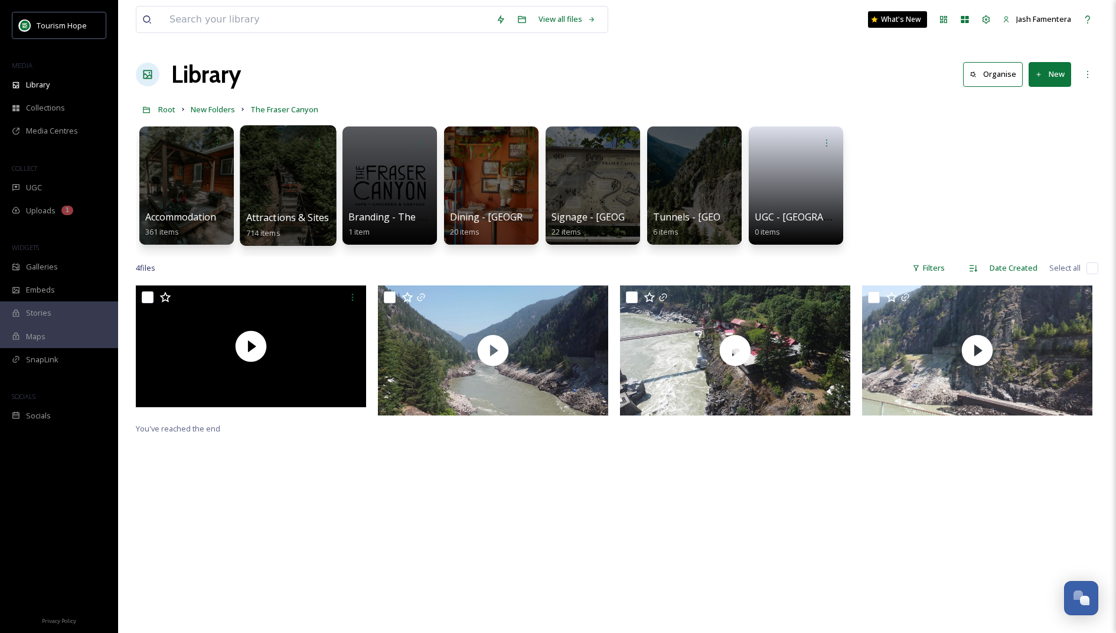
click at [265, 171] on div at bounding box center [288, 185] width 96 height 120
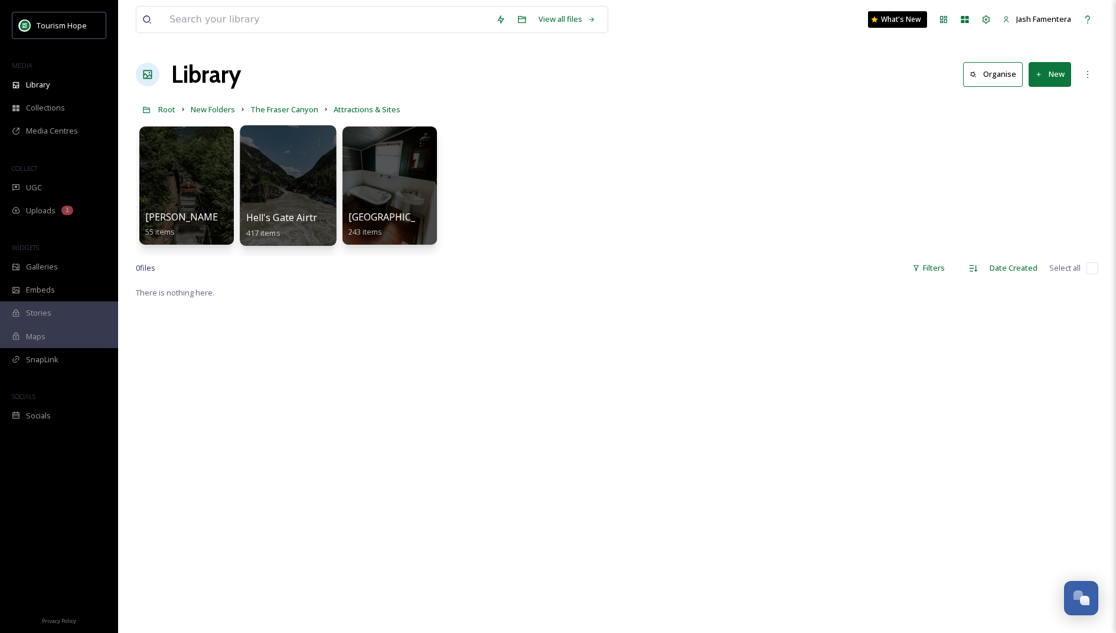
click at [263, 159] on div at bounding box center [288, 185] width 96 height 120
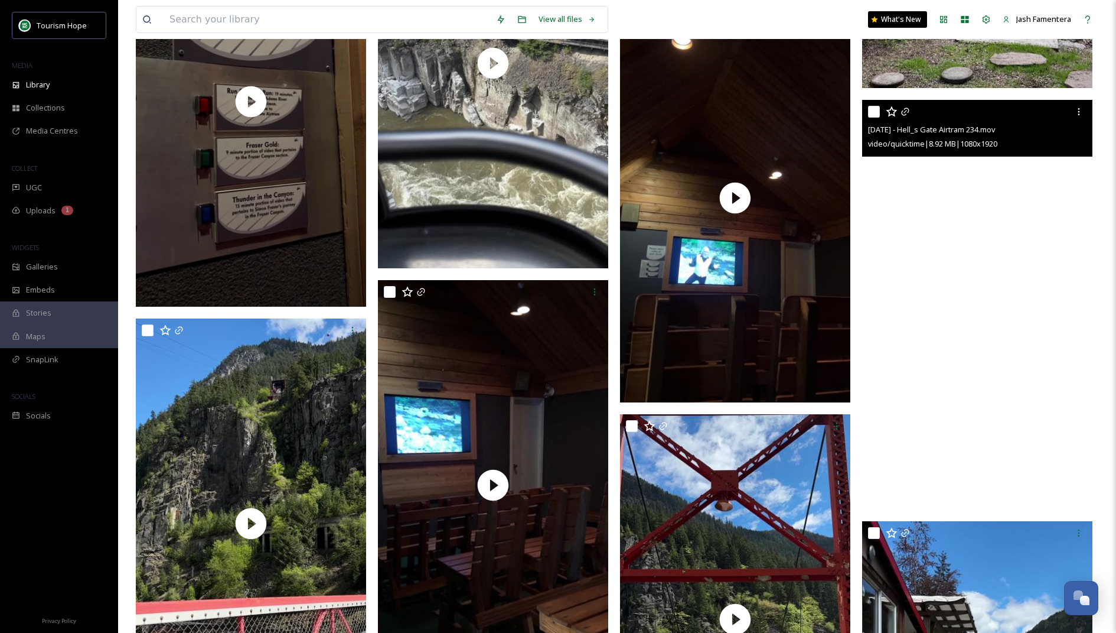
scroll to position [10807, 0]
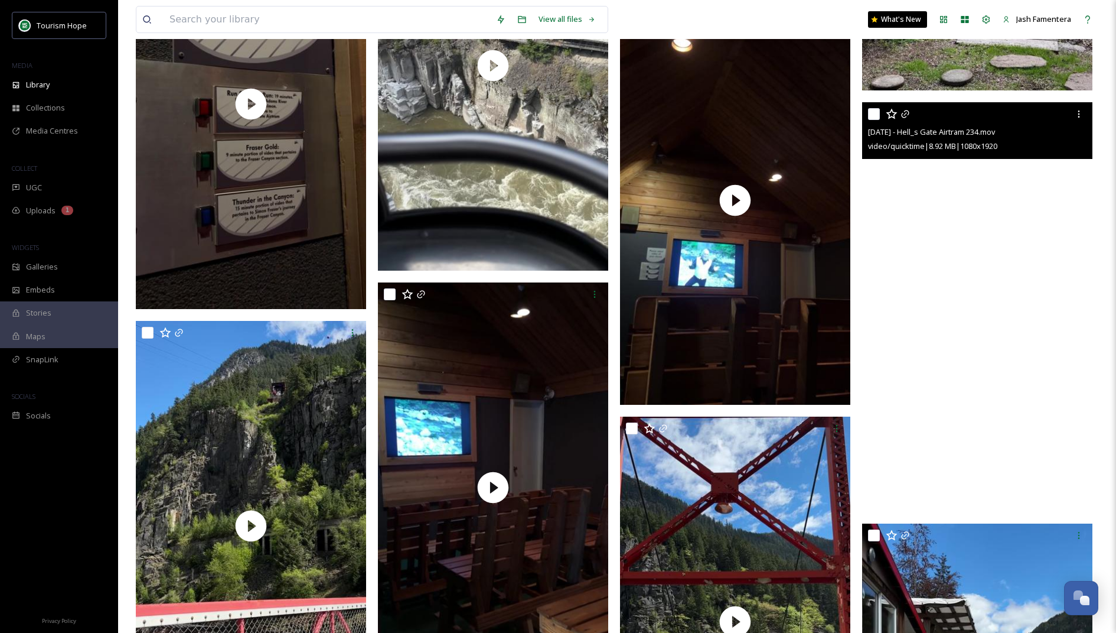
click at [951, 271] on video "May 1 - Hell_s Gate Airtram 234.mov" at bounding box center [977, 306] width 230 height 409
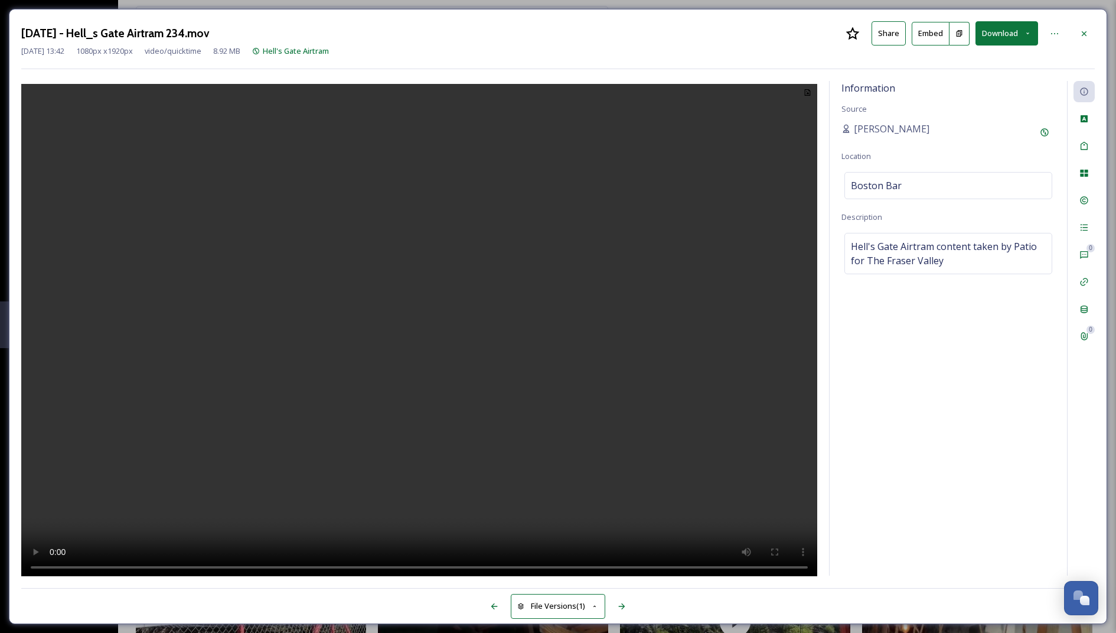
click at [509, 299] on video at bounding box center [419, 332] width 796 height 496
click at [1081, 33] on icon at bounding box center [1084, 33] width 9 height 9
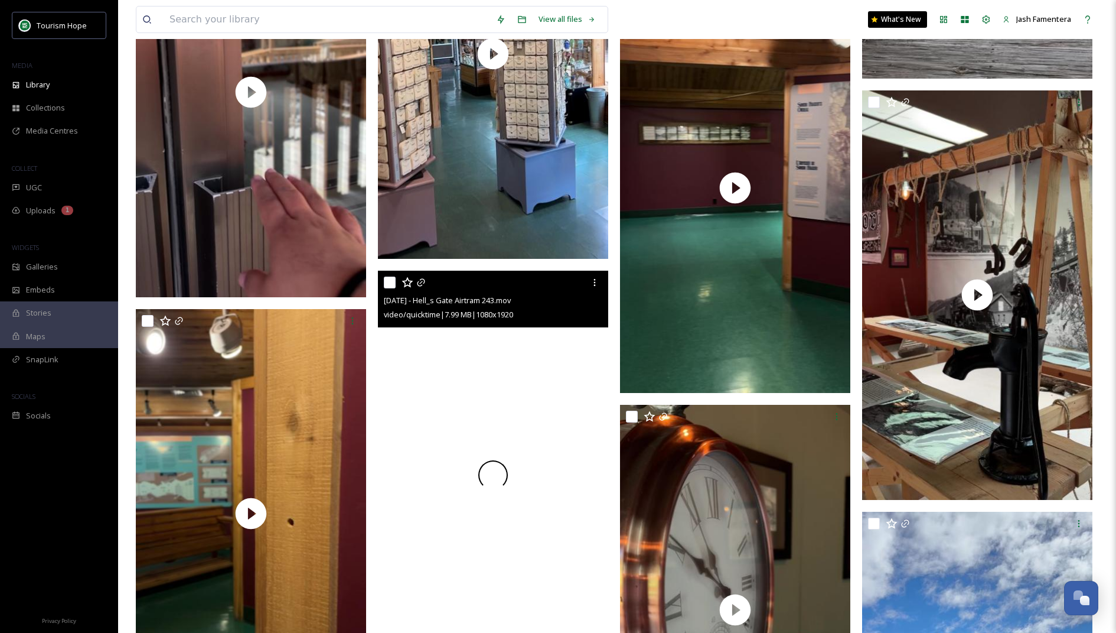
scroll to position [11698, 0]
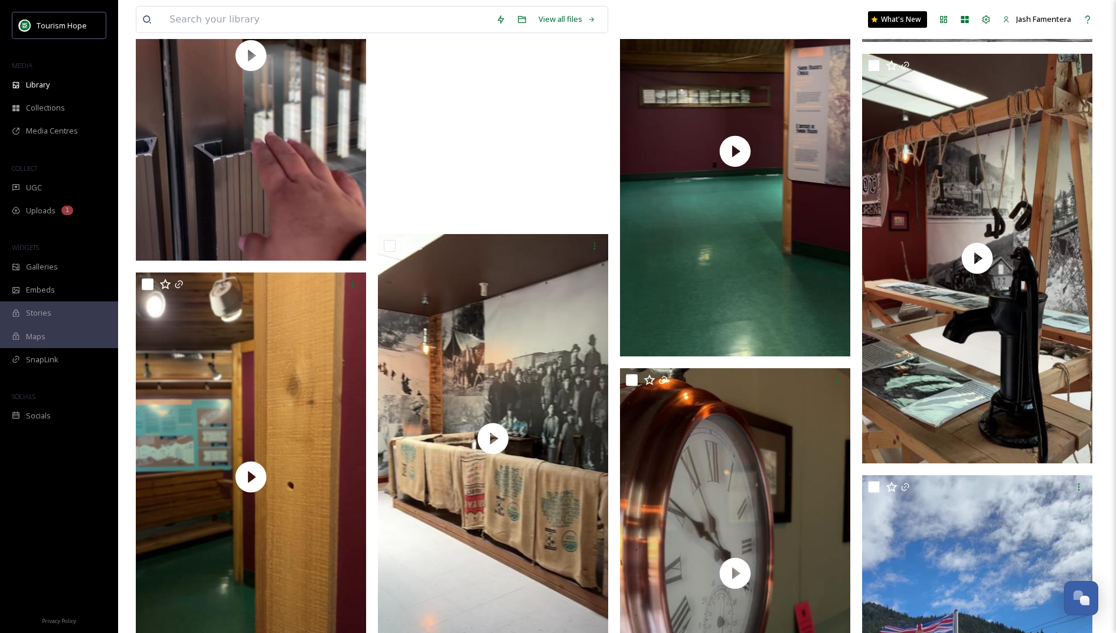
click at [489, 81] on div at bounding box center [493, 16] width 230 height 409
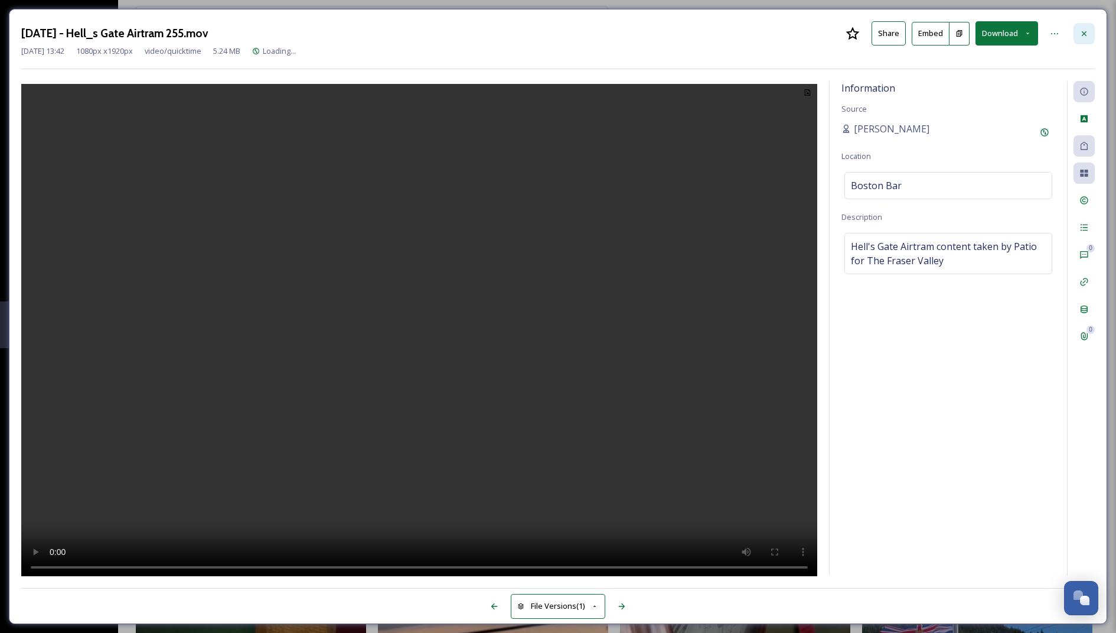
click at [1080, 40] on div at bounding box center [1084, 33] width 21 height 21
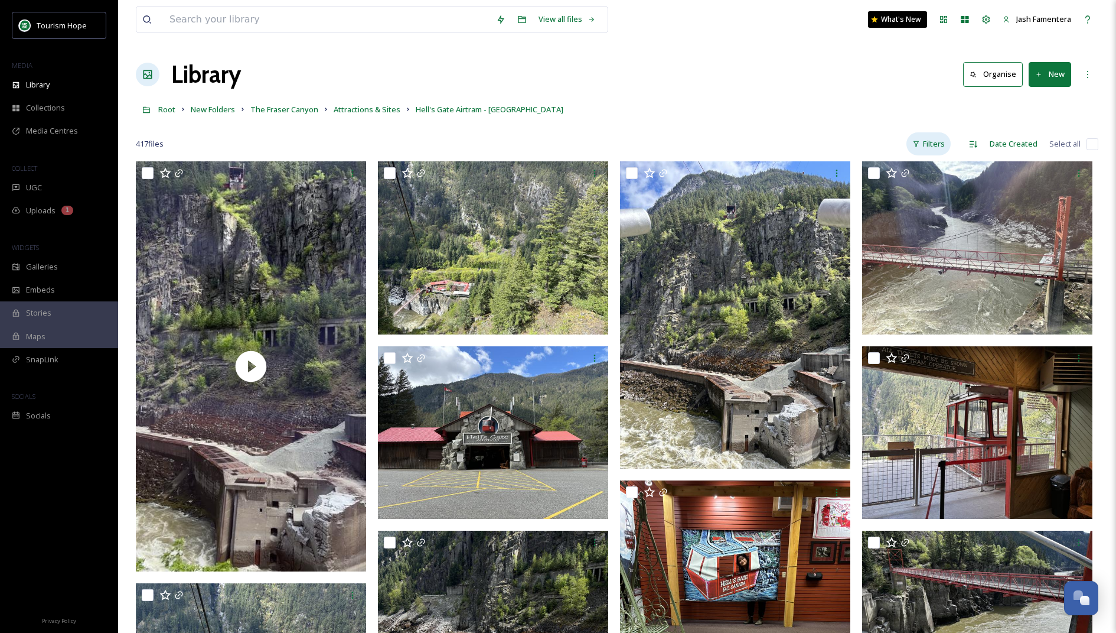
click at [939, 132] on div "Filters" at bounding box center [929, 143] width 44 height 23
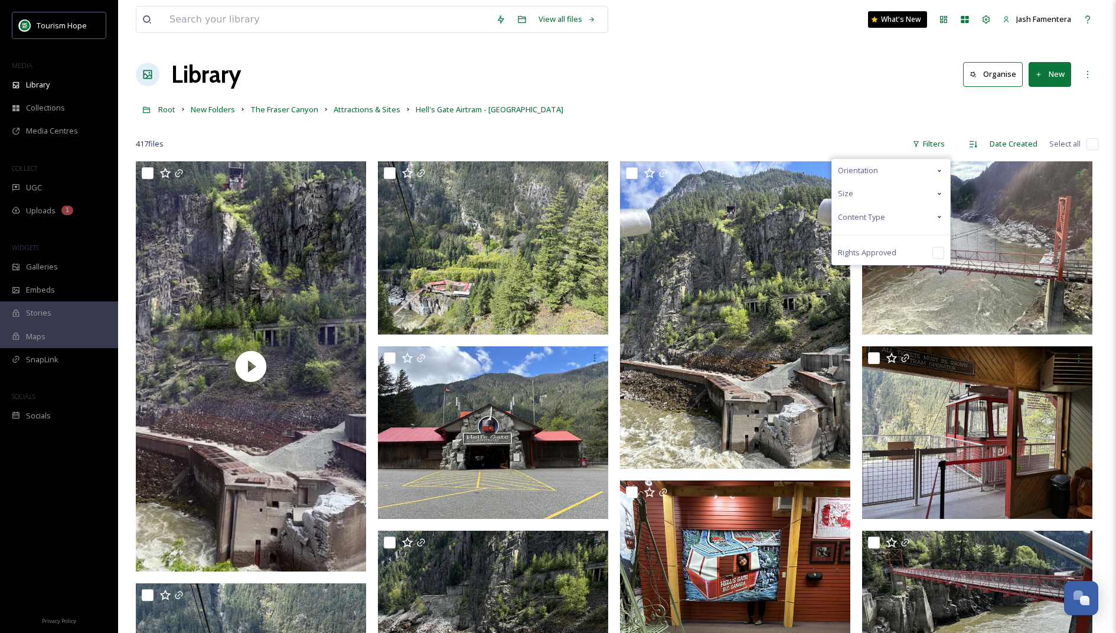
click at [892, 219] on div "Content Type" at bounding box center [891, 217] width 118 height 23
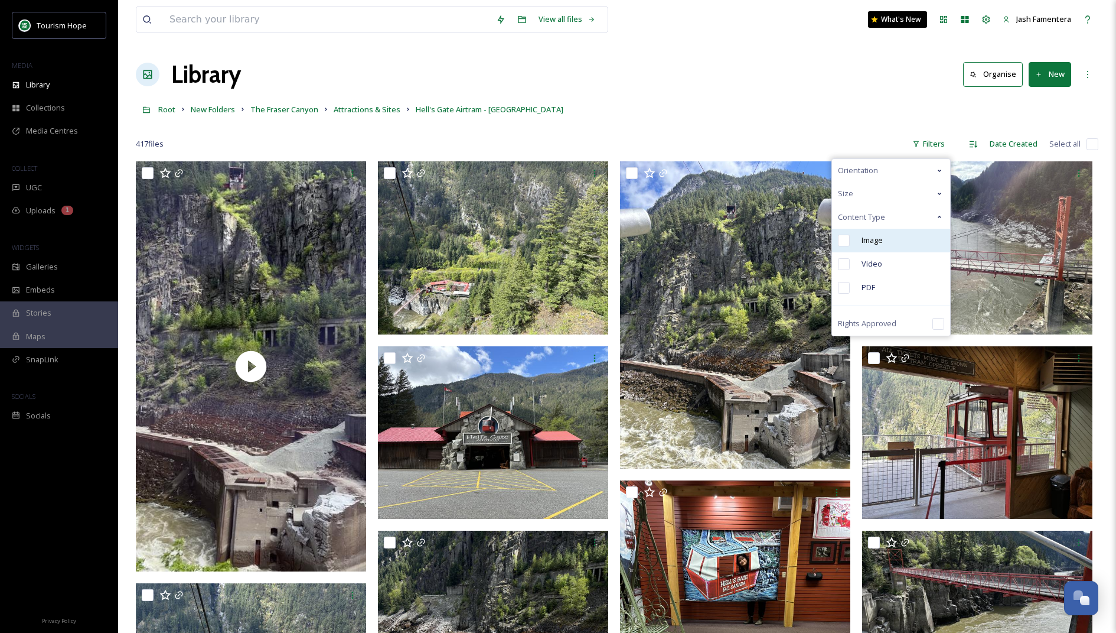
click at [879, 243] on span "Image" at bounding box center [872, 239] width 21 height 11
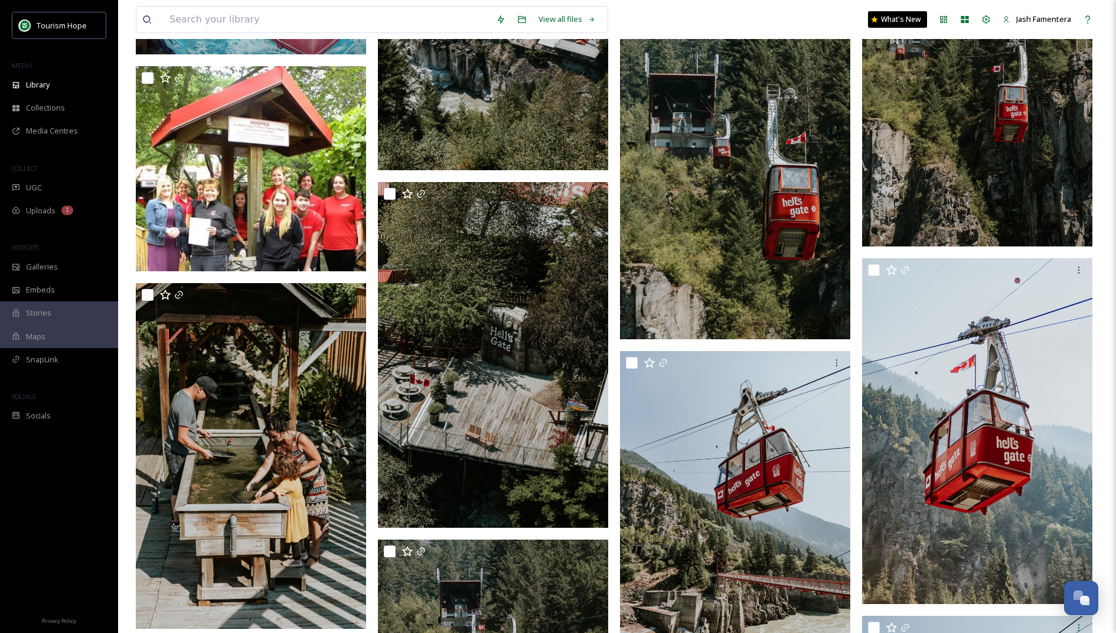
scroll to position [8716, 0]
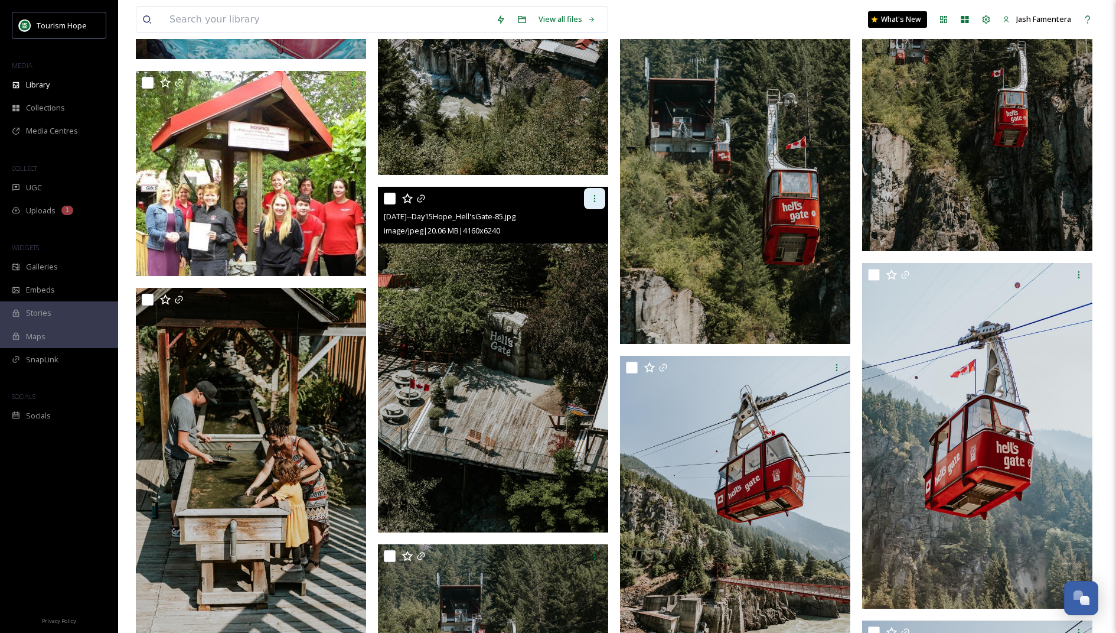
click at [588, 195] on div at bounding box center [594, 198] width 21 height 21
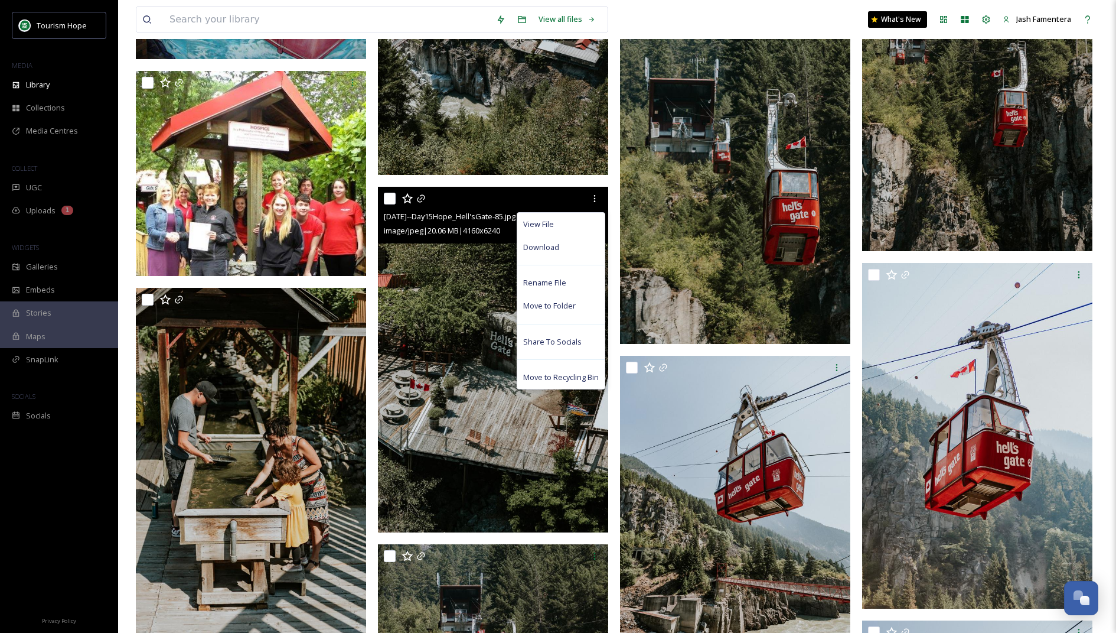
click at [445, 310] on img at bounding box center [493, 360] width 230 height 346
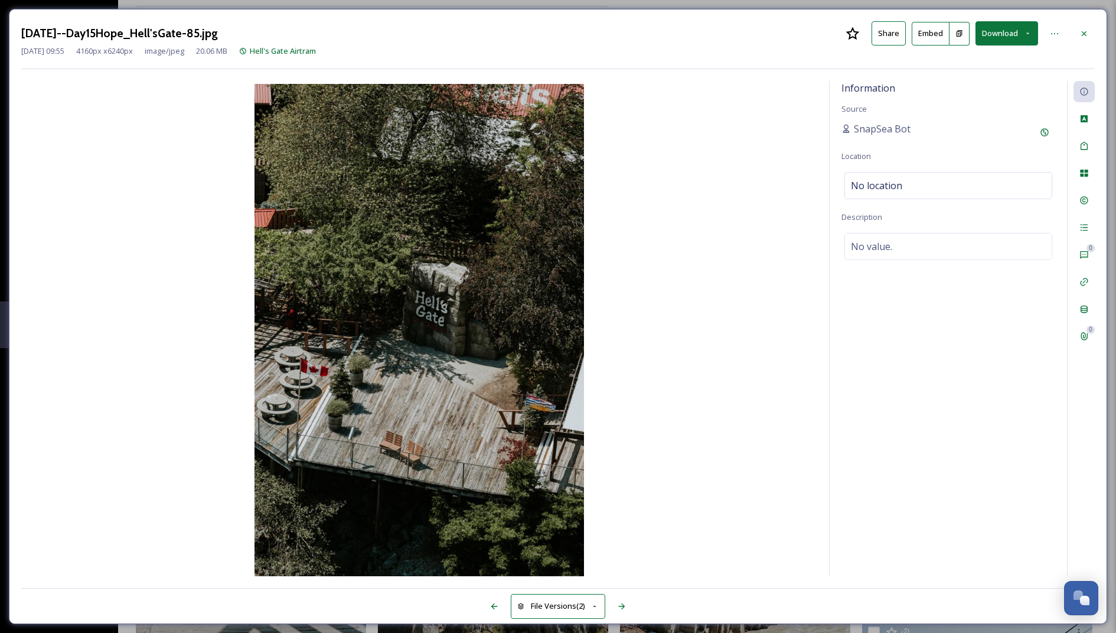
click at [997, 25] on button "Download" at bounding box center [1007, 33] width 63 height 24
click at [970, 80] on span "Download Large (1333 x 2000)" at bounding box center [972, 83] width 104 height 11
click at [1084, 29] on icon at bounding box center [1084, 33] width 9 height 9
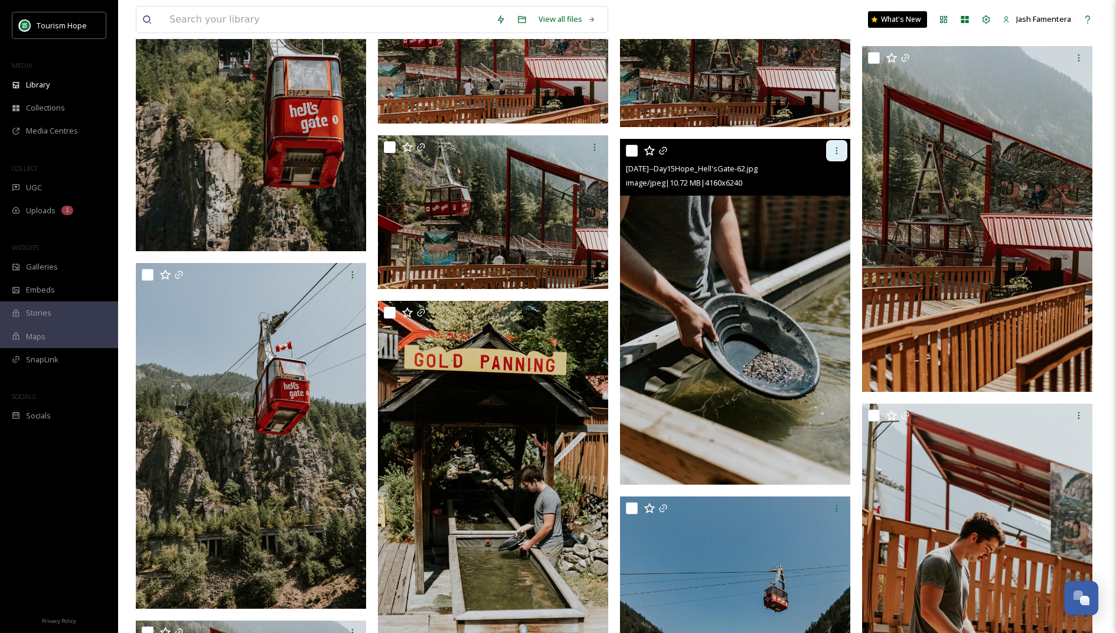
scroll to position [10228, 0]
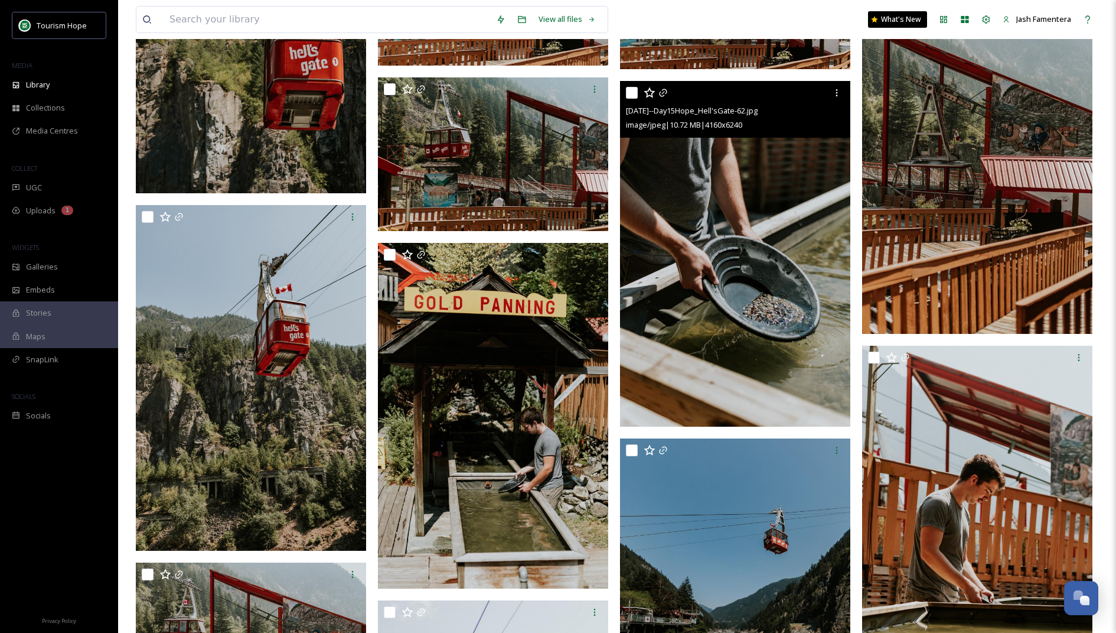
click at [630, 91] on input "checkbox" at bounding box center [632, 93] width 12 height 12
checkbox input "true"
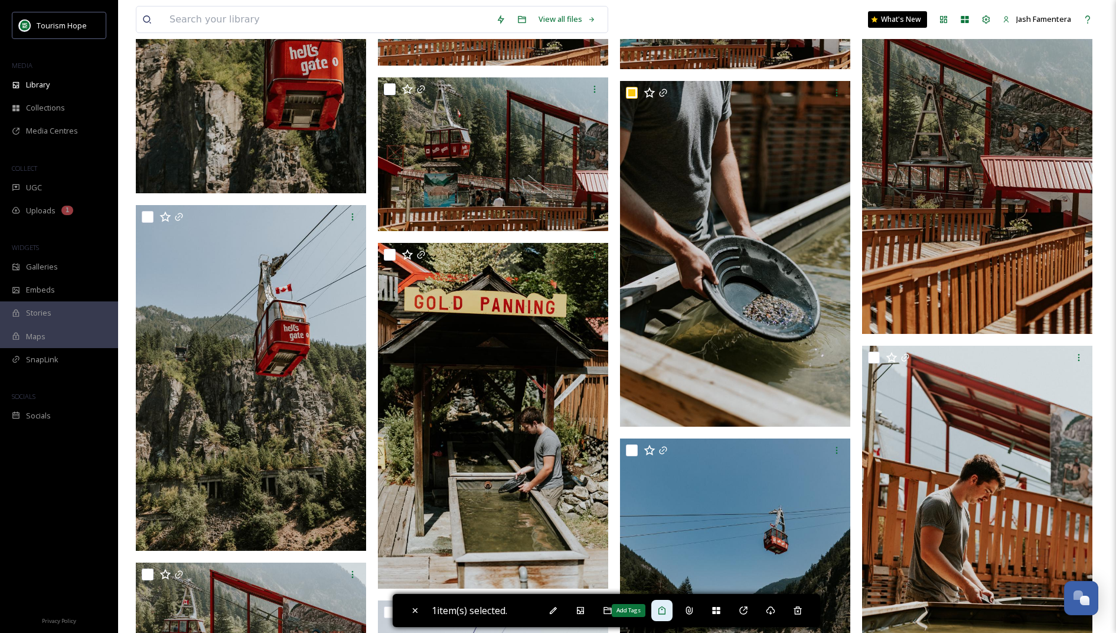
click at [667, 608] on icon at bounding box center [661, 609] width 9 height 9
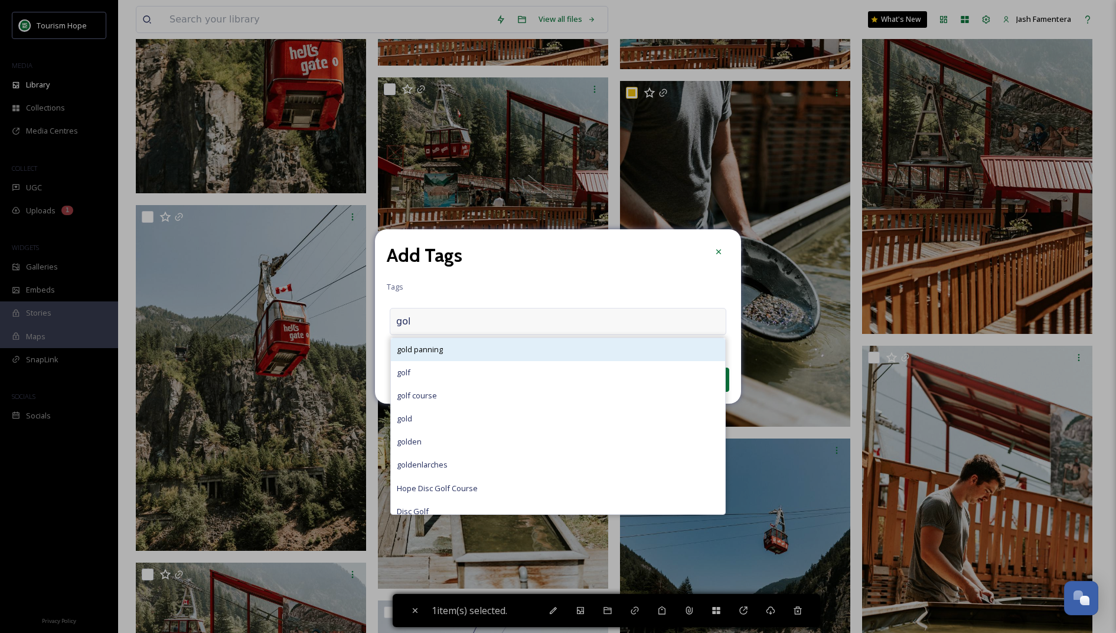
type input "gol"
click at [532, 360] on div "gold panning" at bounding box center [558, 349] width 334 height 23
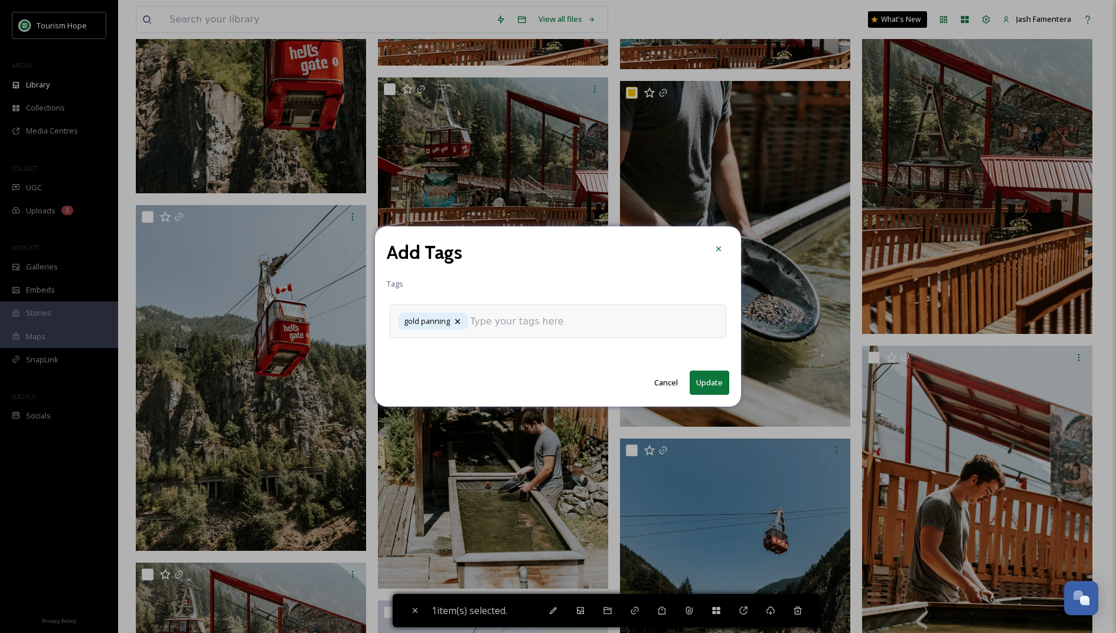
click at [713, 380] on button "Update" at bounding box center [710, 382] width 40 height 24
checkbox input "false"
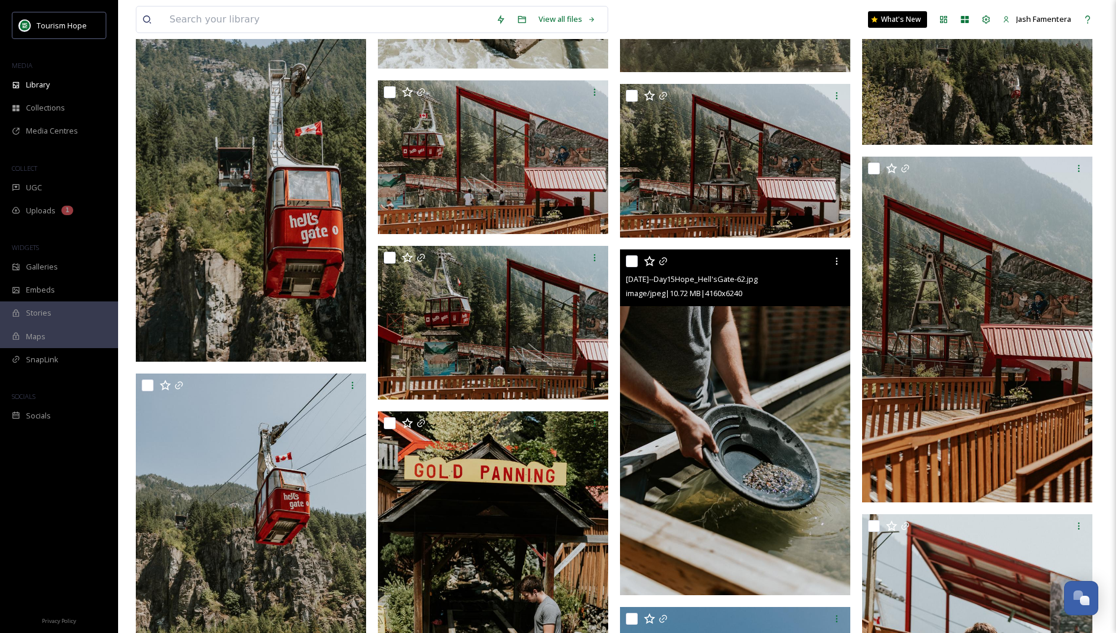
scroll to position [10068, 0]
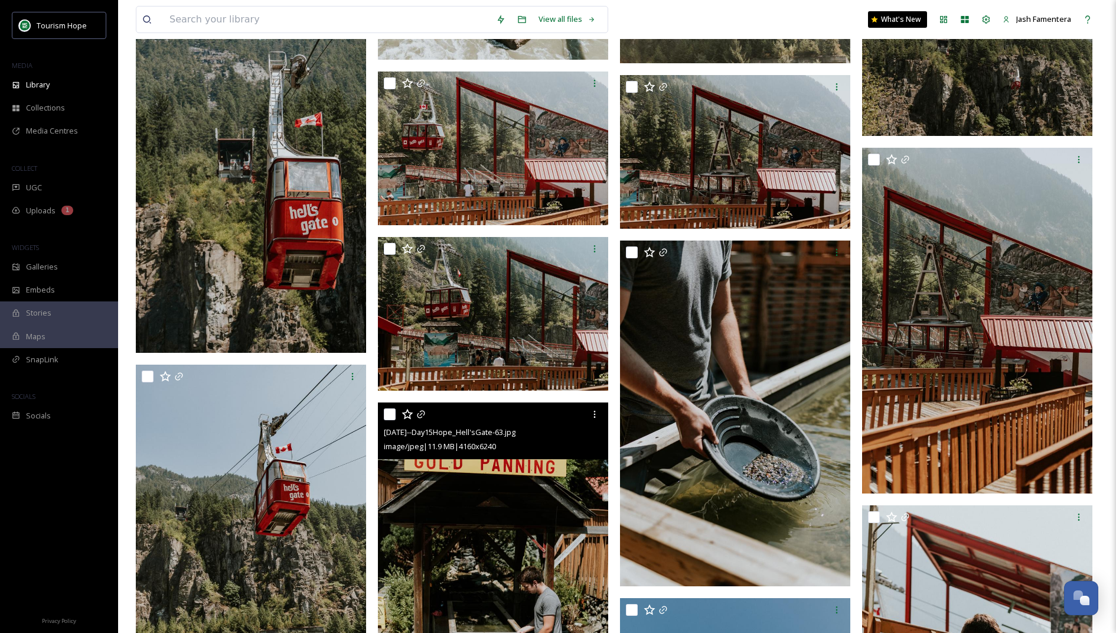
click at [542, 520] on img at bounding box center [493, 575] width 230 height 346
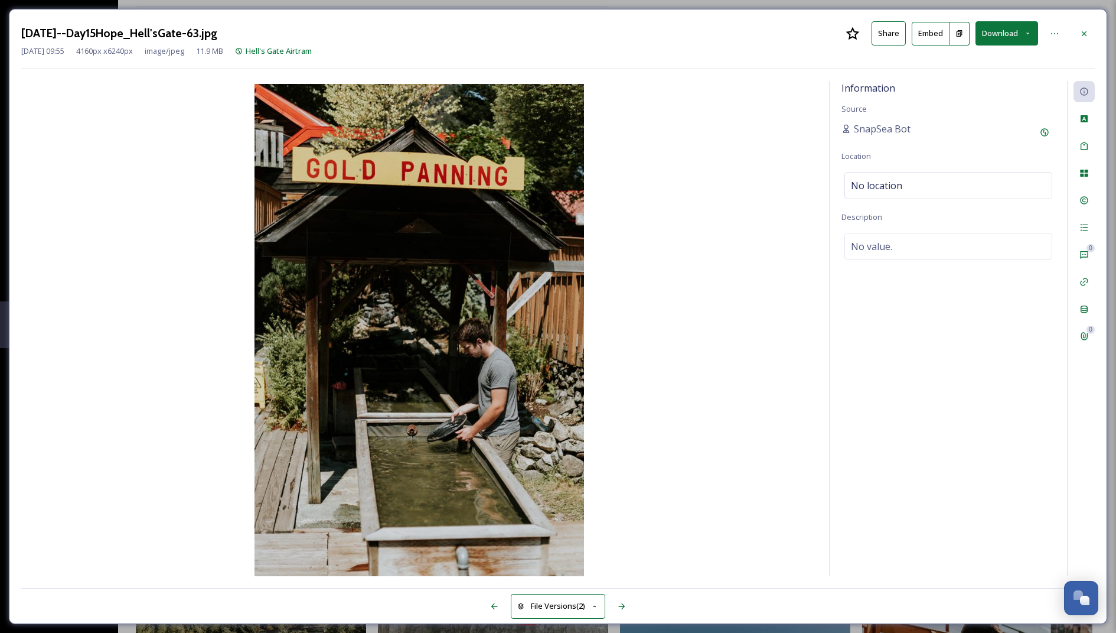
click at [981, 37] on button "Download" at bounding box center [1007, 33] width 63 height 24
click at [966, 83] on span "Download Large (1333 x 2000)" at bounding box center [972, 83] width 104 height 11
click at [1083, 27] on div at bounding box center [1084, 33] width 21 height 21
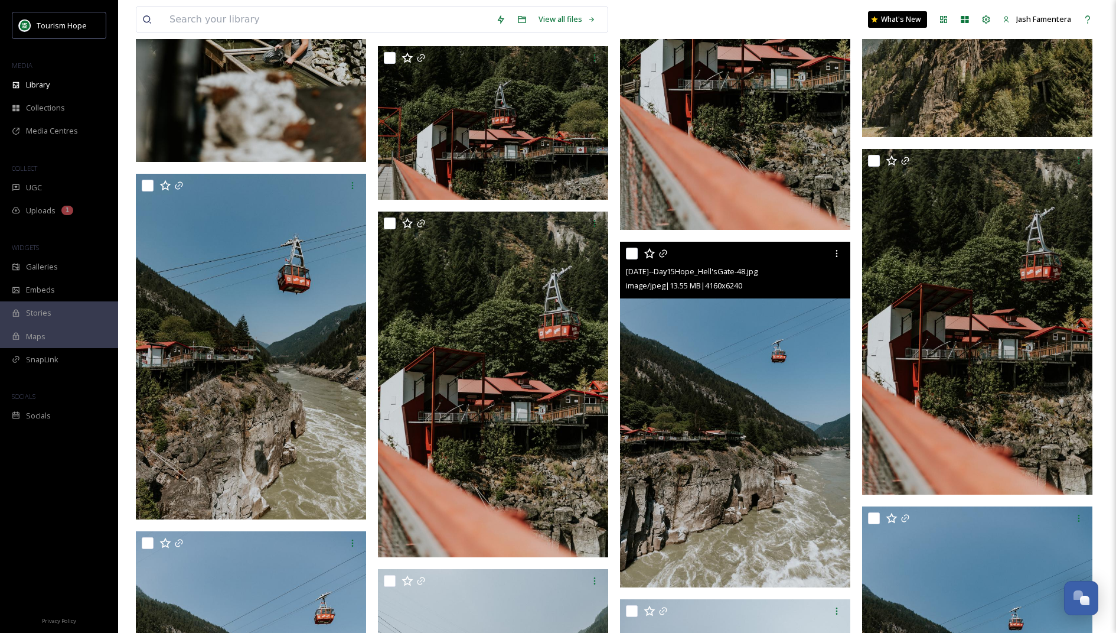
scroll to position [11496, 0]
click at [837, 245] on div at bounding box center [836, 253] width 21 height 21
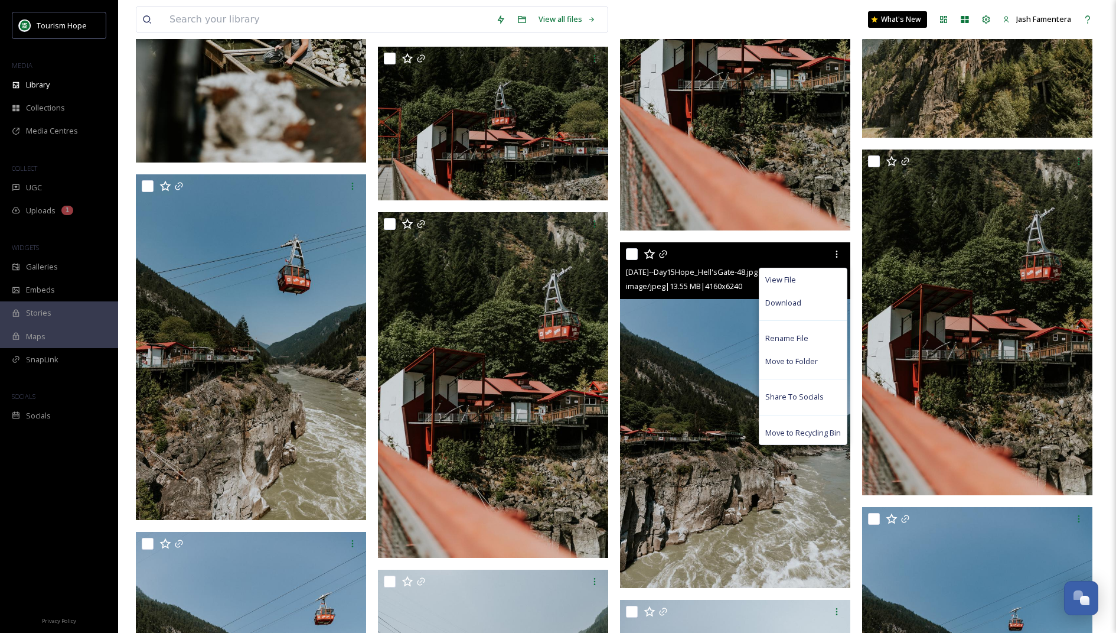
click at [700, 366] on img at bounding box center [735, 415] width 230 height 346
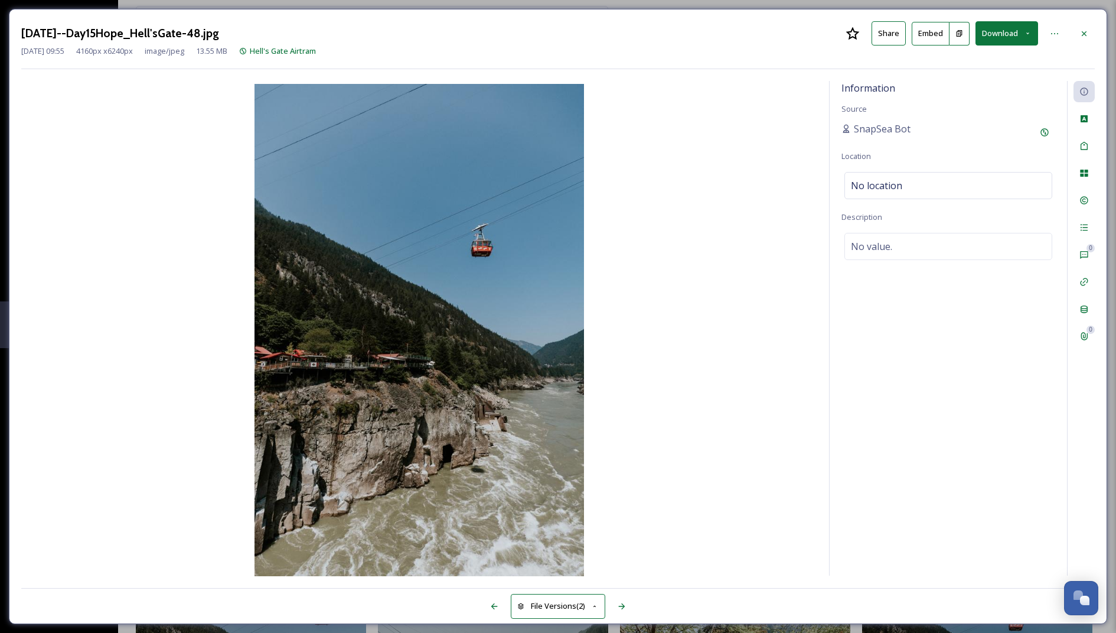
click at [1024, 28] on button "Download" at bounding box center [1007, 33] width 63 height 24
click at [983, 83] on span "Download Large (1333 x 2000)" at bounding box center [972, 83] width 104 height 11
click at [1074, 35] on div at bounding box center [1084, 33] width 21 height 21
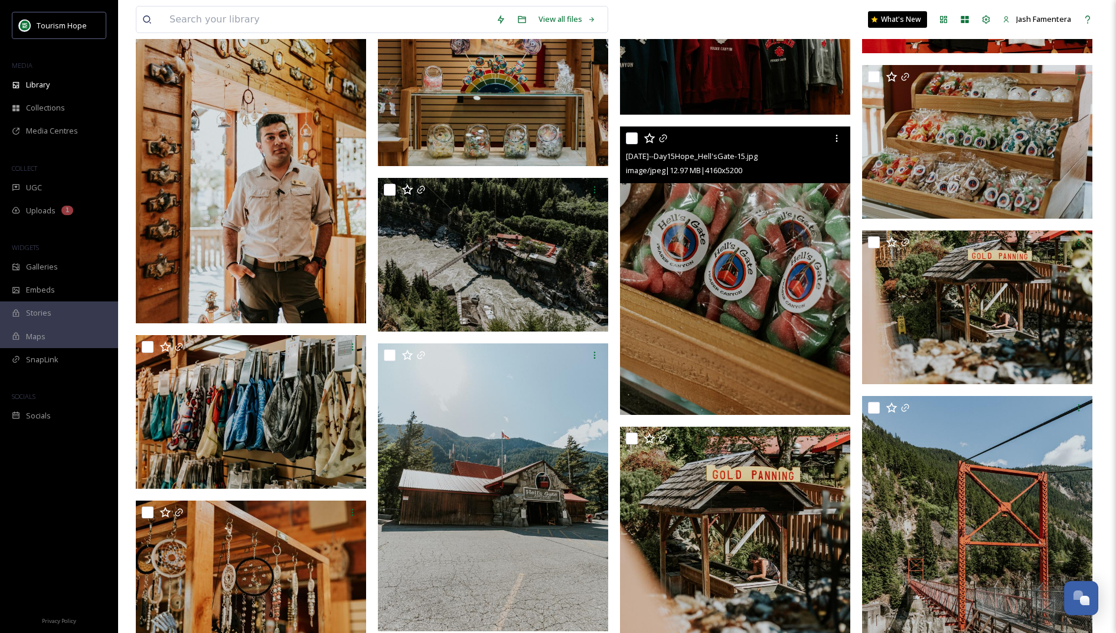
scroll to position [14005, 0]
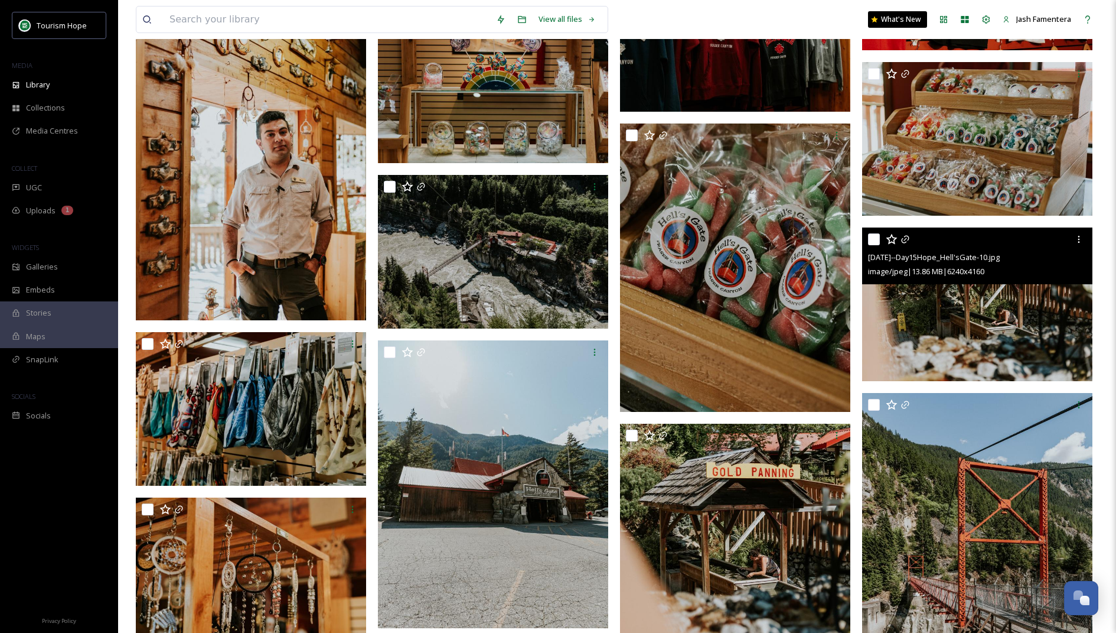
click at [878, 239] on input "checkbox" at bounding box center [874, 239] width 12 height 12
checkbox input "true"
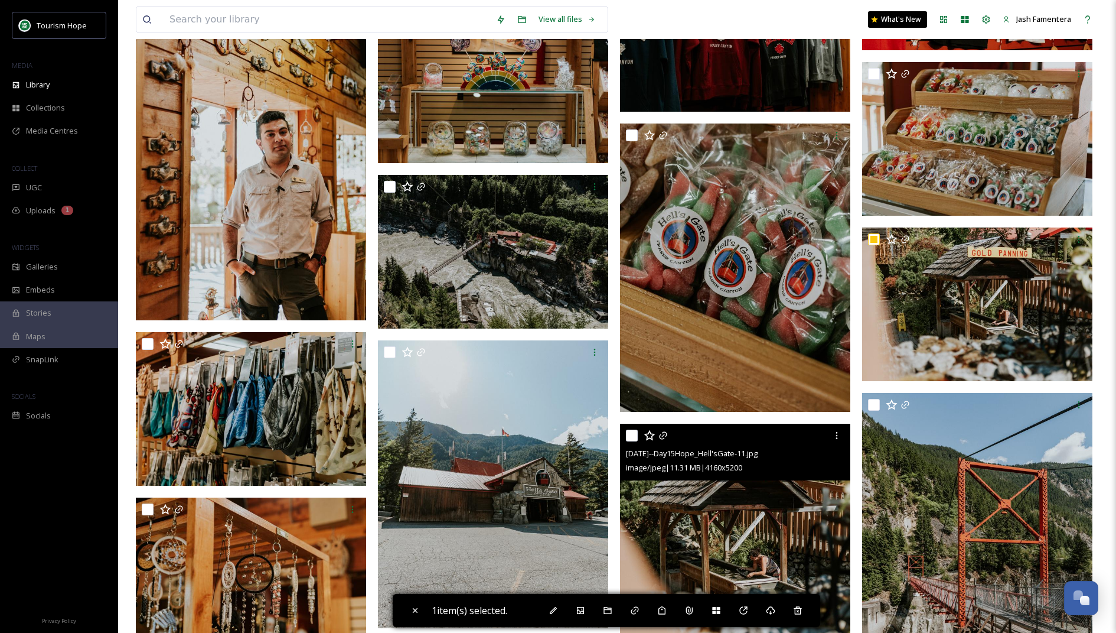
click at [634, 437] on input "checkbox" at bounding box center [632, 435] width 12 height 12
checkbox input "true"
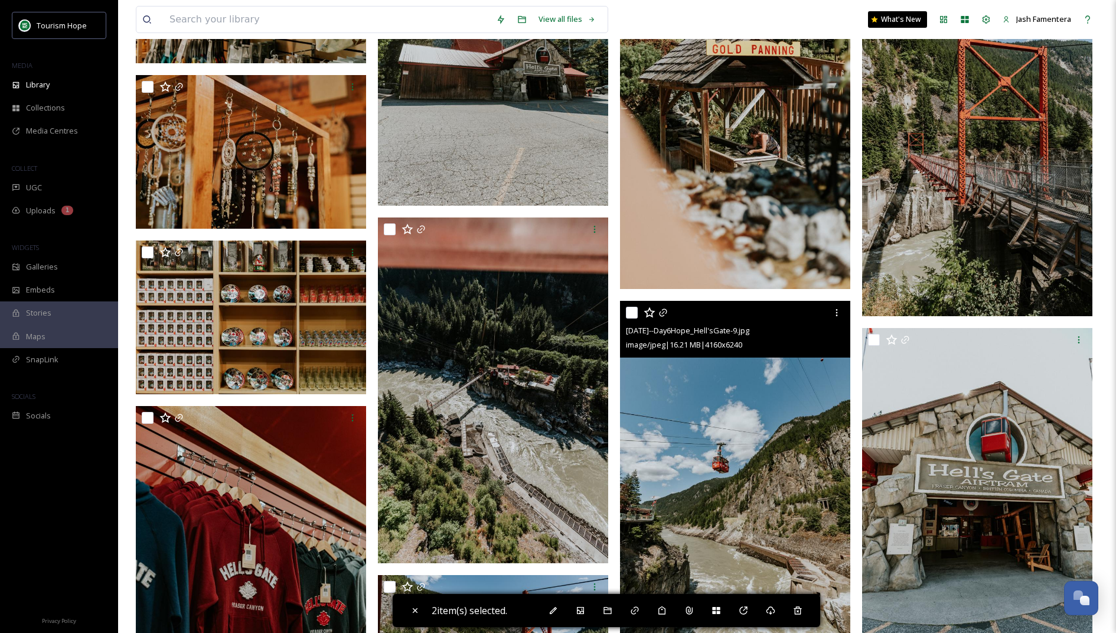
scroll to position [14430, 0]
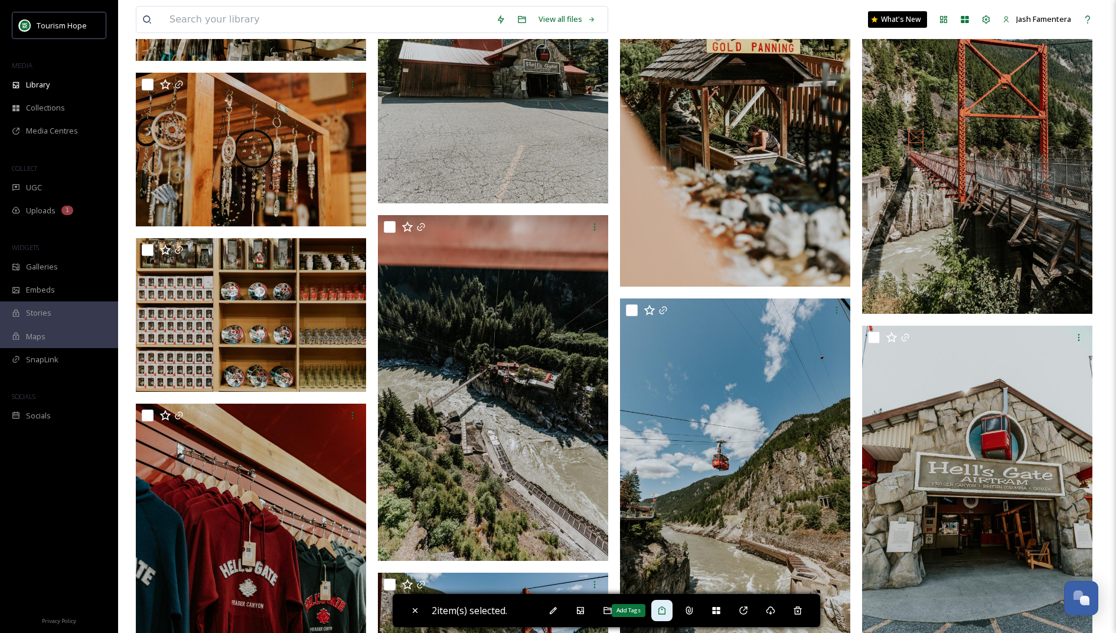
click at [657, 605] on div "Add Tags" at bounding box center [661, 610] width 21 height 21
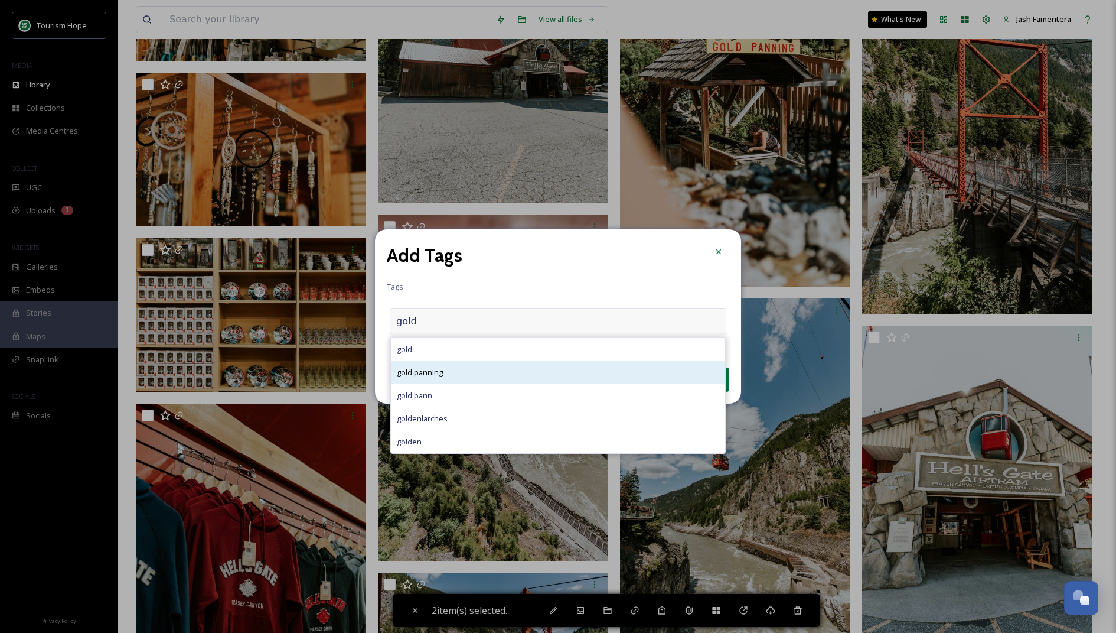
type input "gold"
click at [496, 364] on div "gold panning" at bounding box center [558, 372] width 334 height 23
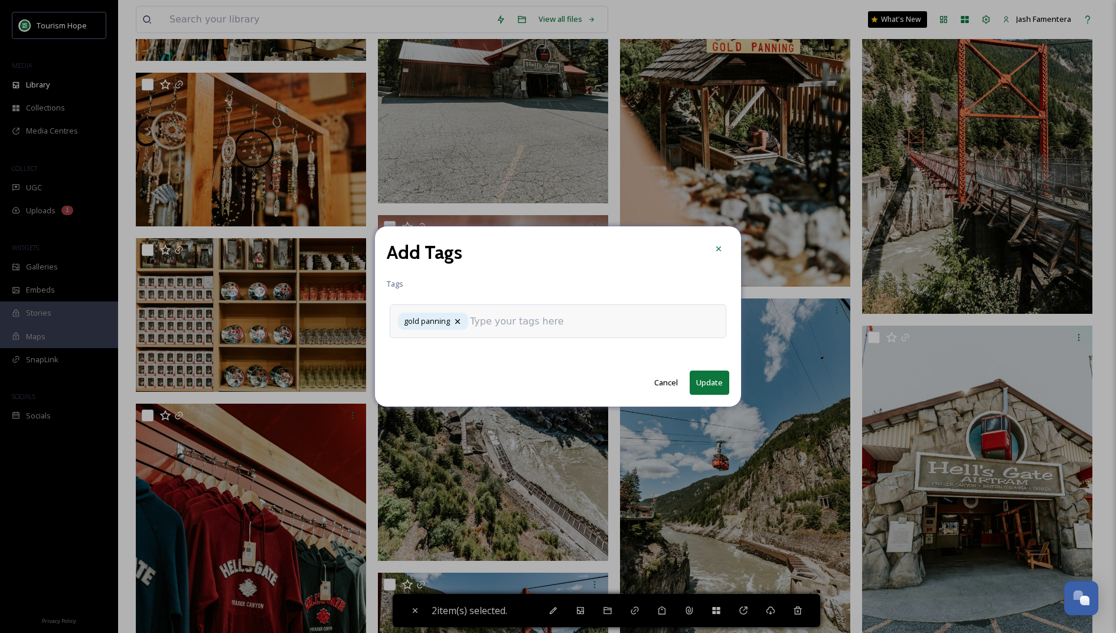
click at [712, 374] on button "Update" at bounding box center [710, 382] width 40 height 24
checkbox input "false"
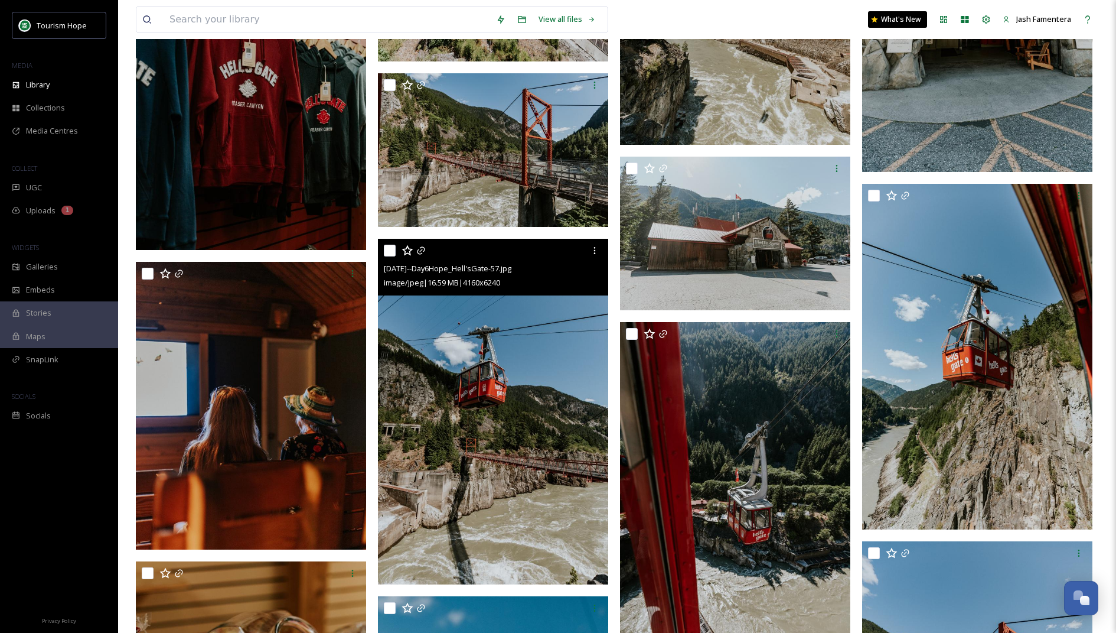
scroll to position [14941, 0]
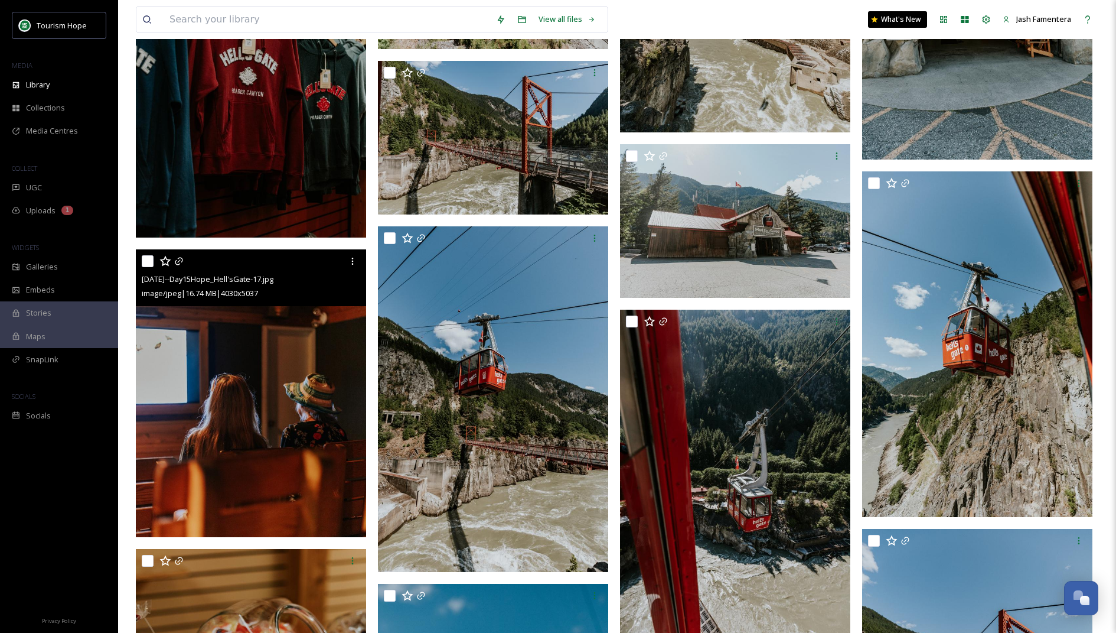
click at [298, 385] on img at bounding box center [251, 393] width 230 height 288
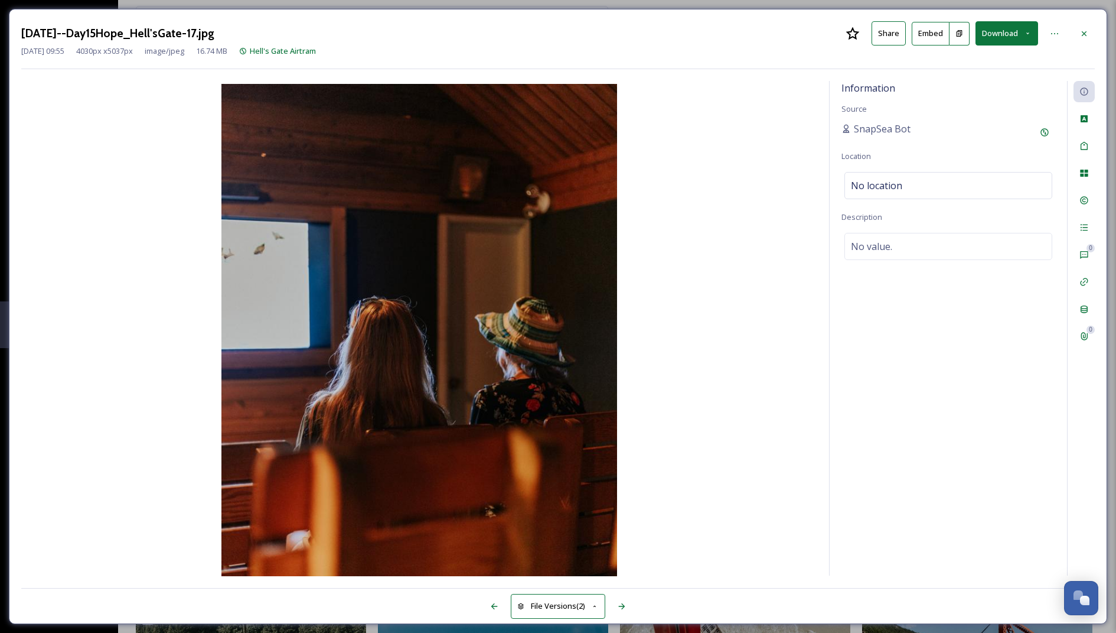
click at [1006, 37] on button "Download" at bounding box center [1007, 33] width 63 height 24
click at [996, 82] on span "Download Large (1600 x 2000)" at bounding box center [972, 83] width 104 height 11
click at [1082, 26] on div at bounding box center [1084, 33] width 21 height 21
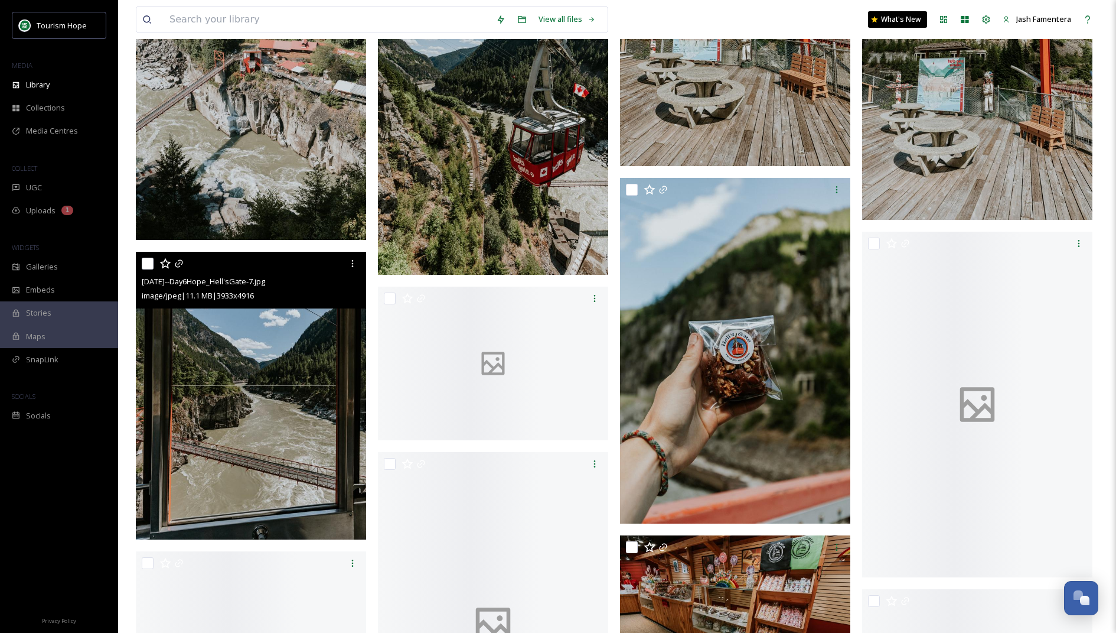
scroll to position [15952, 0]
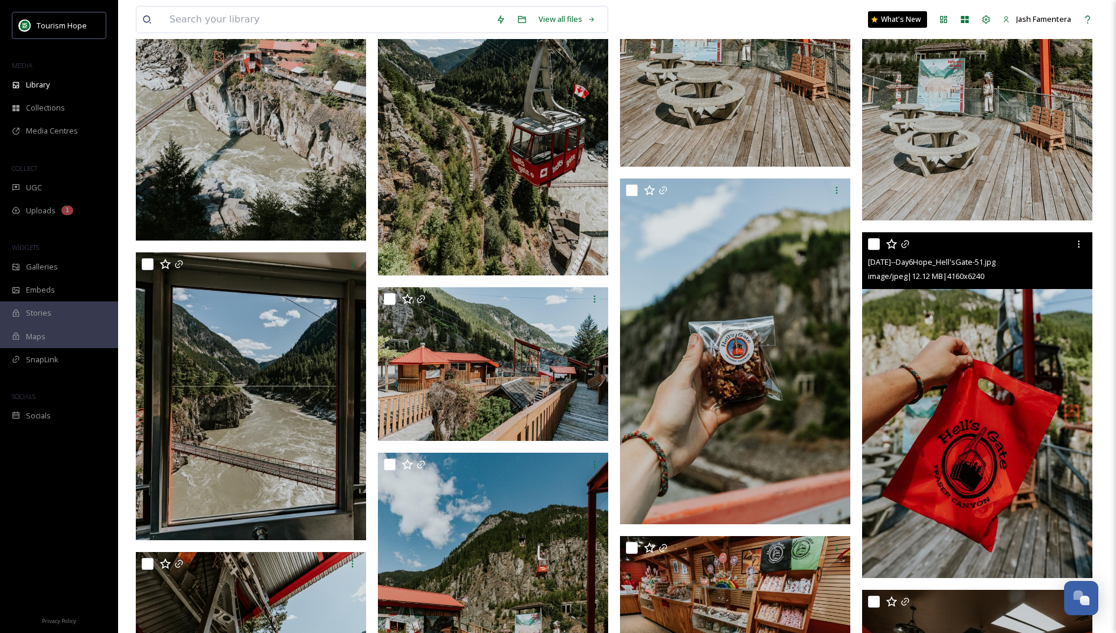
click at [998, 352] on img at bounding box center [977, 405] width 230 height 346
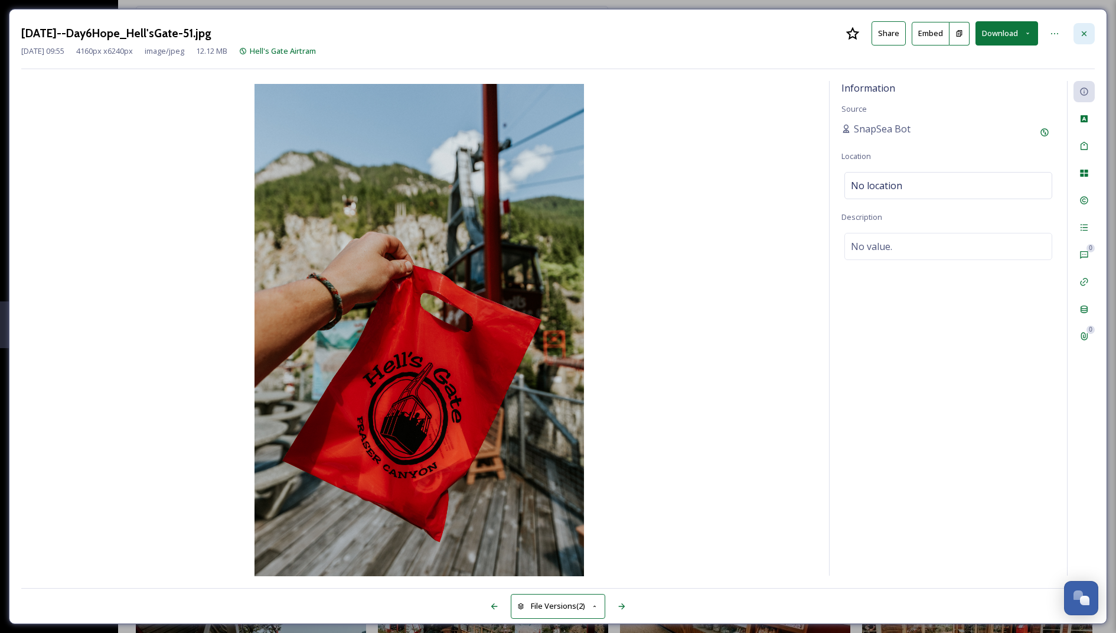
click at [1084, 36] on icon at bounding box center [1084, 33] width 9 height 9
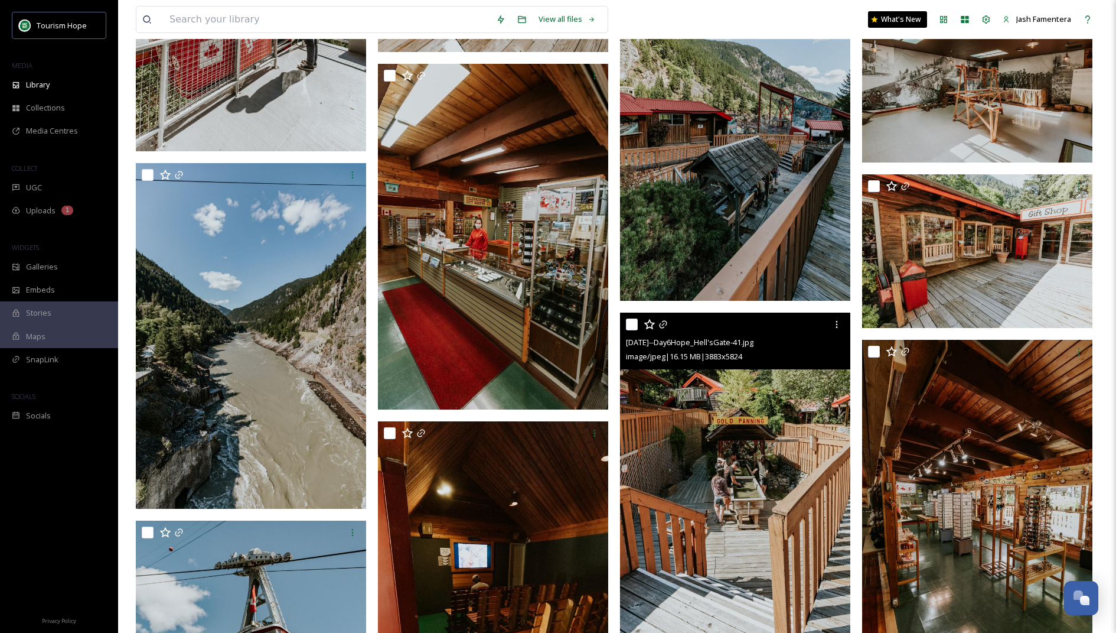
scroll to position [16688, 0]
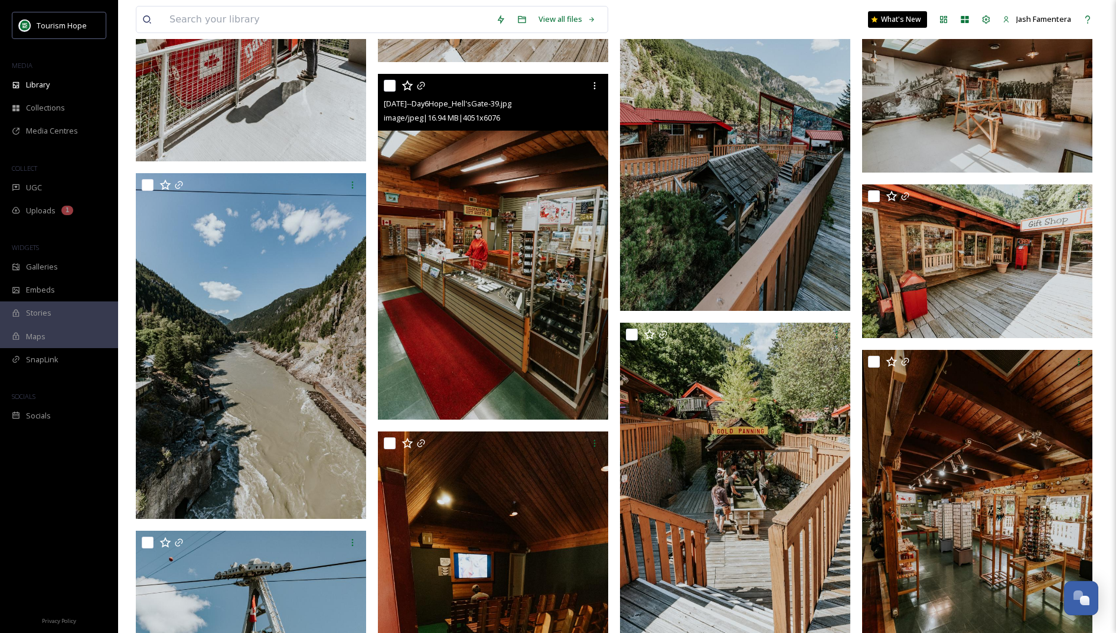
click at [510, 184] on img at bounding box center [493, 247] width 230 height 346
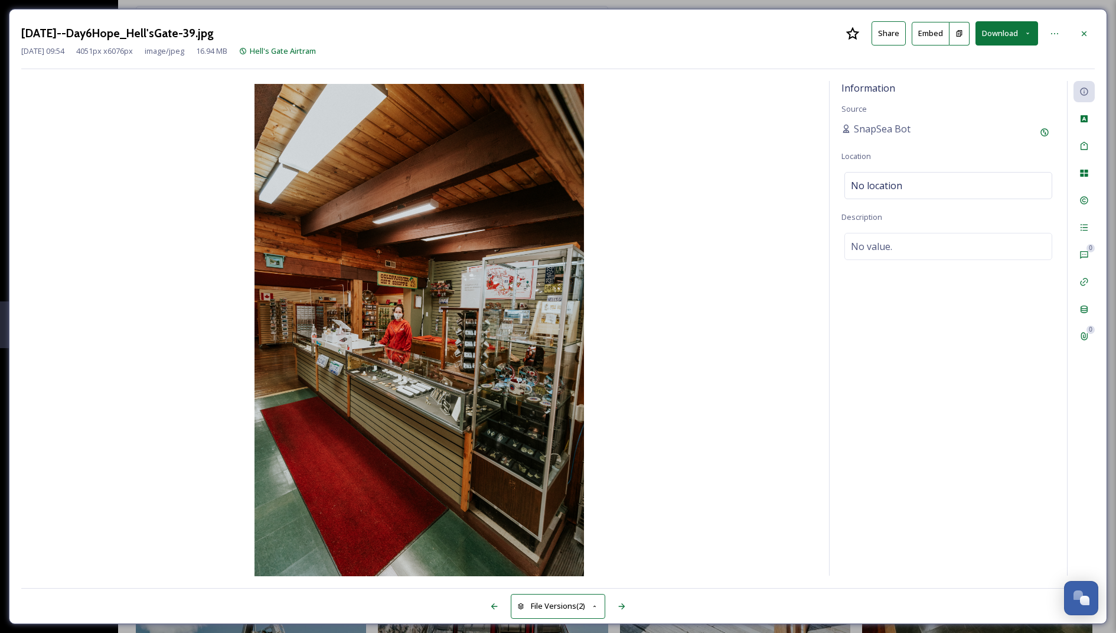
click at [998, 30] on button "Download" at bounding box center [1007, 33] width 63 height 24
click at [979, 73] on div "Download Large (1333 x 2000)" at bounding box center [975, 83] width 123 height 23
click at [1084, 32] on icon at bounding box center [1084, 33] width 9 height 9
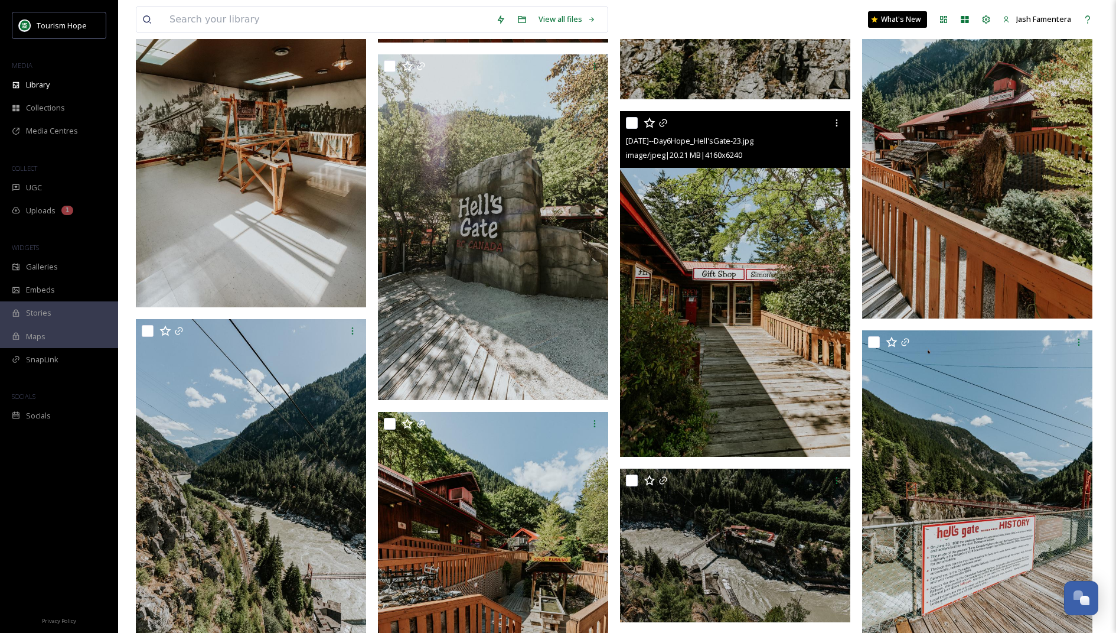
scroll to position [18487, 0]
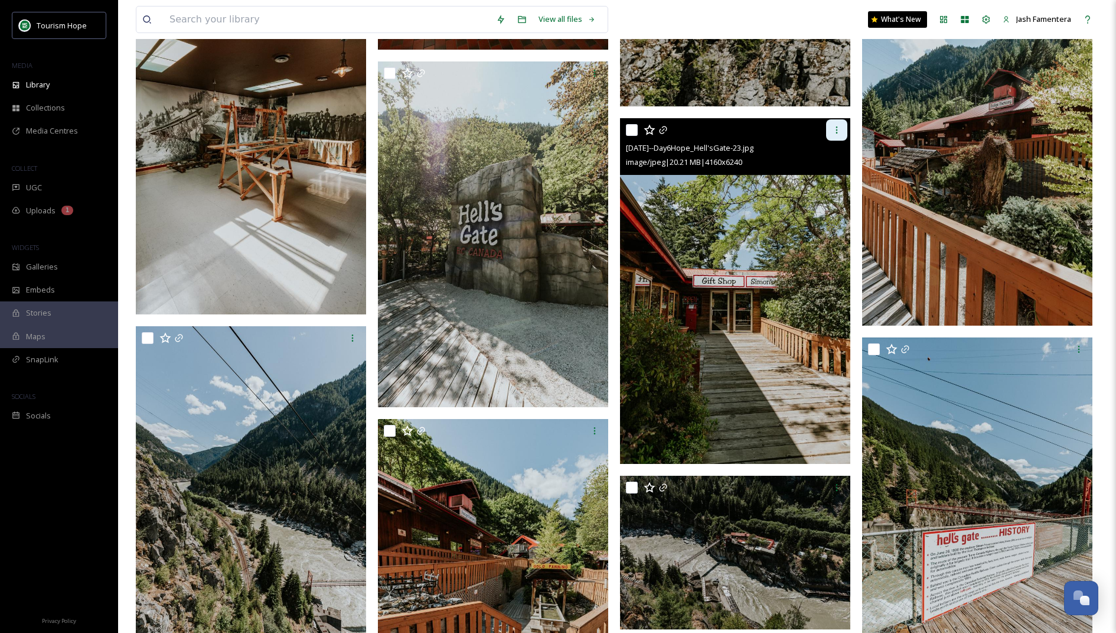
click at [830, 127] on div at bounding box center [836, 129] width 21 height 21
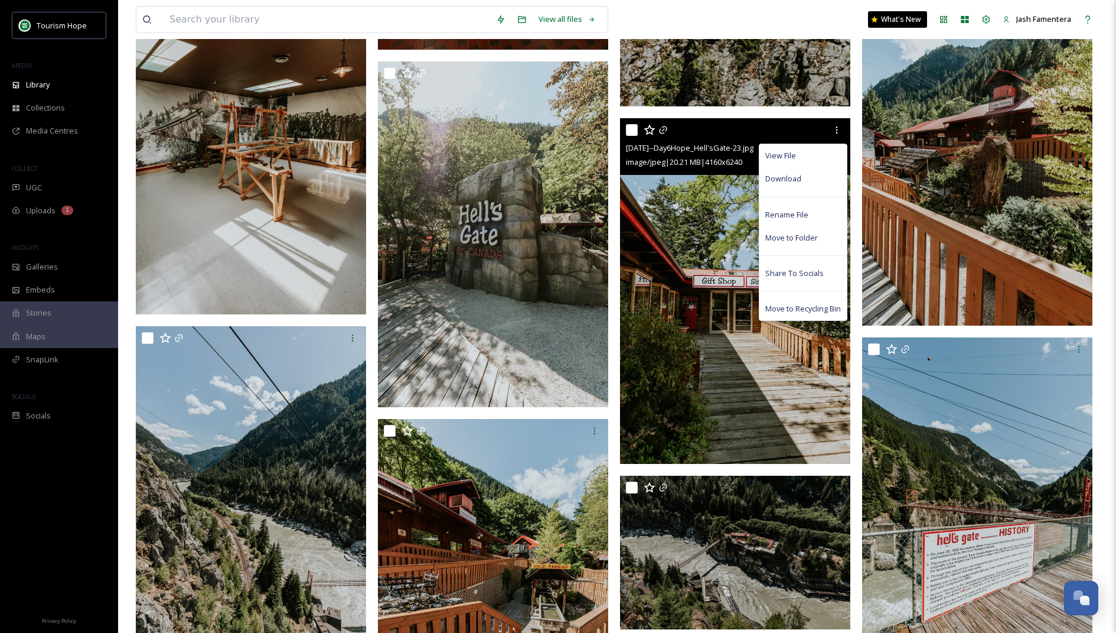
click at [696, 245] on img at bounding box center [735, 291] width 230 height 346
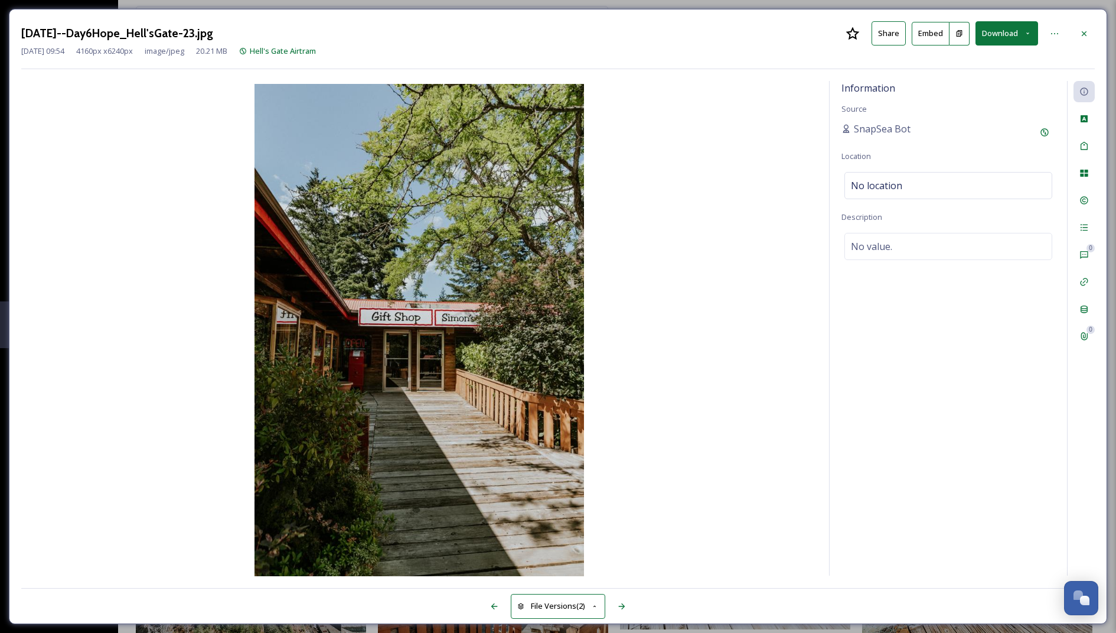
click at [997, 33] on button "Download" at bounding box center [1007, 33] width 63 height 24
click at [958, 74] on div "Download Large (1333 x 2000)" at bounding box center [975, 83] width 123 height 23
click at [1084, 29] on icon at bounding box center [1084, 33] width 9 height 9
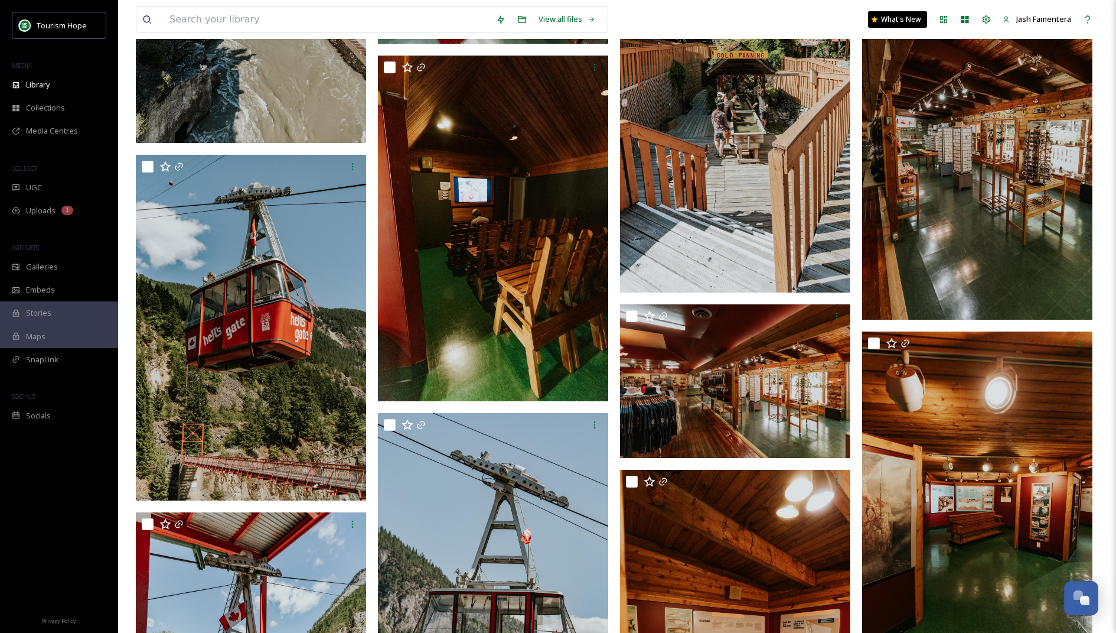
scroll to position [17067, 0]
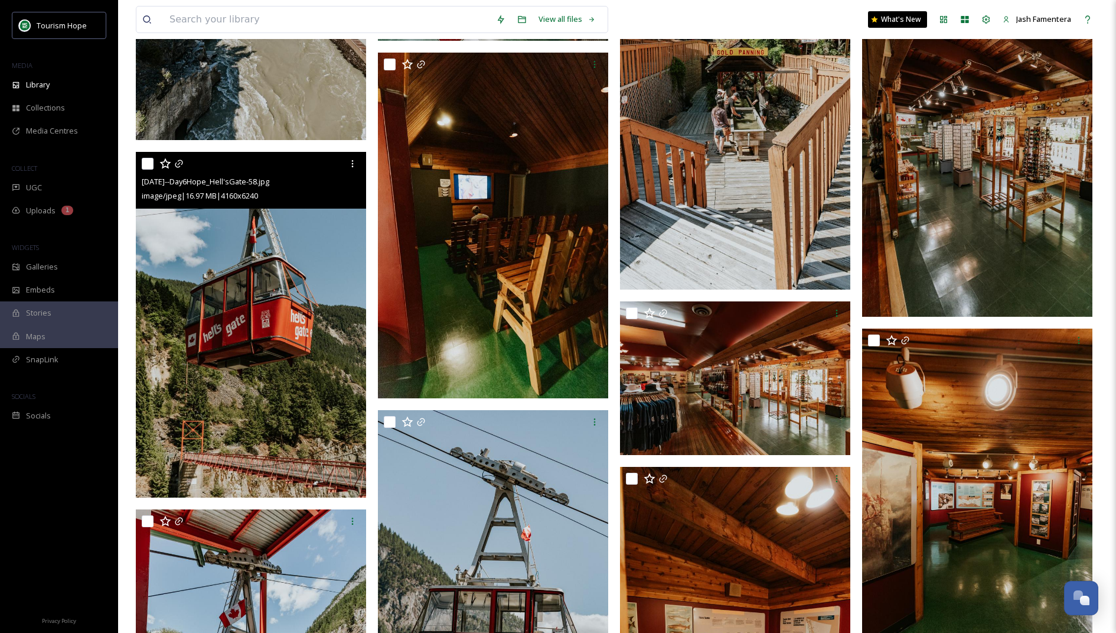
click at [224, 334] on img at bounding box center [251, 325] width 230 height 346
